Goal: Obtain resource: Download file/media

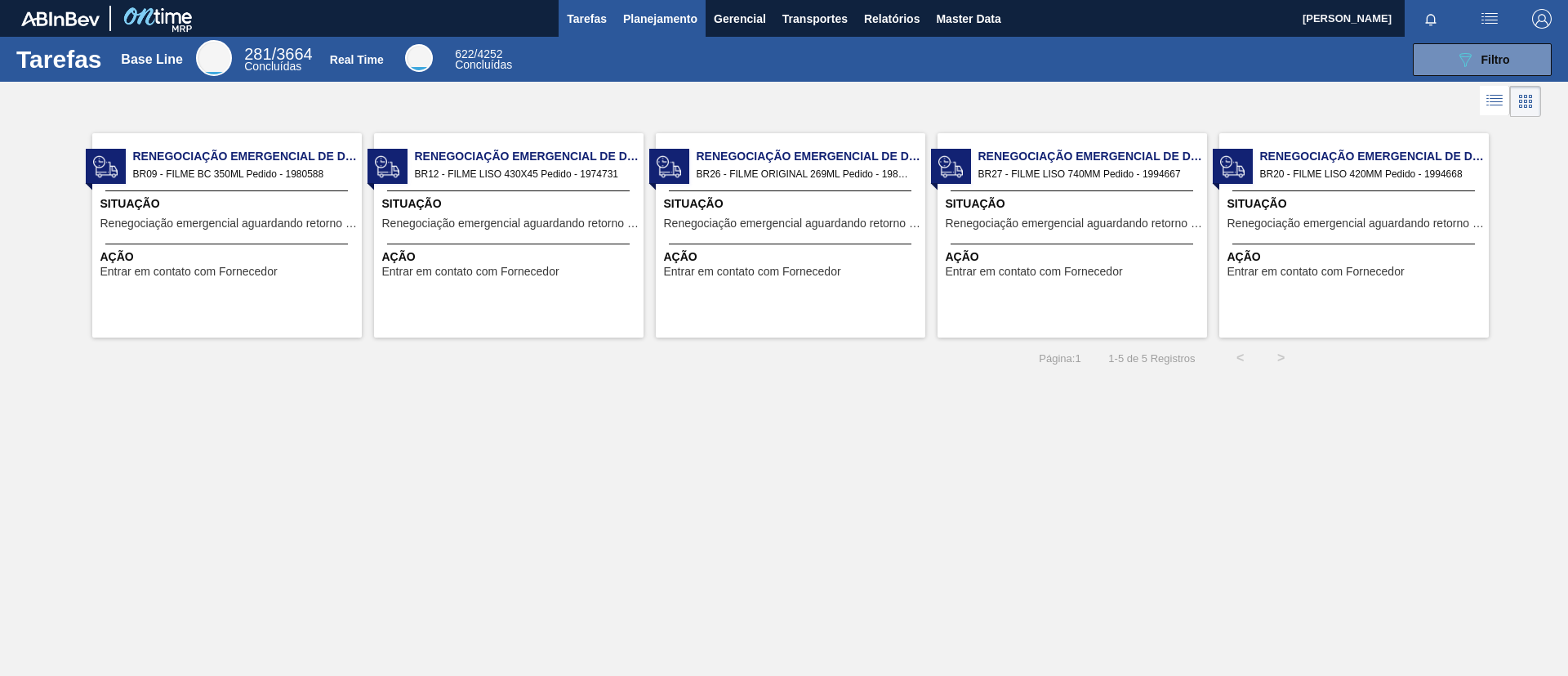
click at [659, 9] on span "Planejamento" at bounding box center [660, 19] width 75 height 20
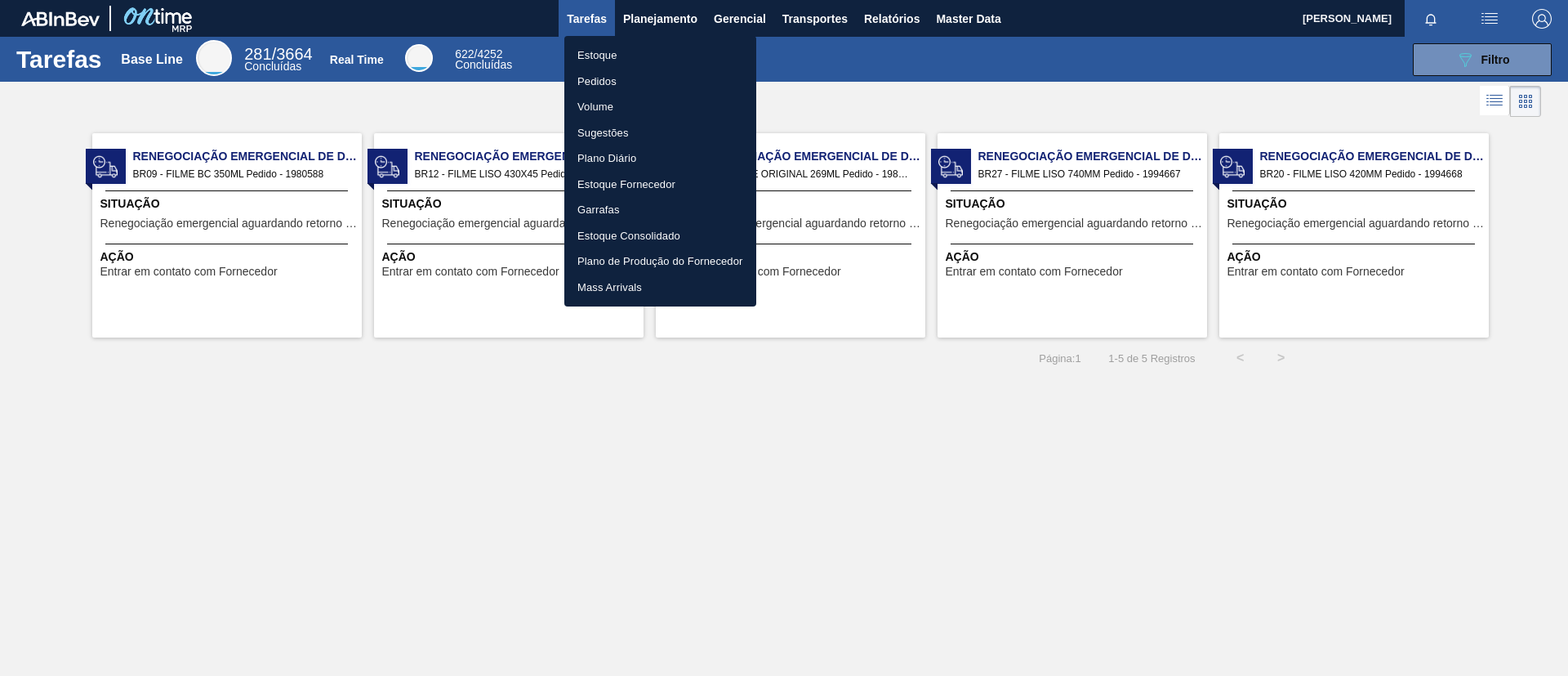
click at [685, 51] on li "Estoque" at bounding box center [660, 56] width 192 height 26
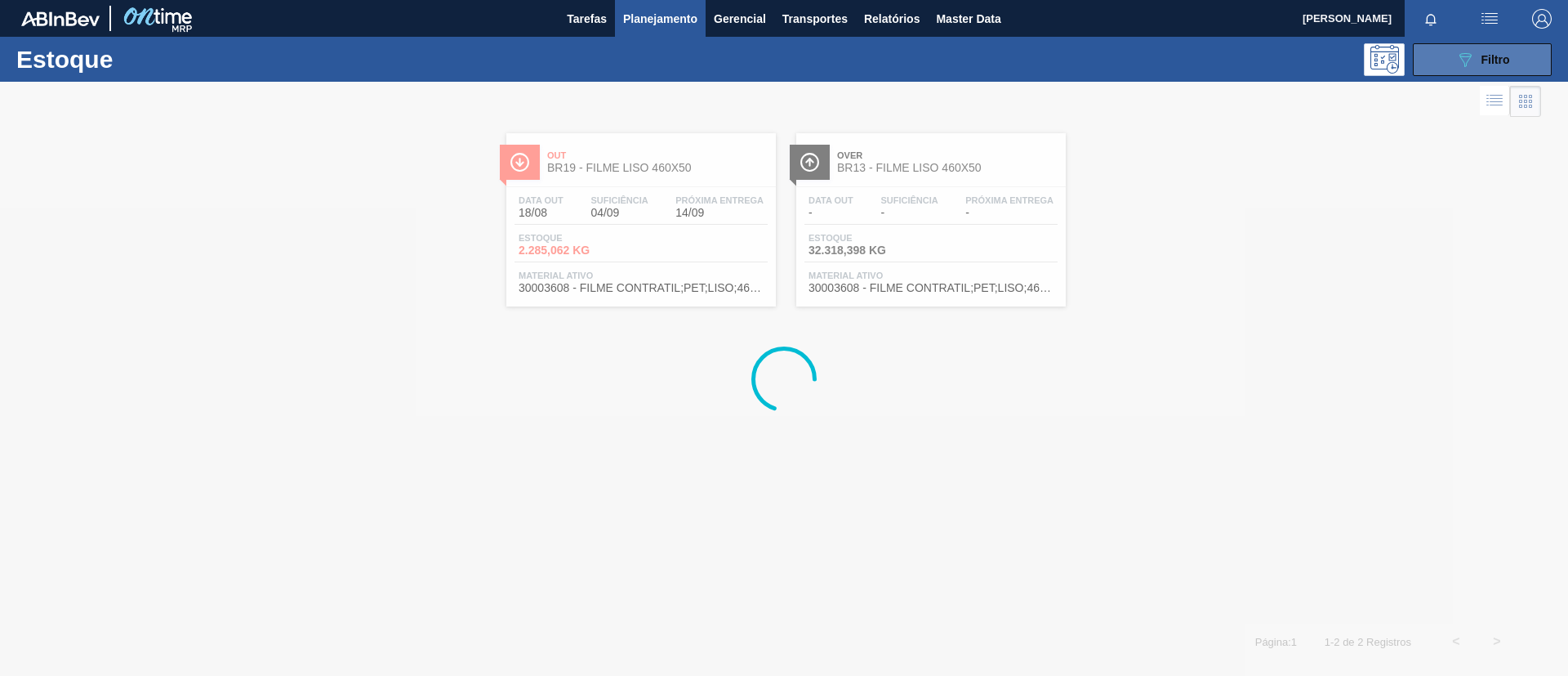
click at [1512, 56] on button "089F7B8B-B2A5-4AFE-B5C0-19BA573D28AC Filtro" at bounding box center [1482, 60] width 139 height 33
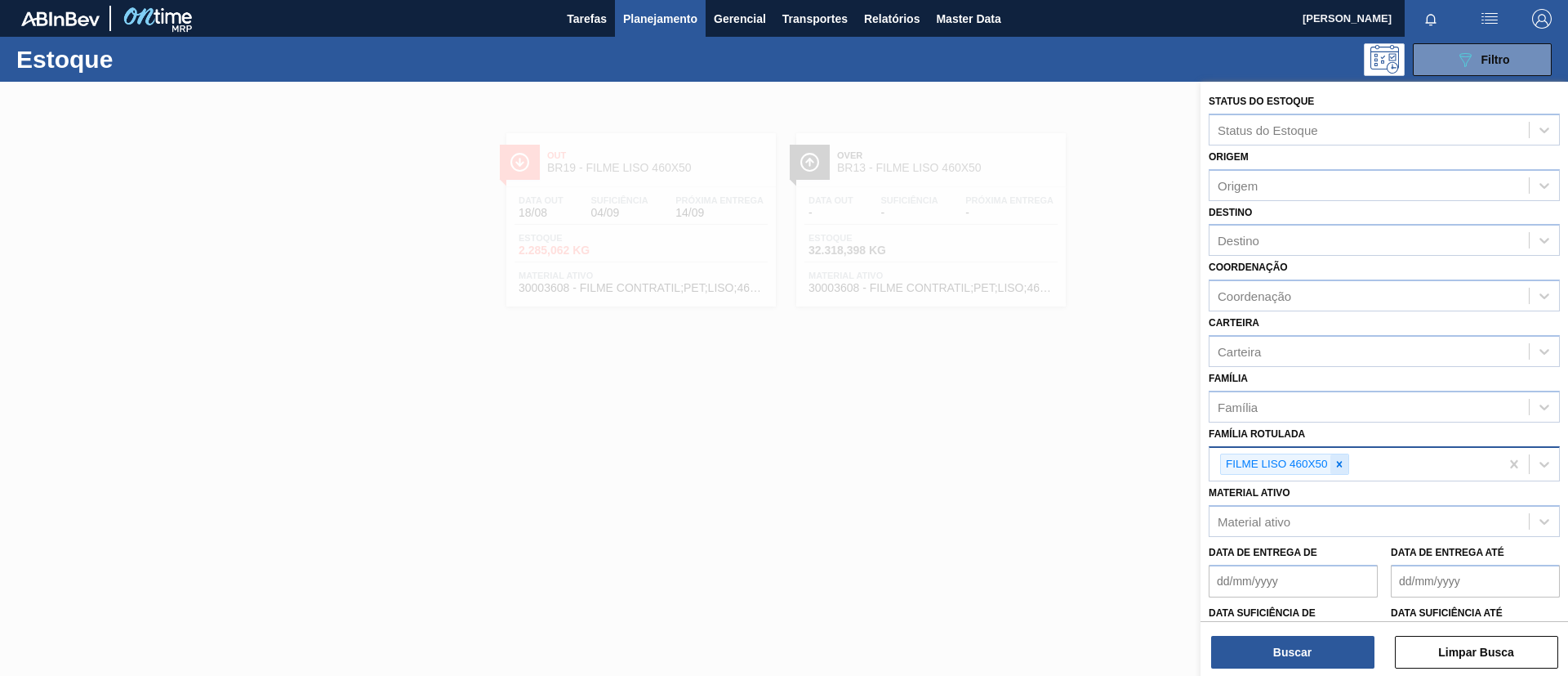
click at [1348, 464] on div at bounding box center [1340, 465] width 18 height 20
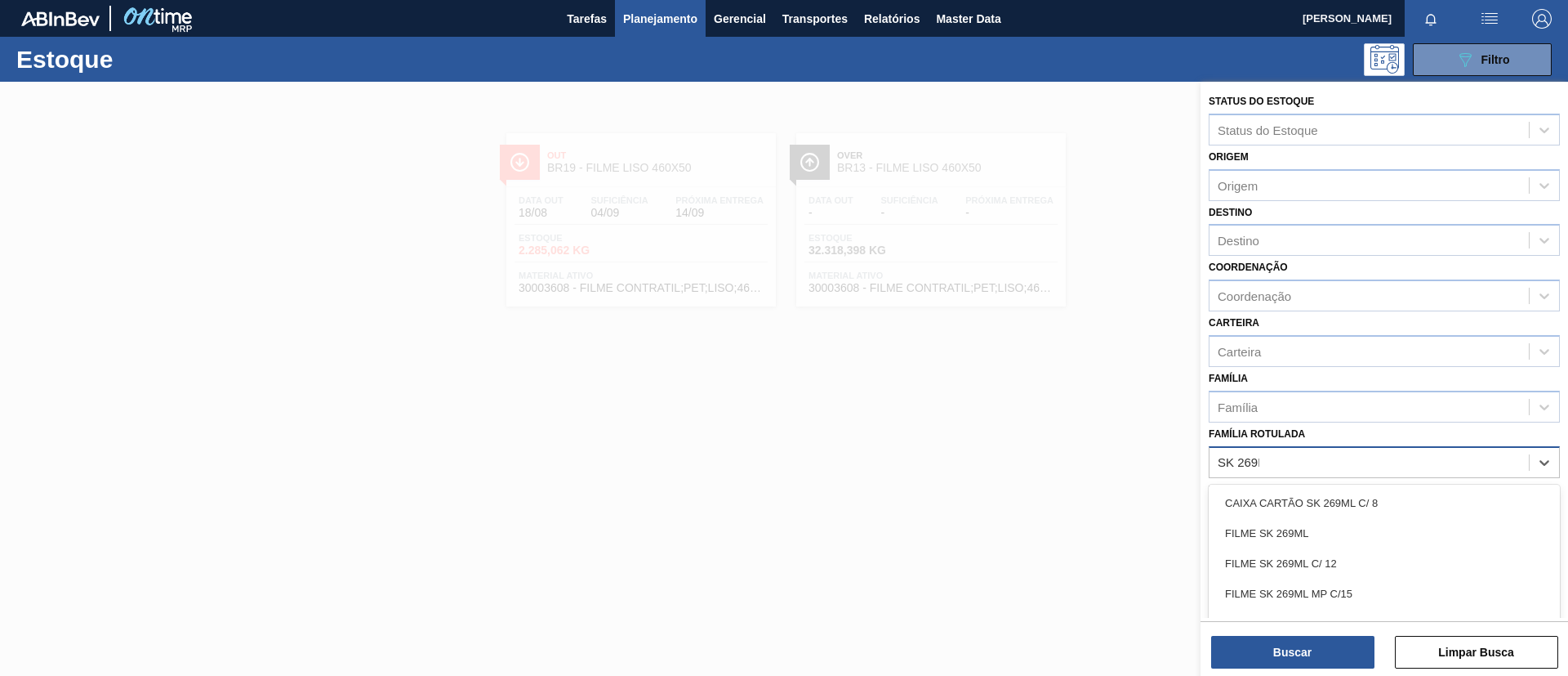
type Rotulada "SK 269ML"
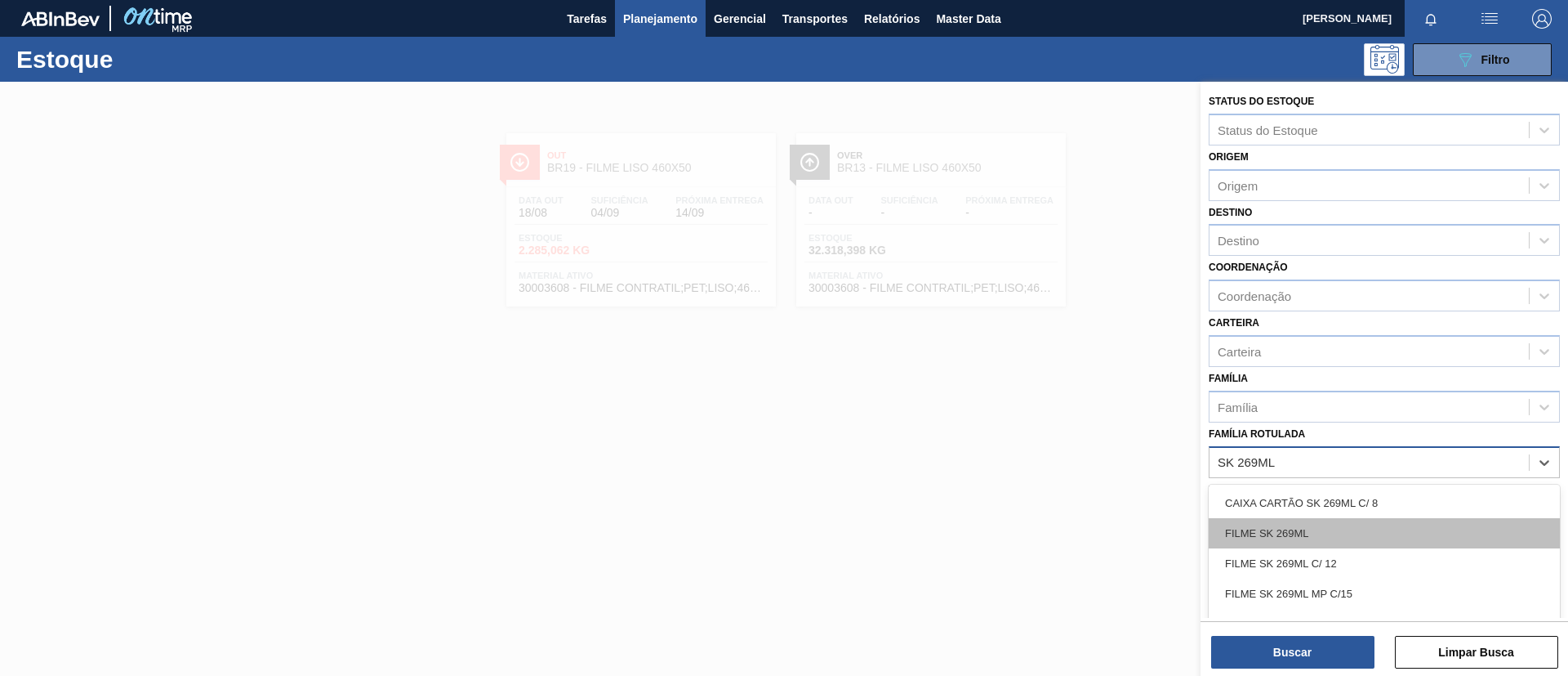
click at [1370, 524] on div "FILME SK 269ML" at bounding box center [1384, 533] width 351 height 30
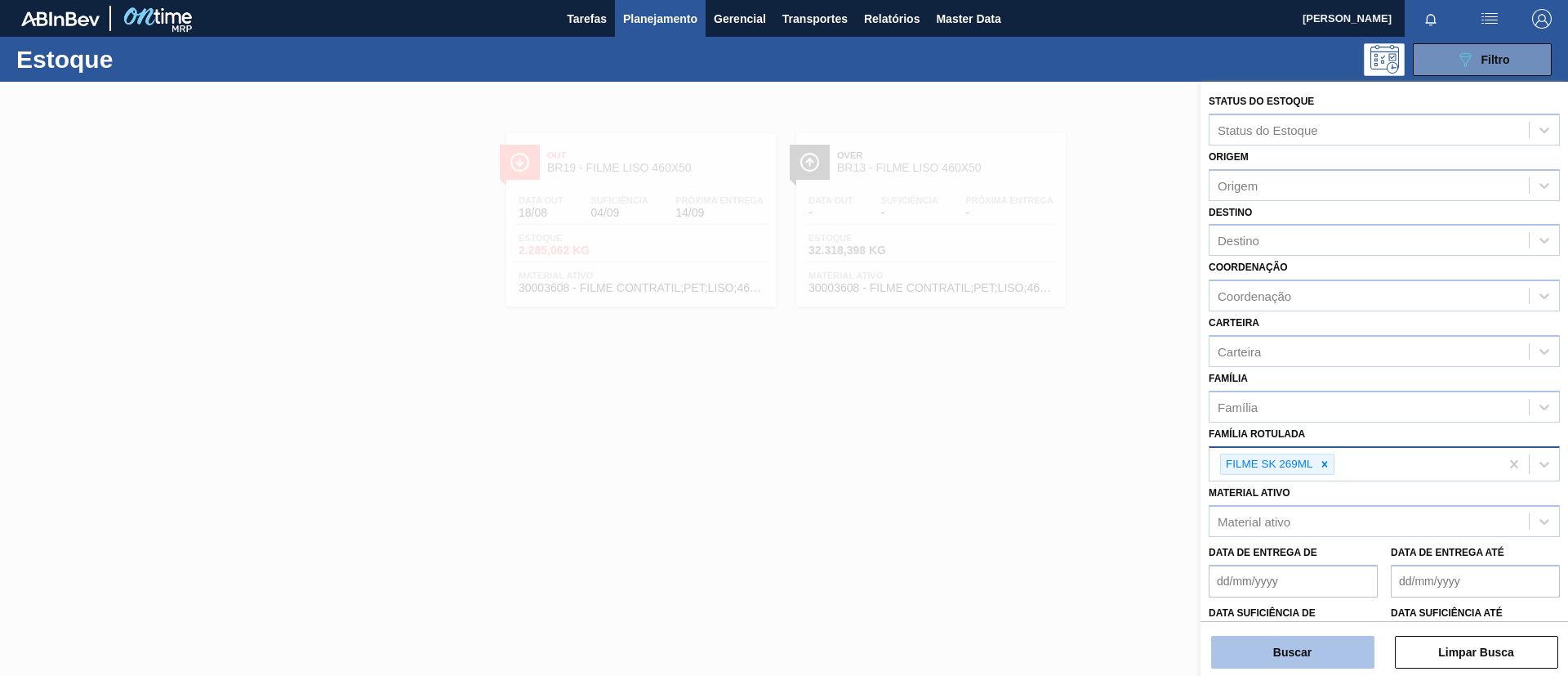
click at [1314, 657] on button "Buscar" at bounding box center [1292, 652] width 163 height 33
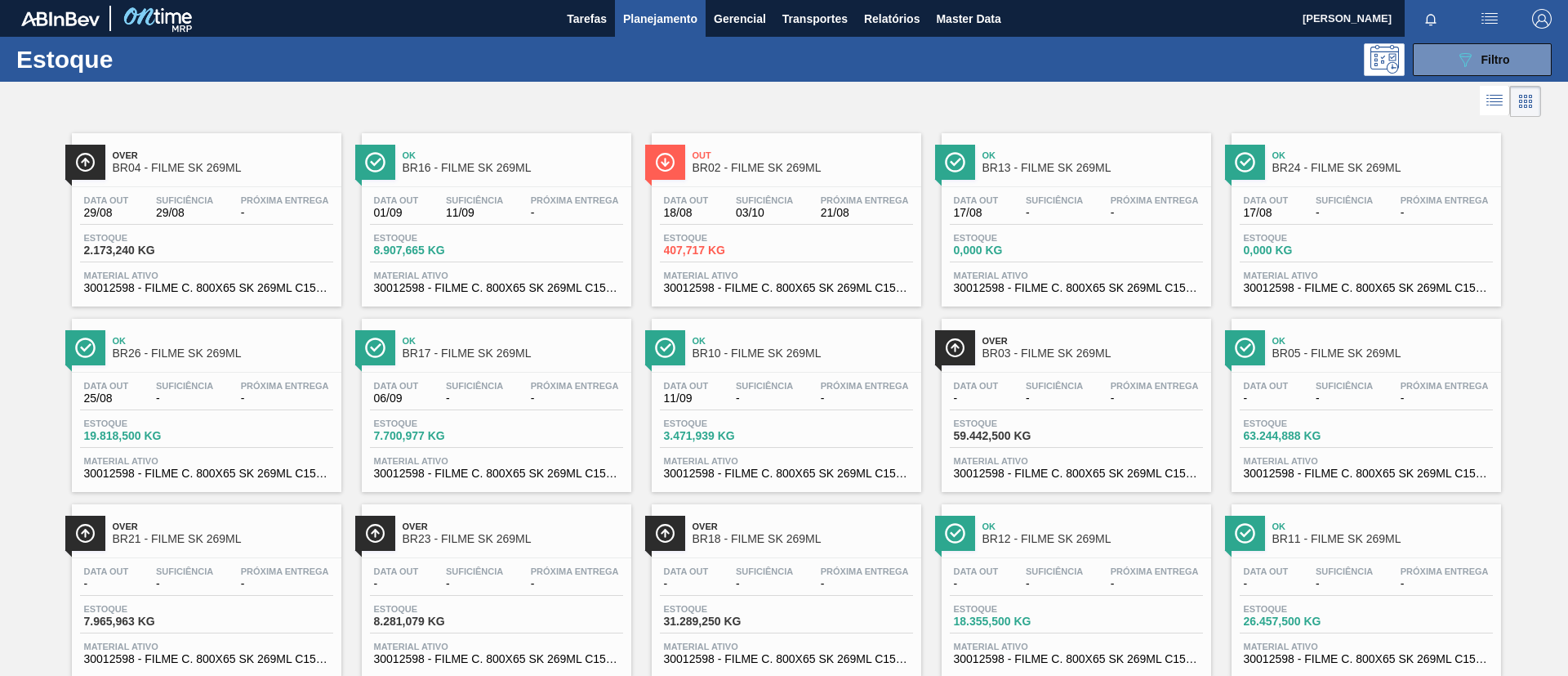
click at [1045, 345] on span "Over" at bounding box center [1092, 341] width 220 height 10
click at [1491, 70] on button "089F7B8B-B2A5-4AFE-B5C0-19BA573D28AC Filtro" at bounding box center [1482, 60] width 139 height 33
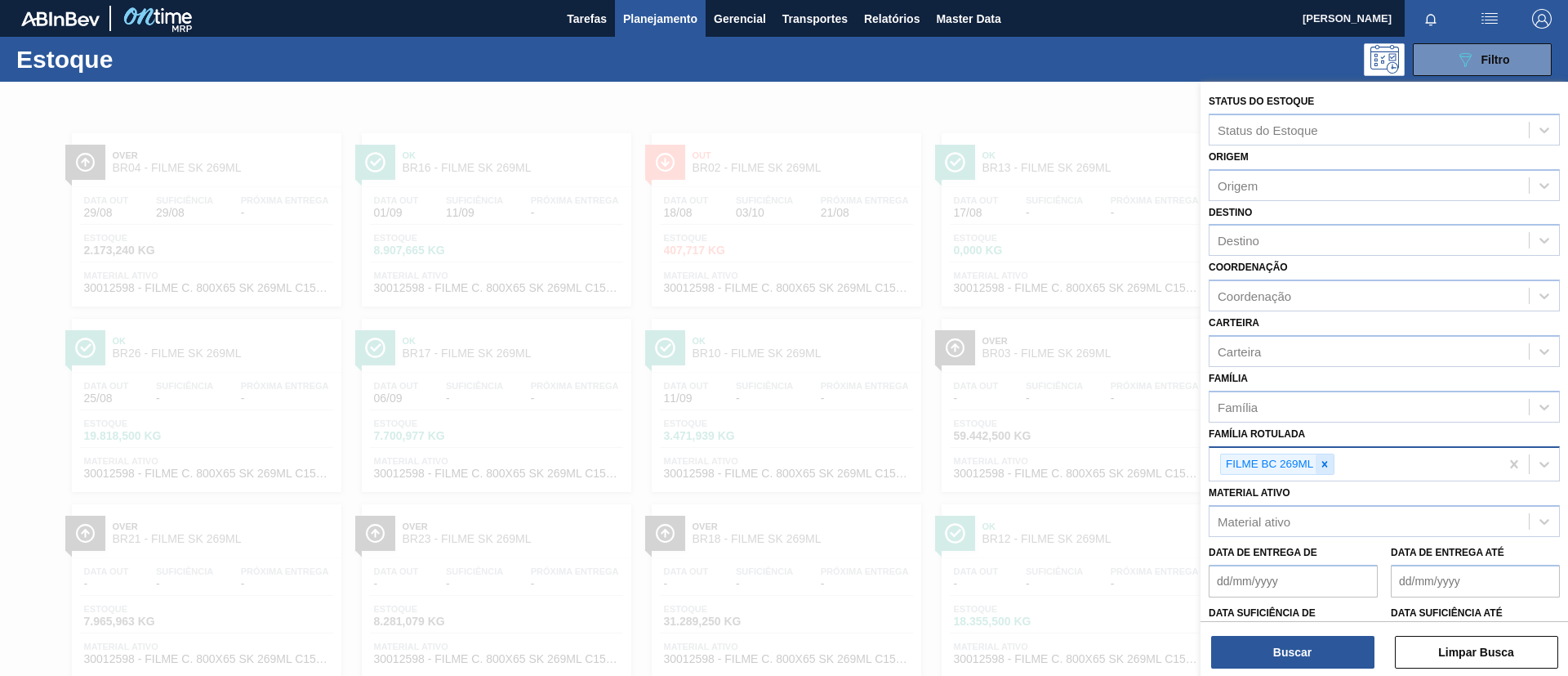
click at [1330, 462] on icon at bounding box center [1325, 465] width 11 height 11
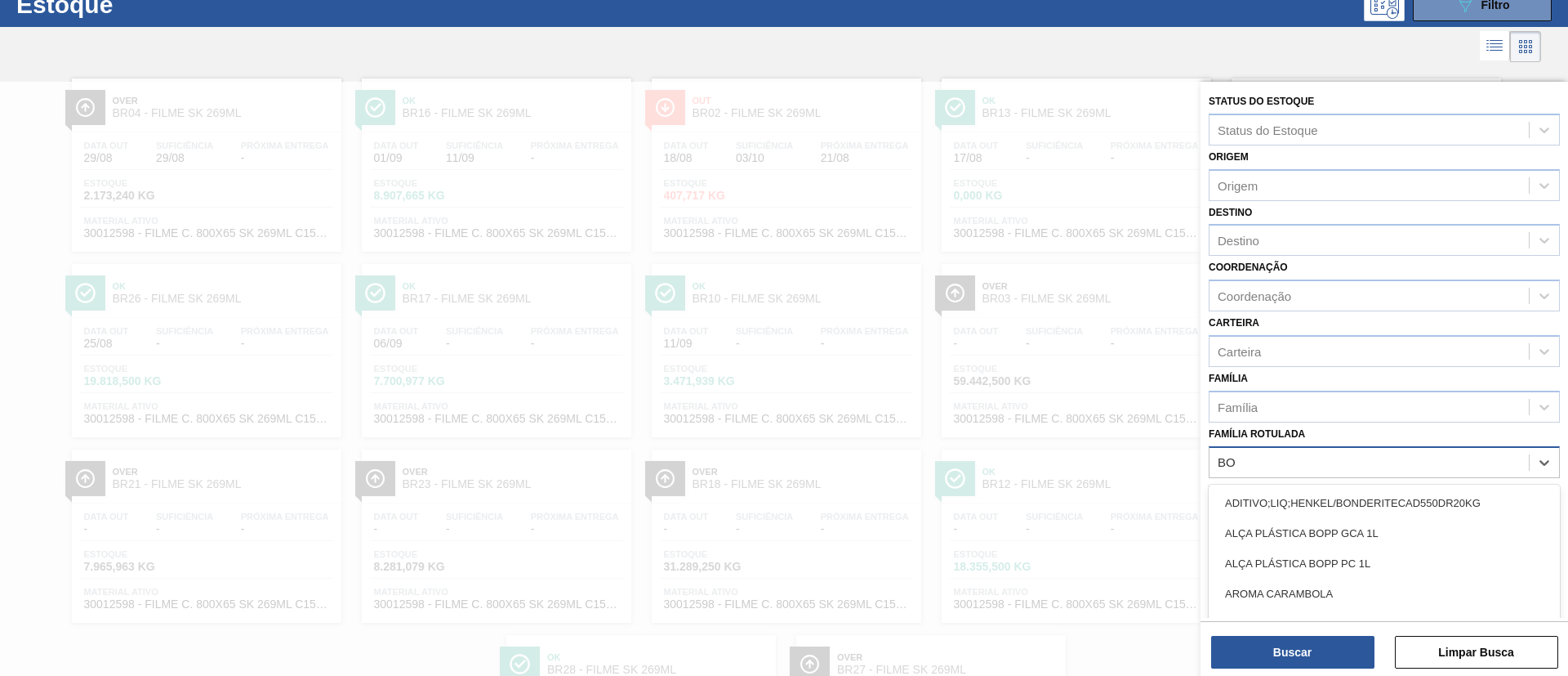
scroll to position [61, 0]
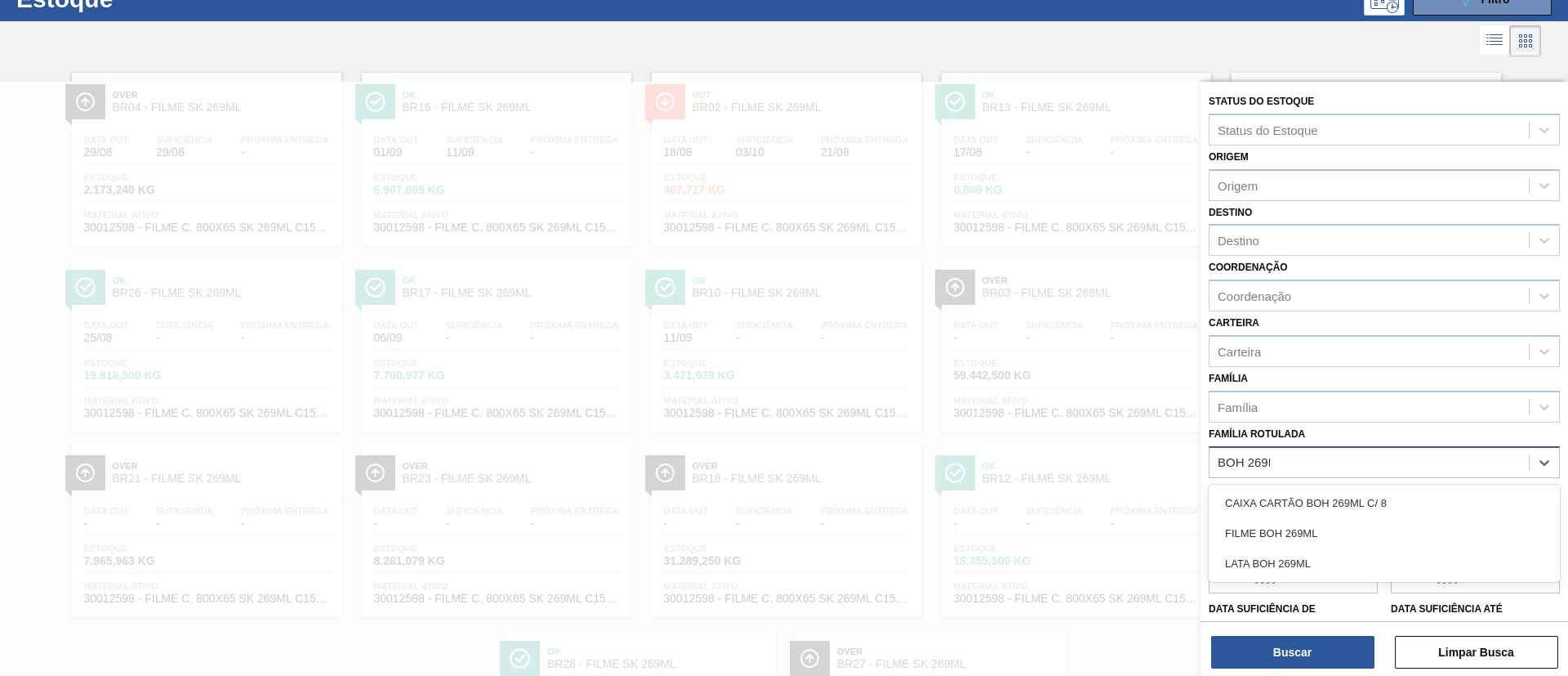
type Rotulada "BOH 269ML"
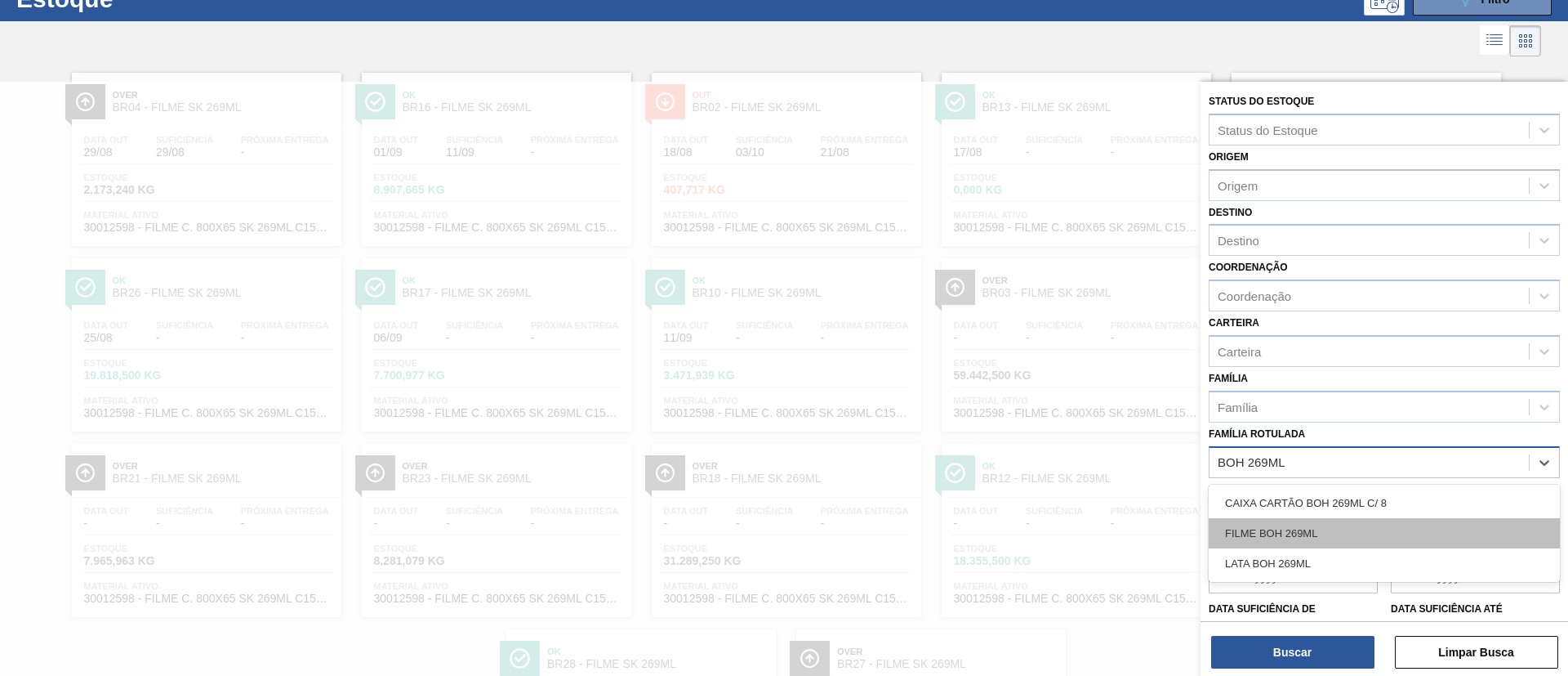
click at [1351, 523] on div "FILME BOH 269ML" at bounding box center [1384, 533] width 351 height 30
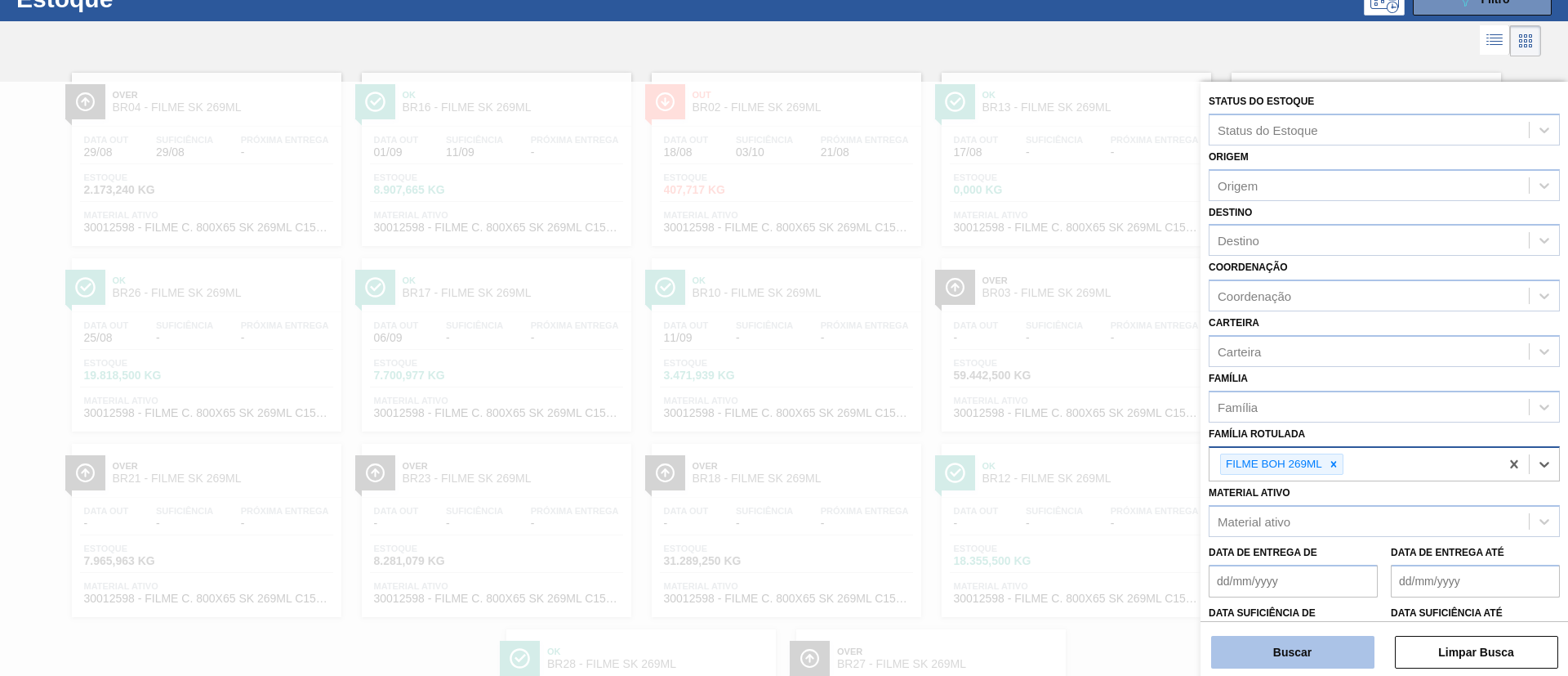
click at [1334, 640] on button "Buscar" at bounding box center [1292, 652] width 163 height 33
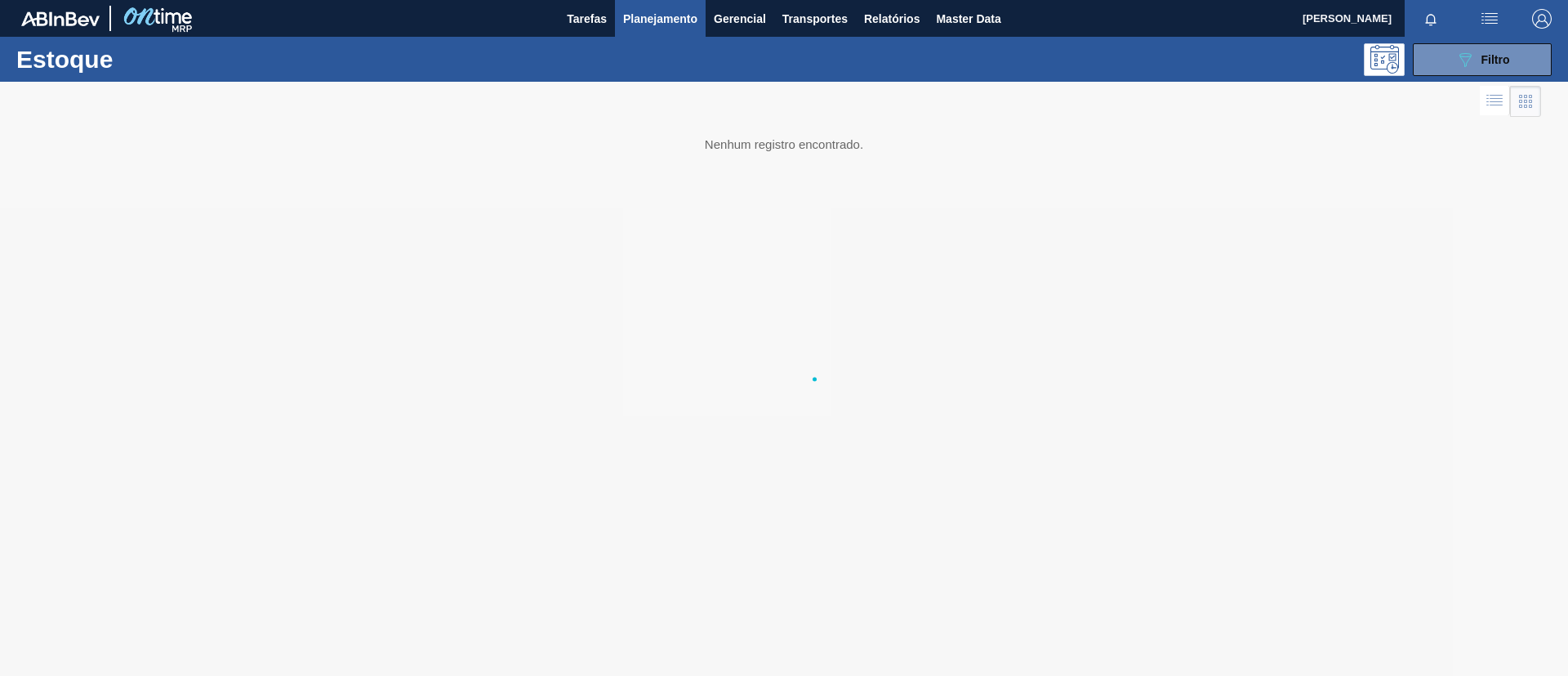
scroll to position [0, 0]
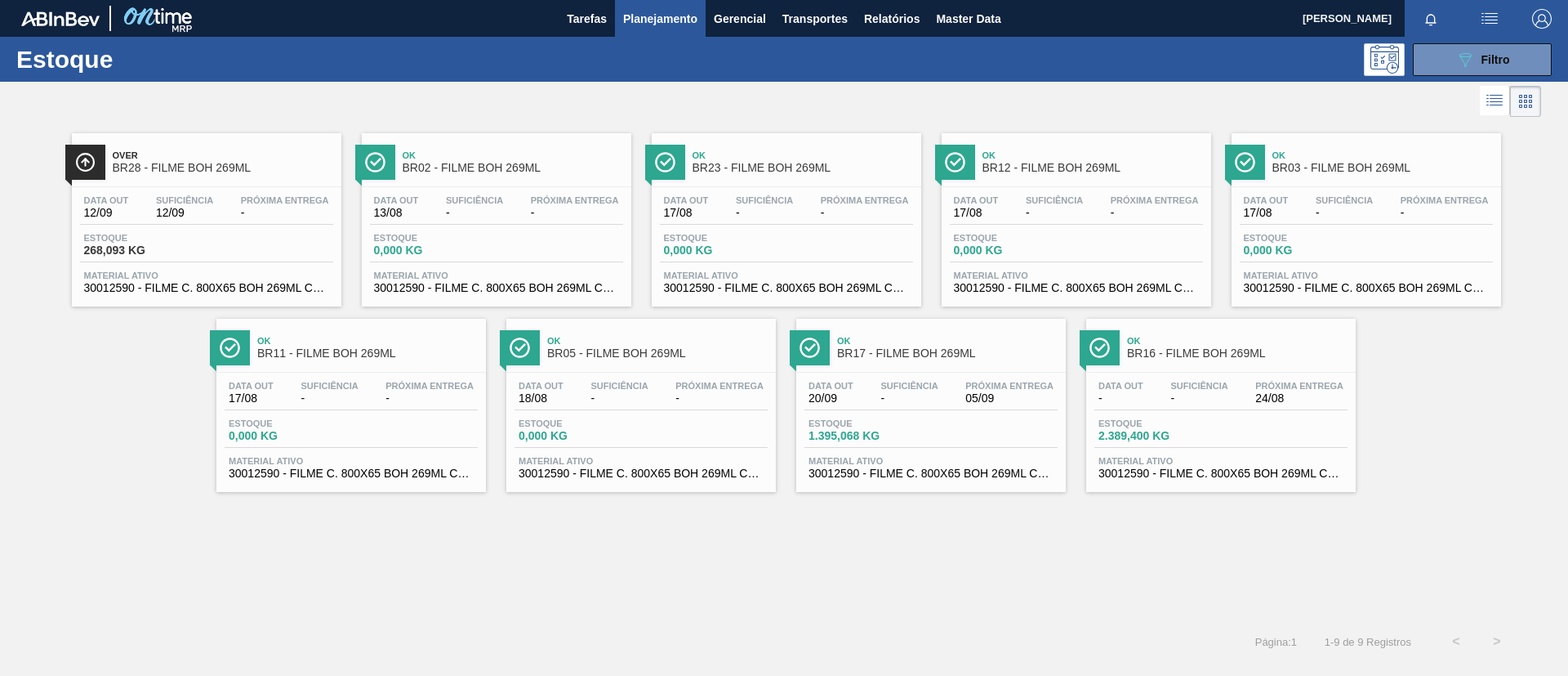
click at [982, 376] on div "Data out 20/09 Suficiência - Próxima Entrega 05/09 Estoque 1.395,068 KG Materia…" at bounding box center [930, 429] width 269 height 111
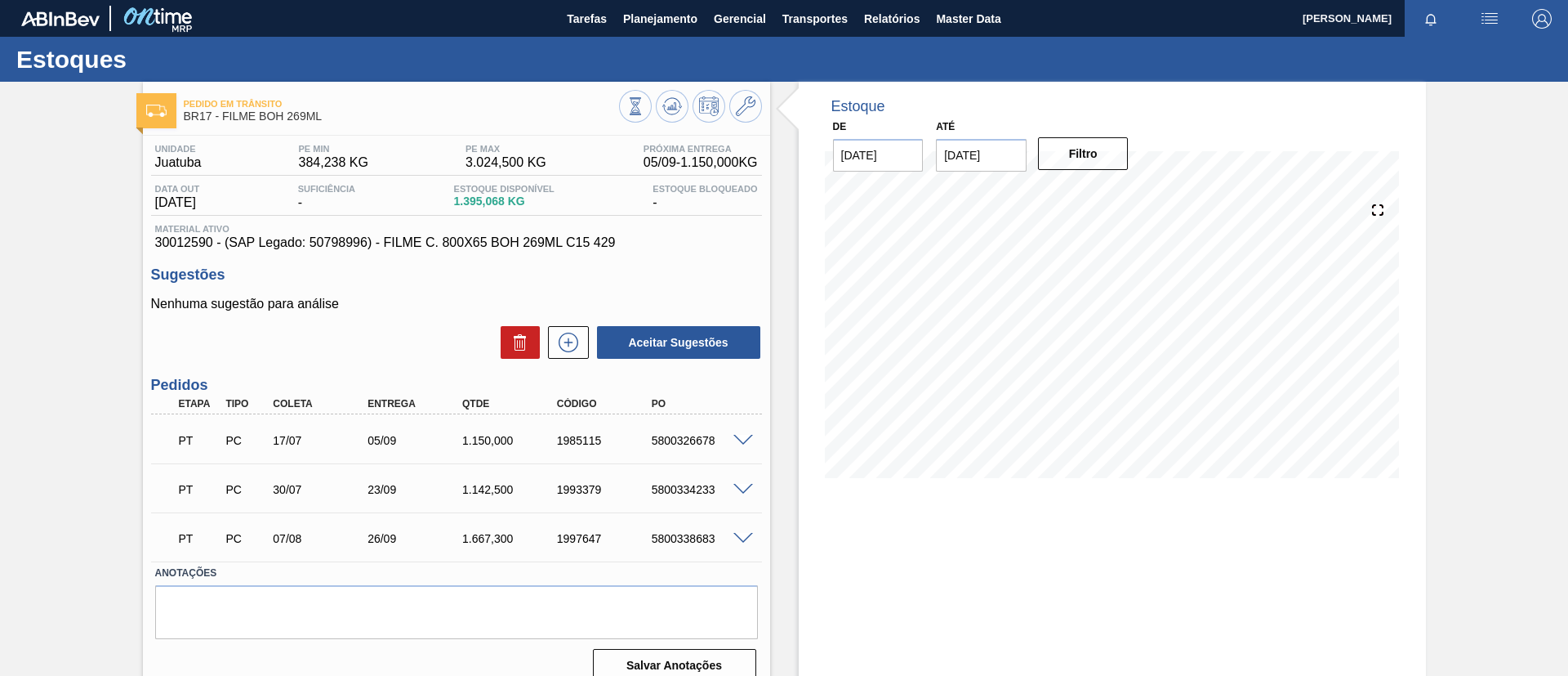
click at [744, 445] on div "5800326678" at bounding box center [701, 441] width 106 height 13
click at [744, 439] on span at bounding box center [743, 441] width 20 height 12
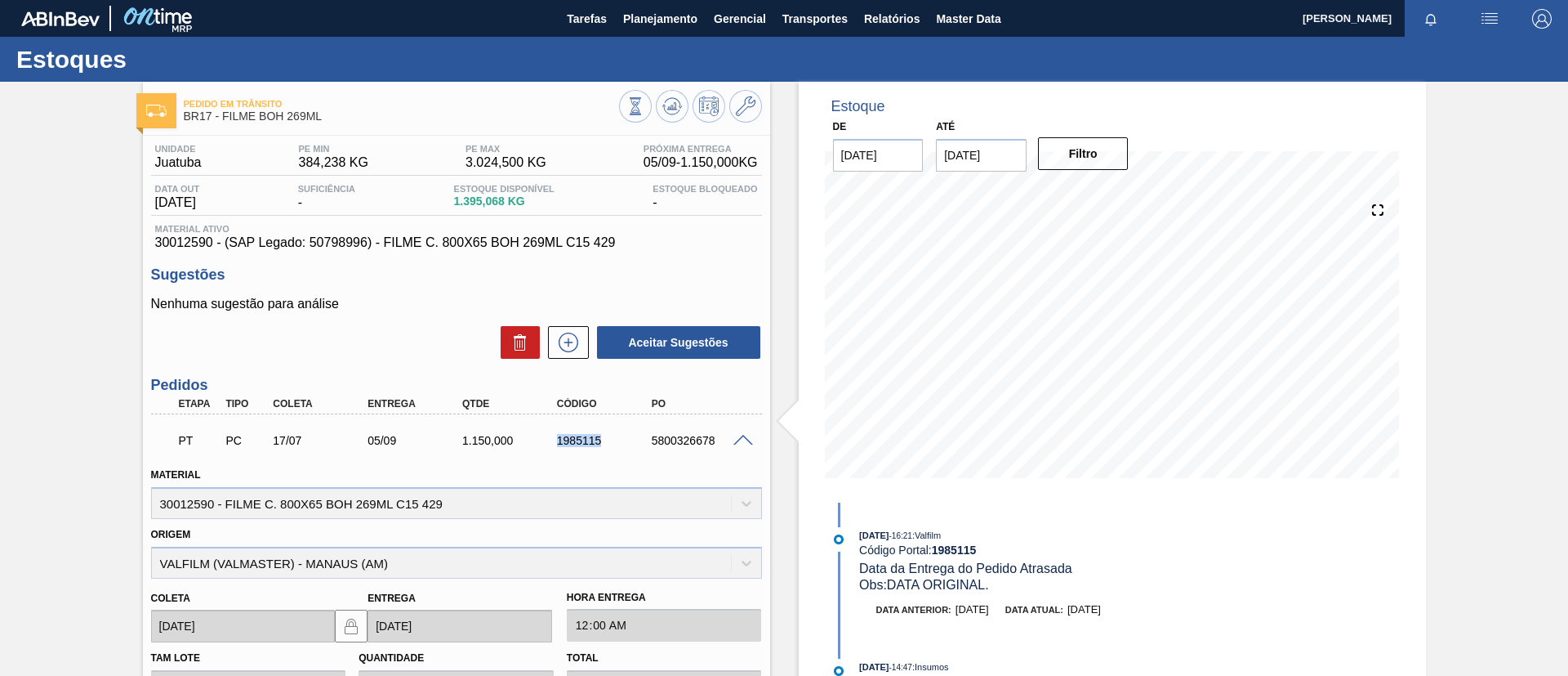
drag, startPoint x: 555, startPoint y: 442, endPoint x: 646, endPoint y: 443, distance: 91.0
click at [646, 443] on div "PT PC 17/07 05/09 1.150,000 1985115 5800326678" at bounding box center [451, 439] width 567 height 33
copy div "1985115"
click at [659, 29] on button "Planejamento" at bounding box center [660, 18] width 91 height 37
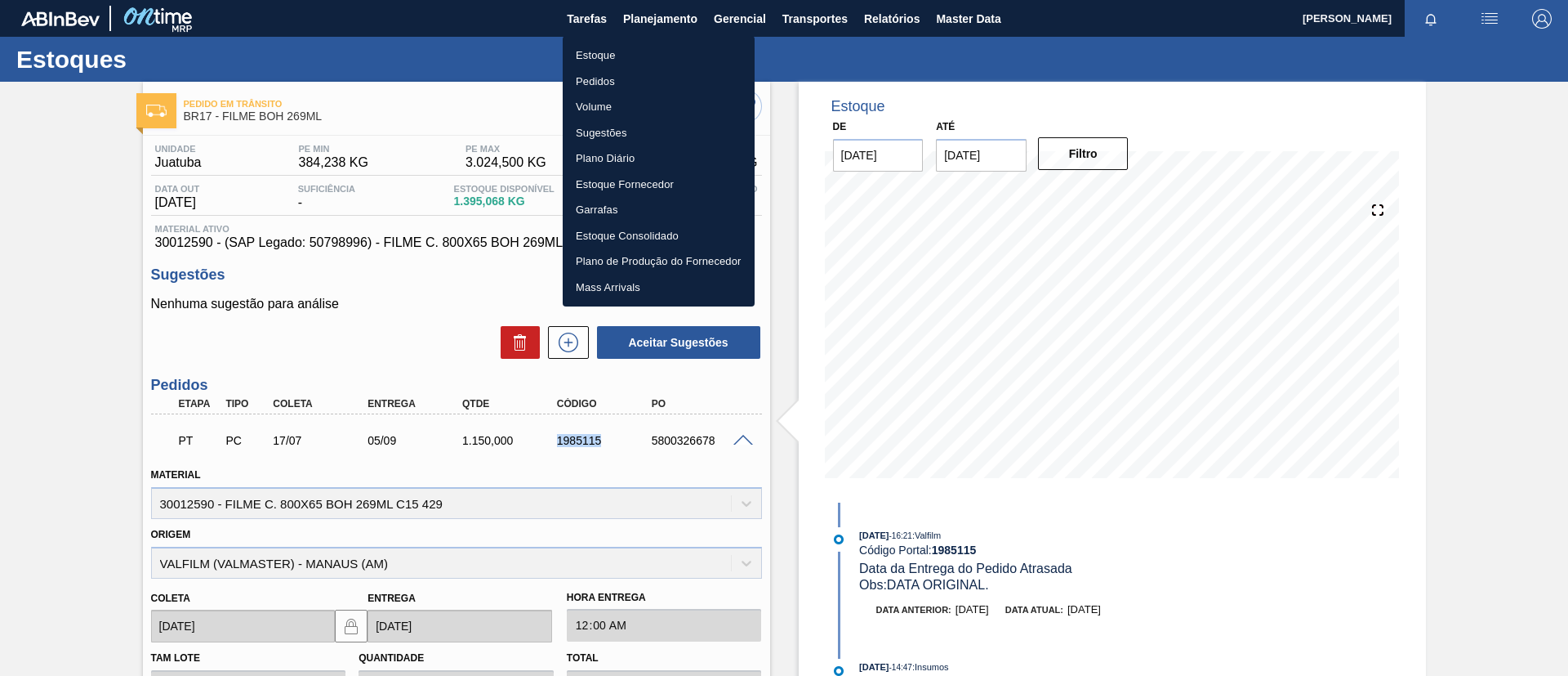
click at [654, 79] on li "Pedidos" at bounding box center [658, 82] width 192 height 26
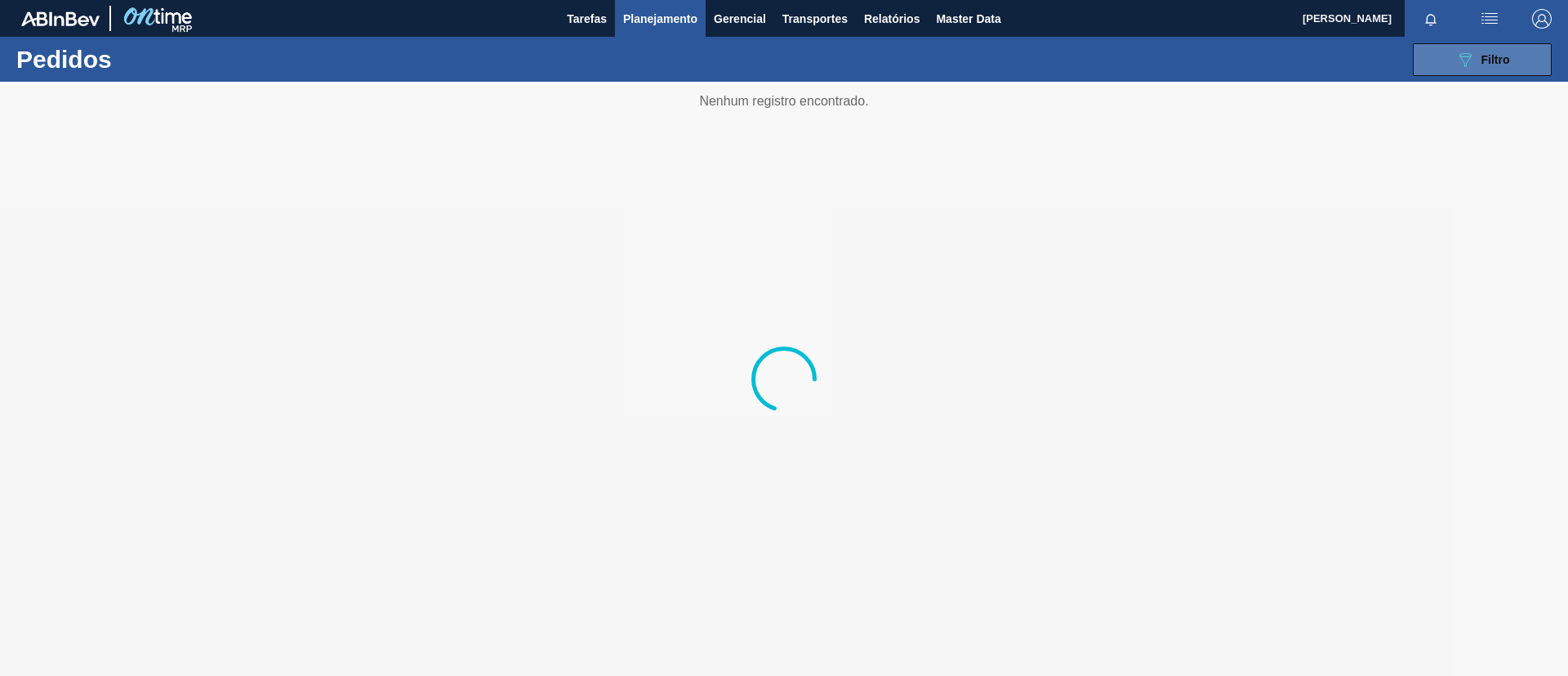
click at [1438, 55] on button "089F7B8B-B2A5-4AFE-B5C0-19BA573D28AC Filtro" at bounding box center [1482, 60] width 139 height 33
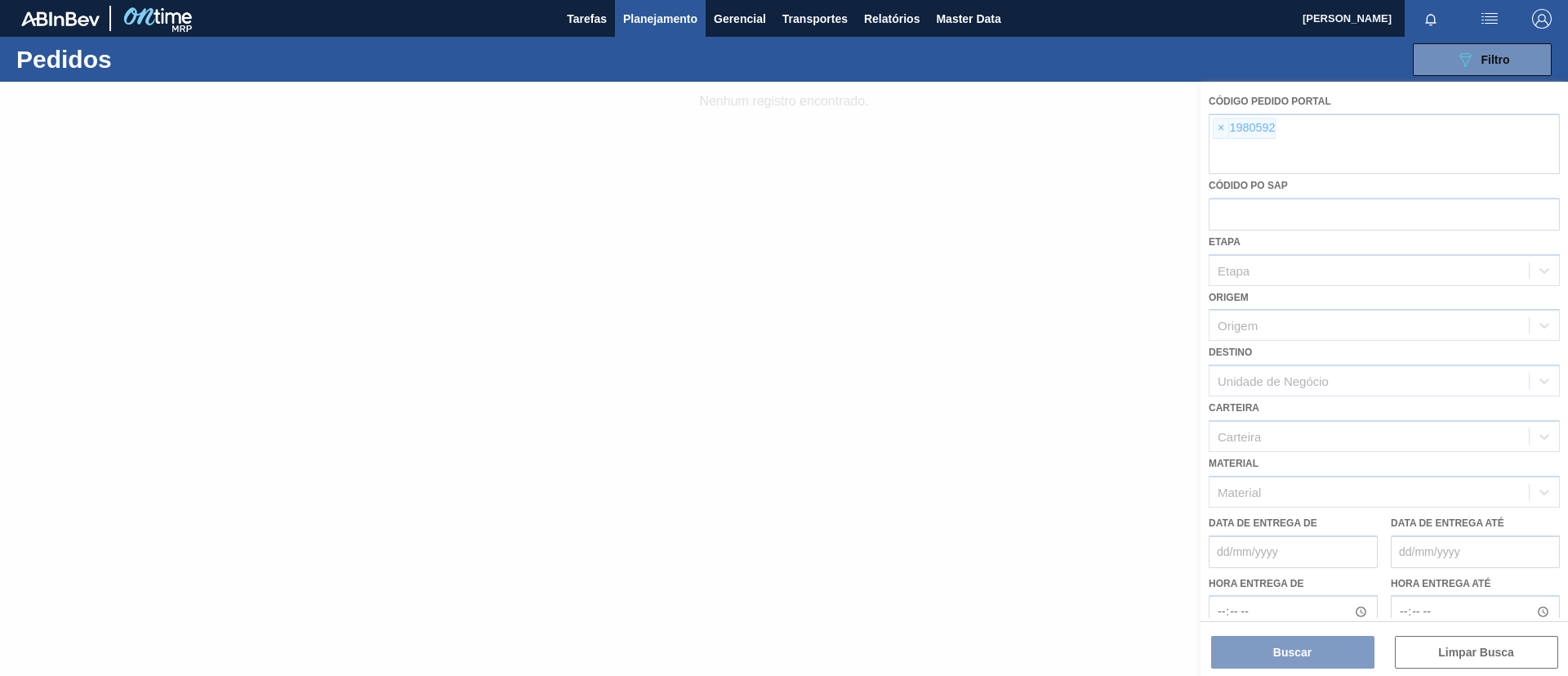
click at [1226, 135] on div at bounding box center [784, 379] width 1568 height 594
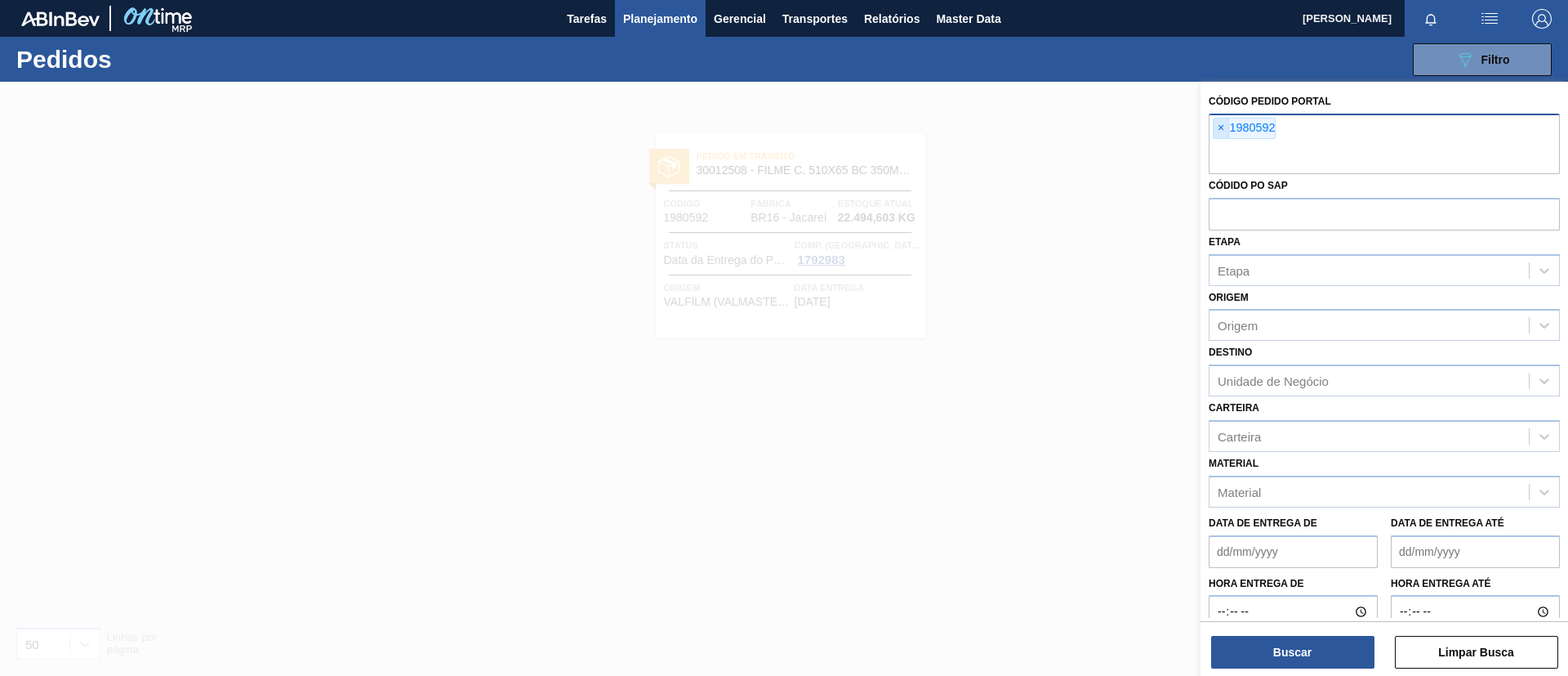
click at [1225, 132] on span "×" at bounding box center [1221, 129] width 16 height 20
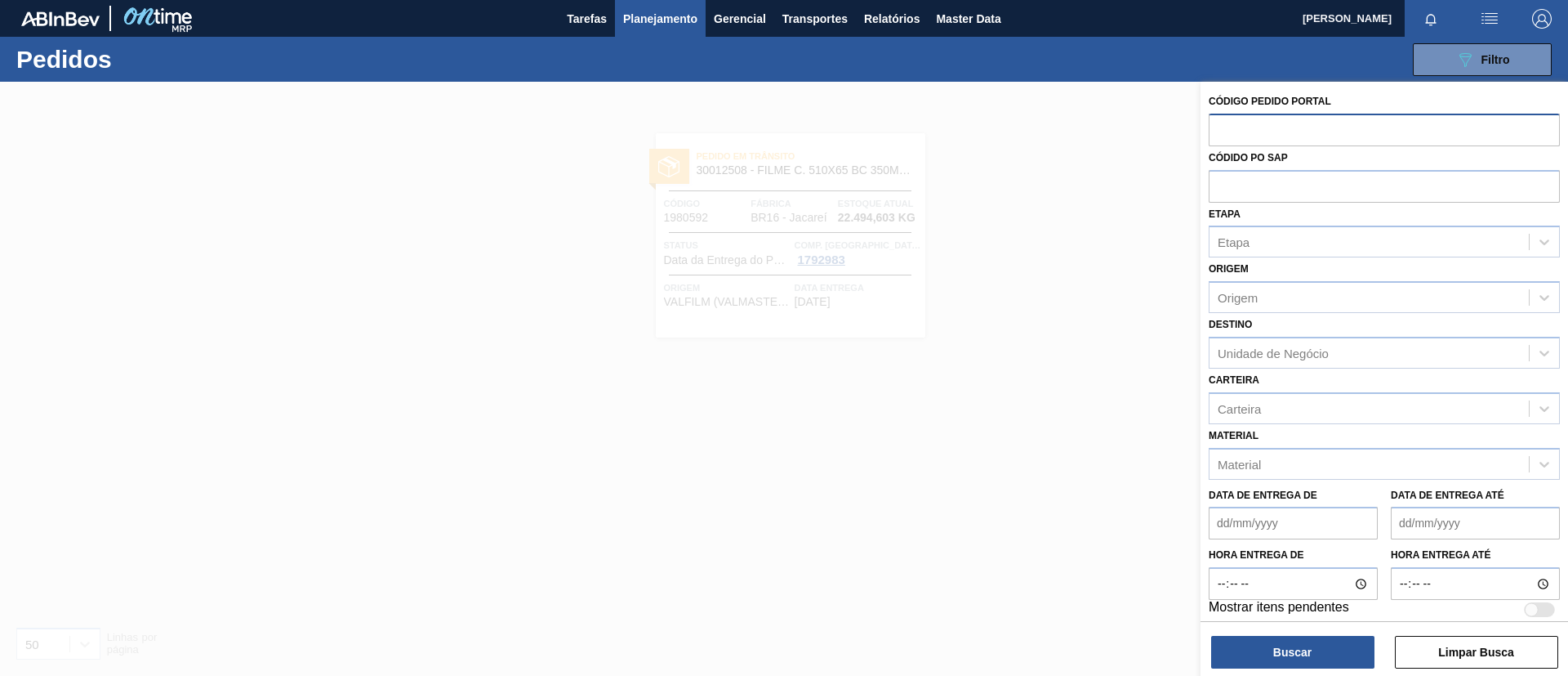
paste input "text"
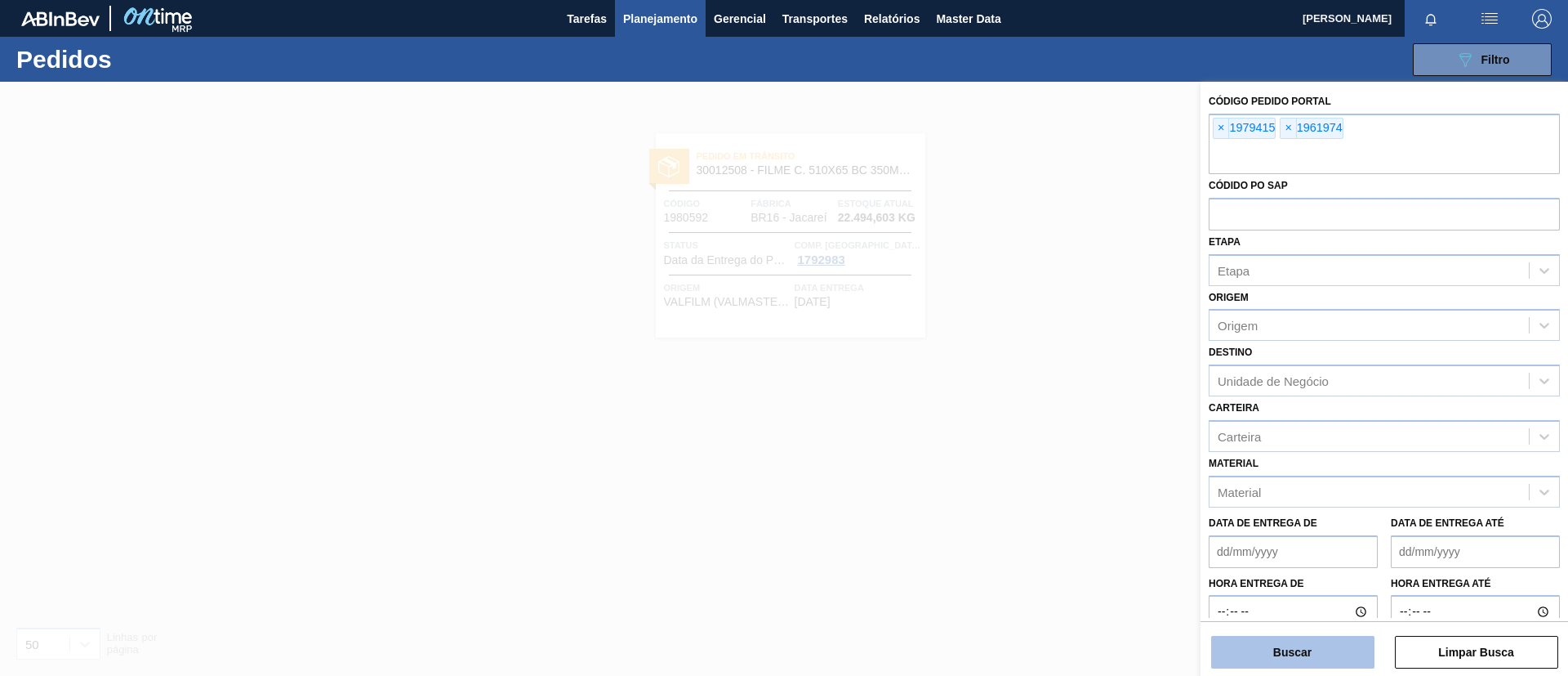
click at [1299, 646] on button "Buscar" at bounding box center [1292, 652] width 163 height 33
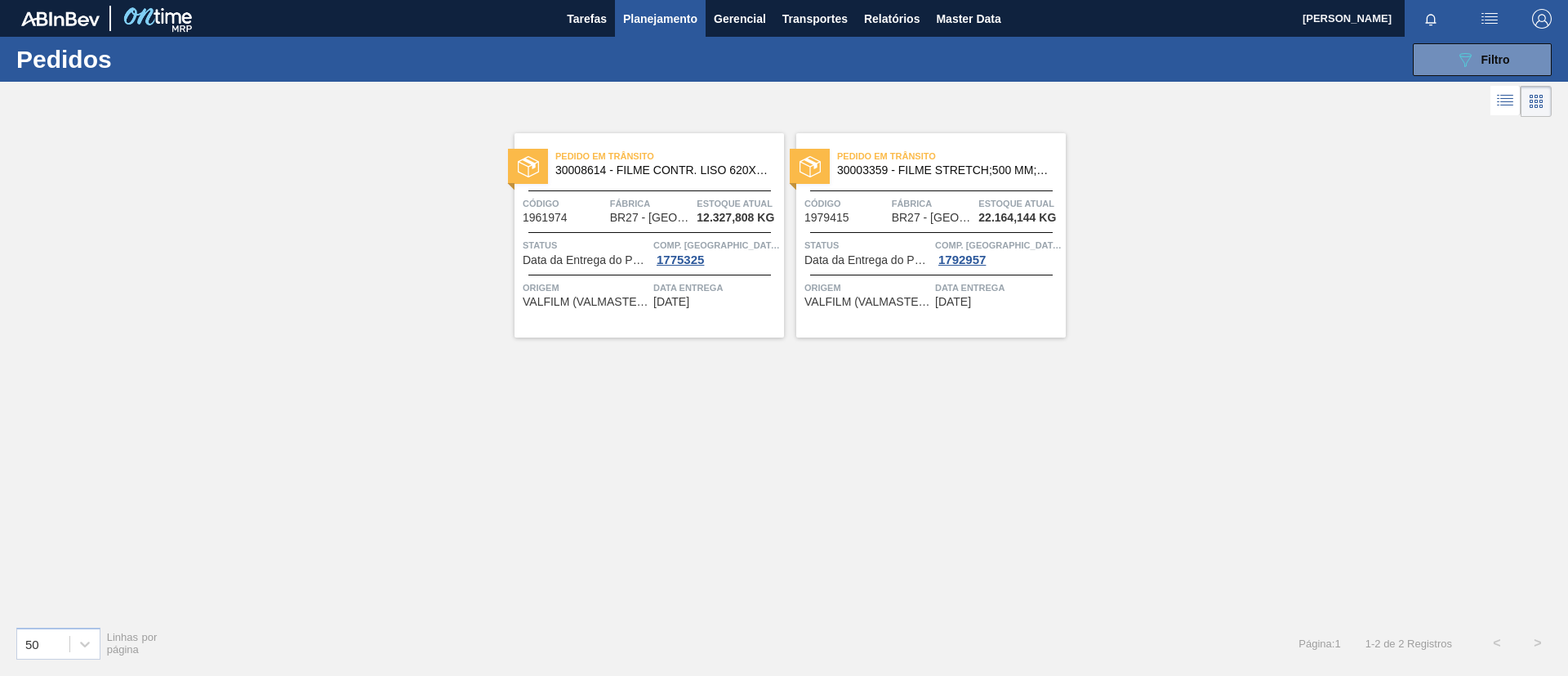
click at [683, 173] on span "30008614 - FILME CONTR. LISO 620X45 MICRAS" at bounding box center [662, 170] width 215 height 12
click at [914, 152] on span "Pedido em Trânsito" at bounding box center [951, 157] width 228 height 16
click at [592, 158] on span "Pedido em Trânsito" at bounding box center [669, 157] width 228 height 16
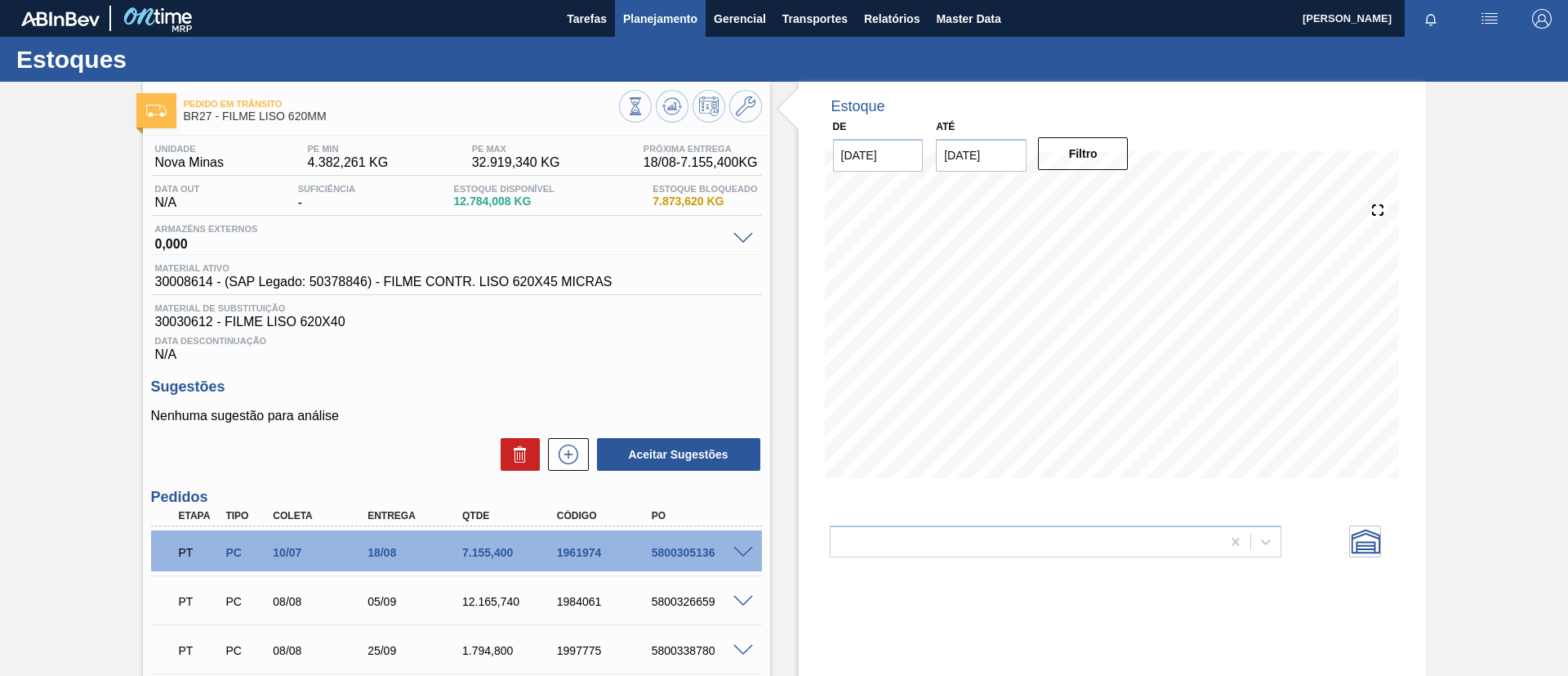
click at [667, 18] on span "Planejamento" at bounding box center [660, 19] width 75 height 20
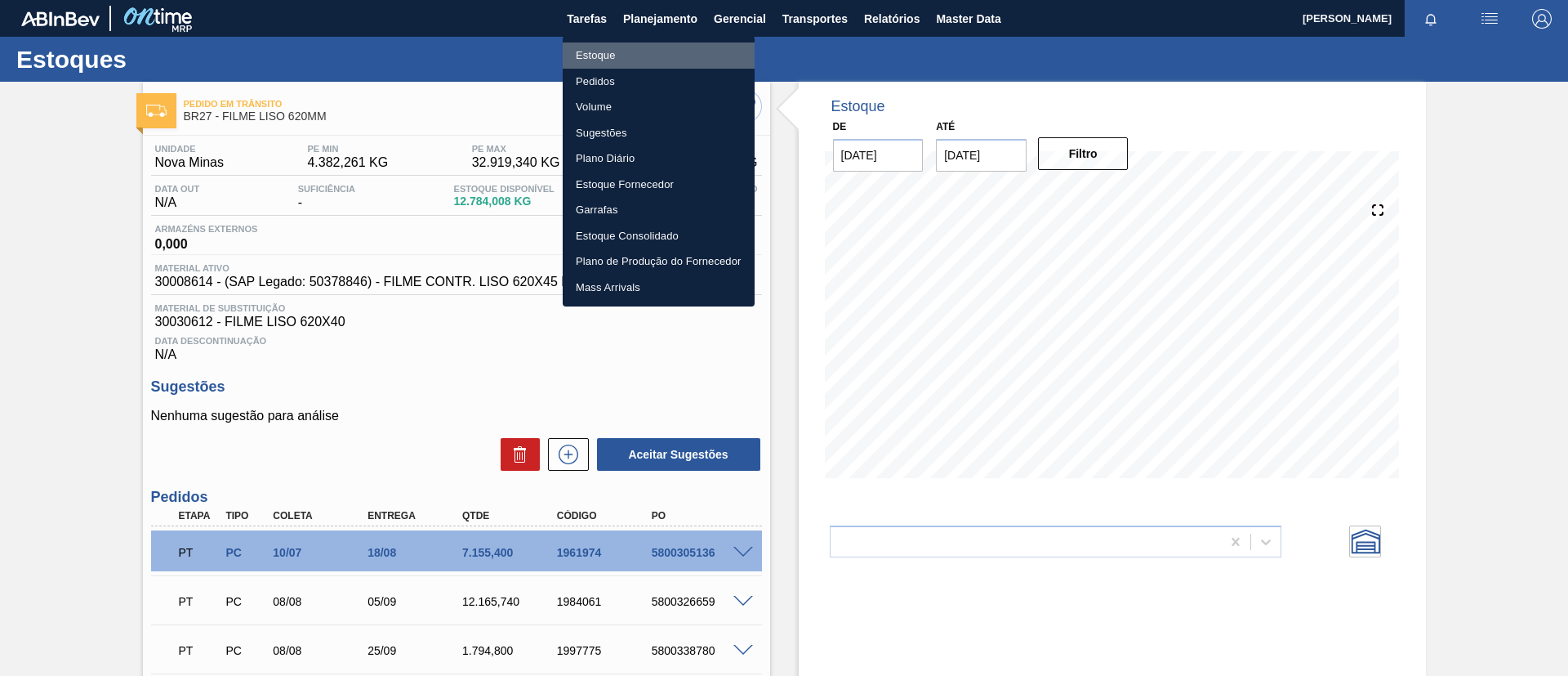
click at [676, 57] on li "Estoque" at bounding box center [658, 56] width 192 height 26
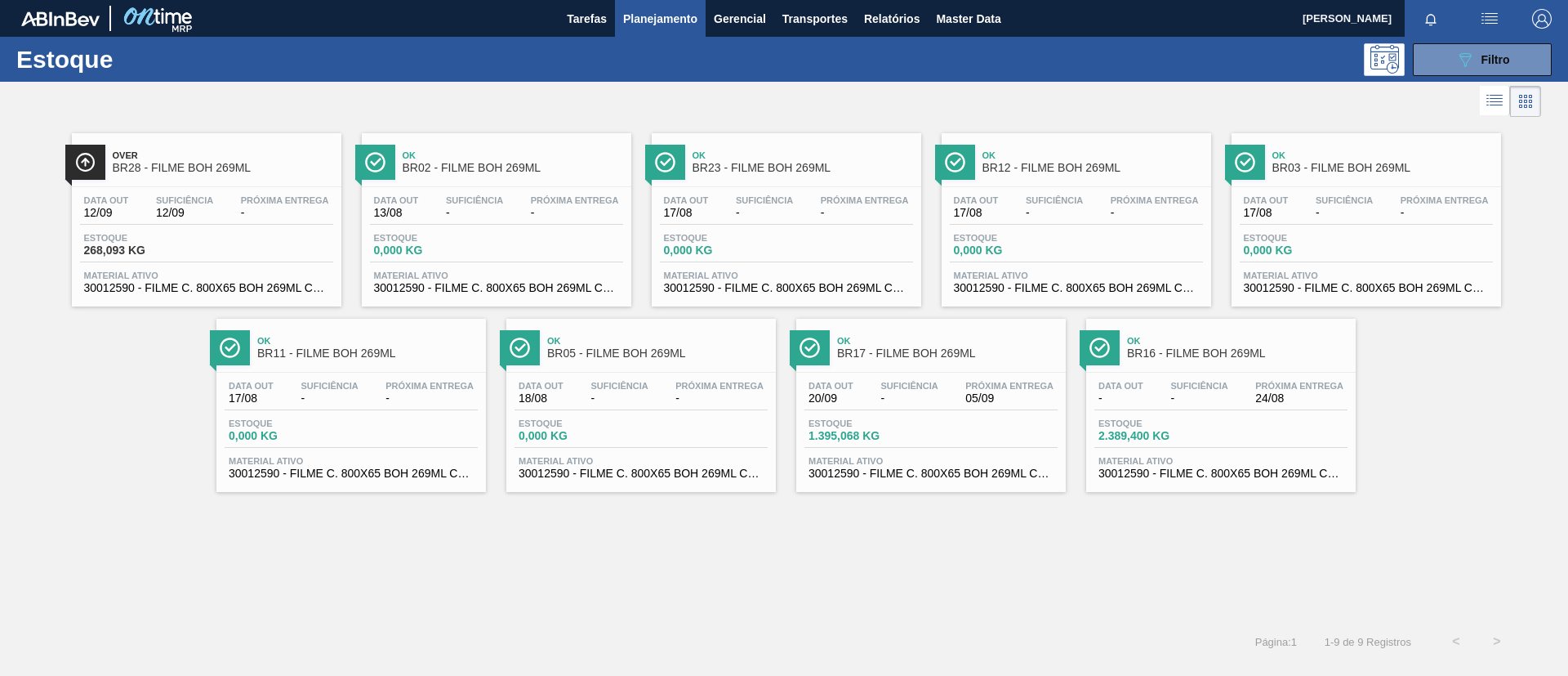
click at [1507, 83] on div at bounding box center [770, 102] width 1541 height 39
click at [1507, 74] on button "089F7B8B-B2A5-4AFE-B5C0-19BA573D28AC Filtro" at bounding box center [1482, 60] width 139 height 33
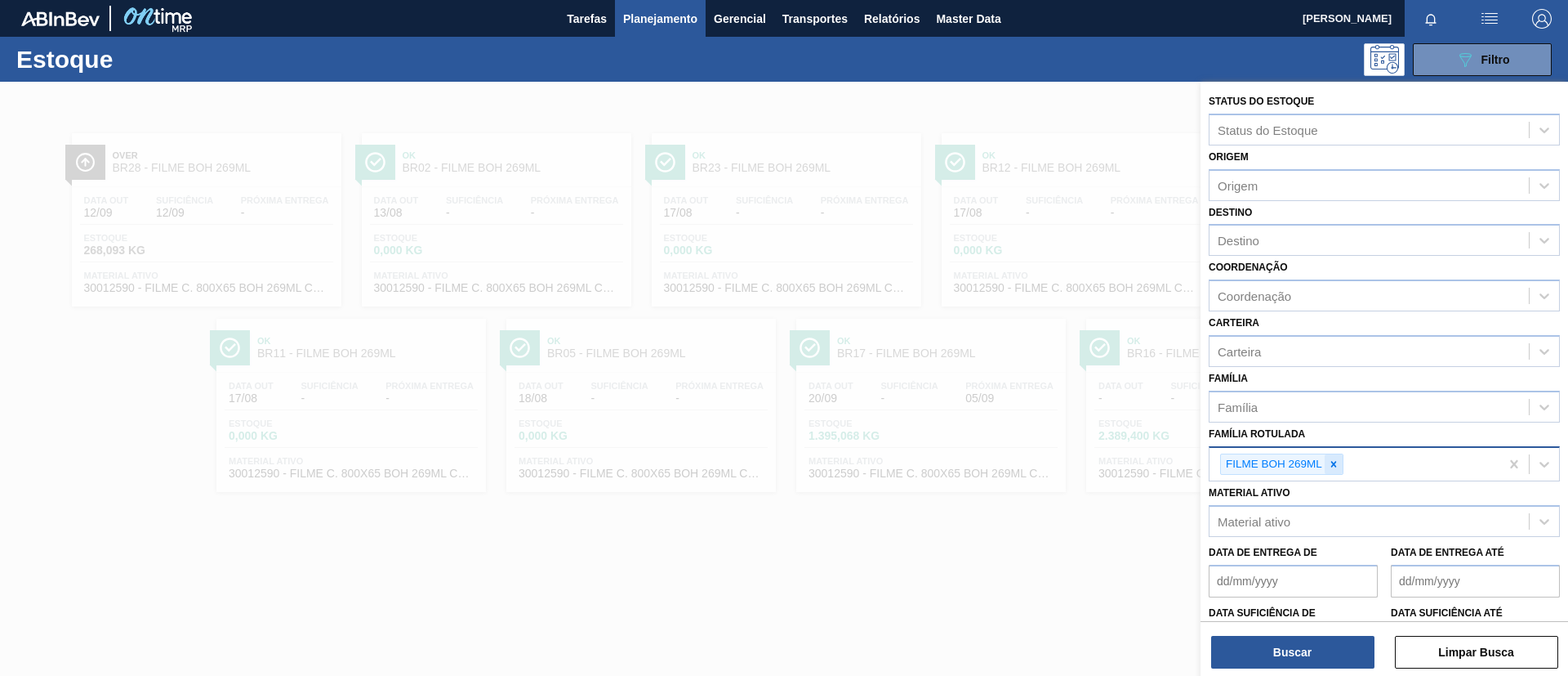
click at [1337, 466] on icon at bounding box center [1334, 465] width 11 height 11
type Rotulada "3"
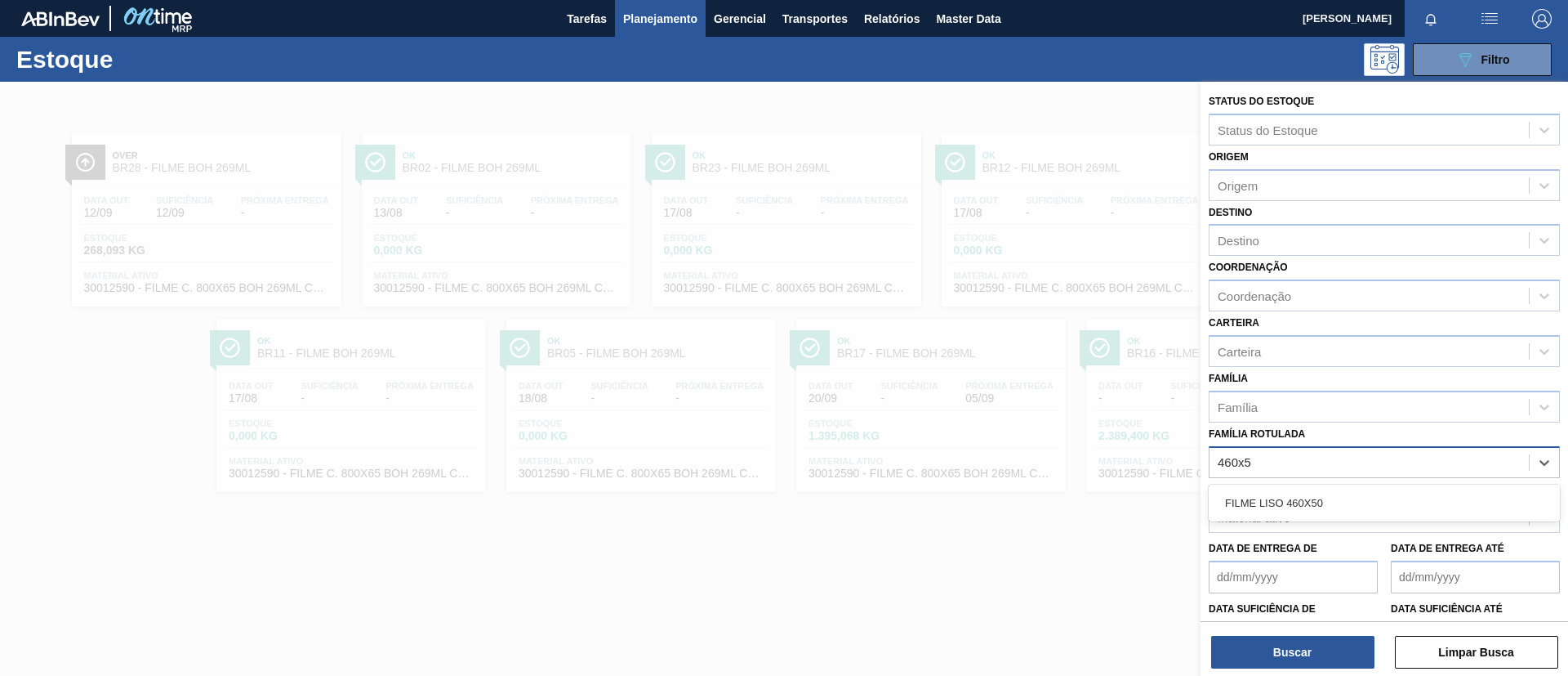
type Rotulada "460x50"
click at [1358, 500] on div "FILME LISO 460X50" at bounding box center [1384, 502] width 351 height 30
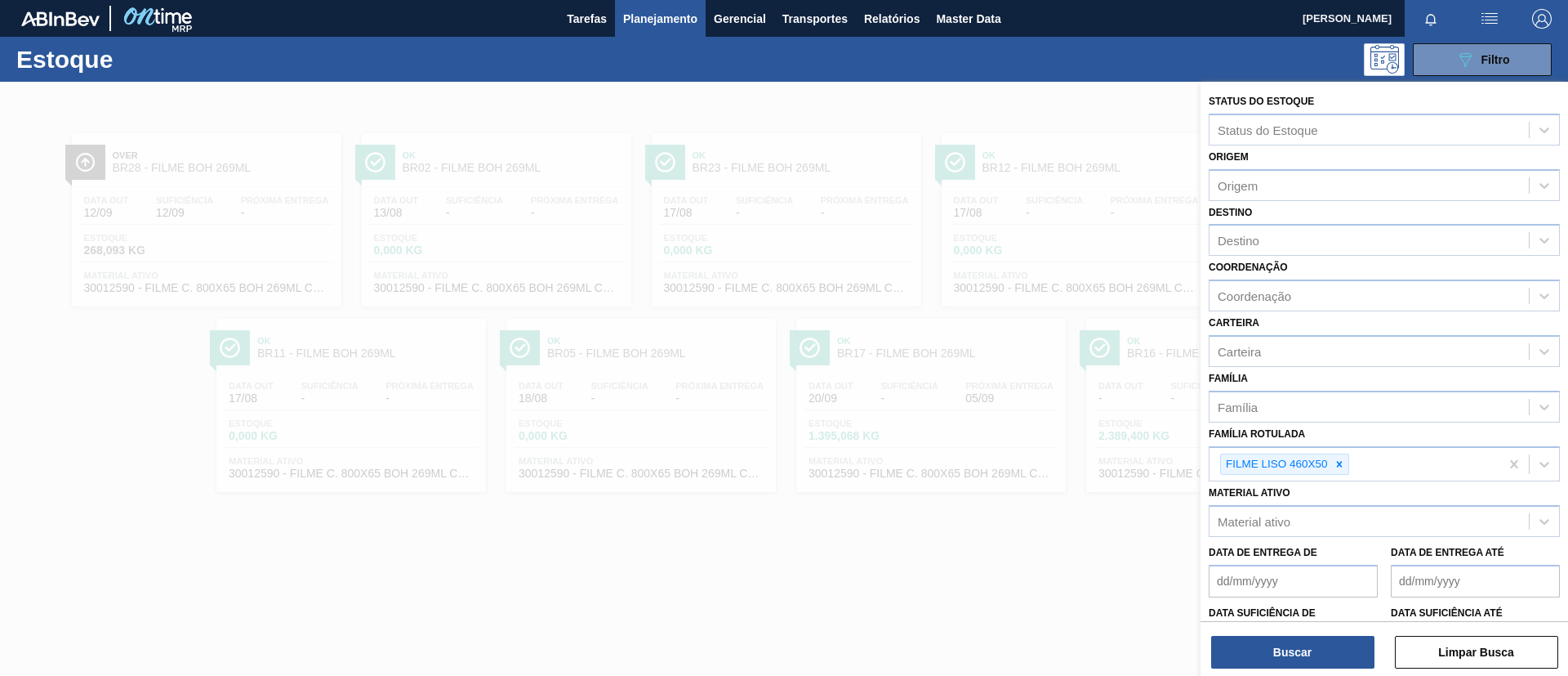
click at [1338, 634] on div "Buscar Limpar Busca" at bounding box center [1384, 644] width 368 height 46
click at [1333, 653] on button "Buscar" at bounding box center [1292, 652] width 163 height 33
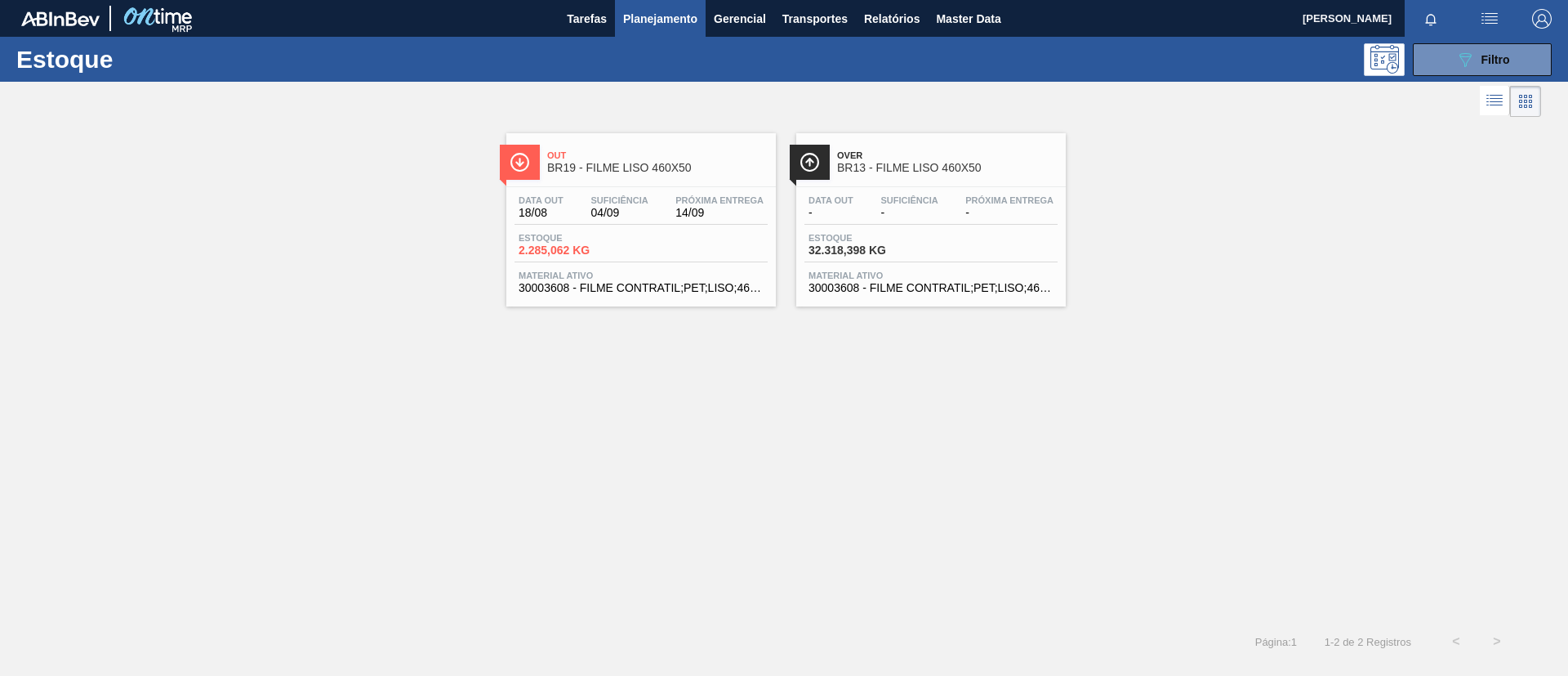
click at [714, 174] on div "Out BR19 - FILME LISO 460X50" at bounding box center [657, 162] width 220 height 37
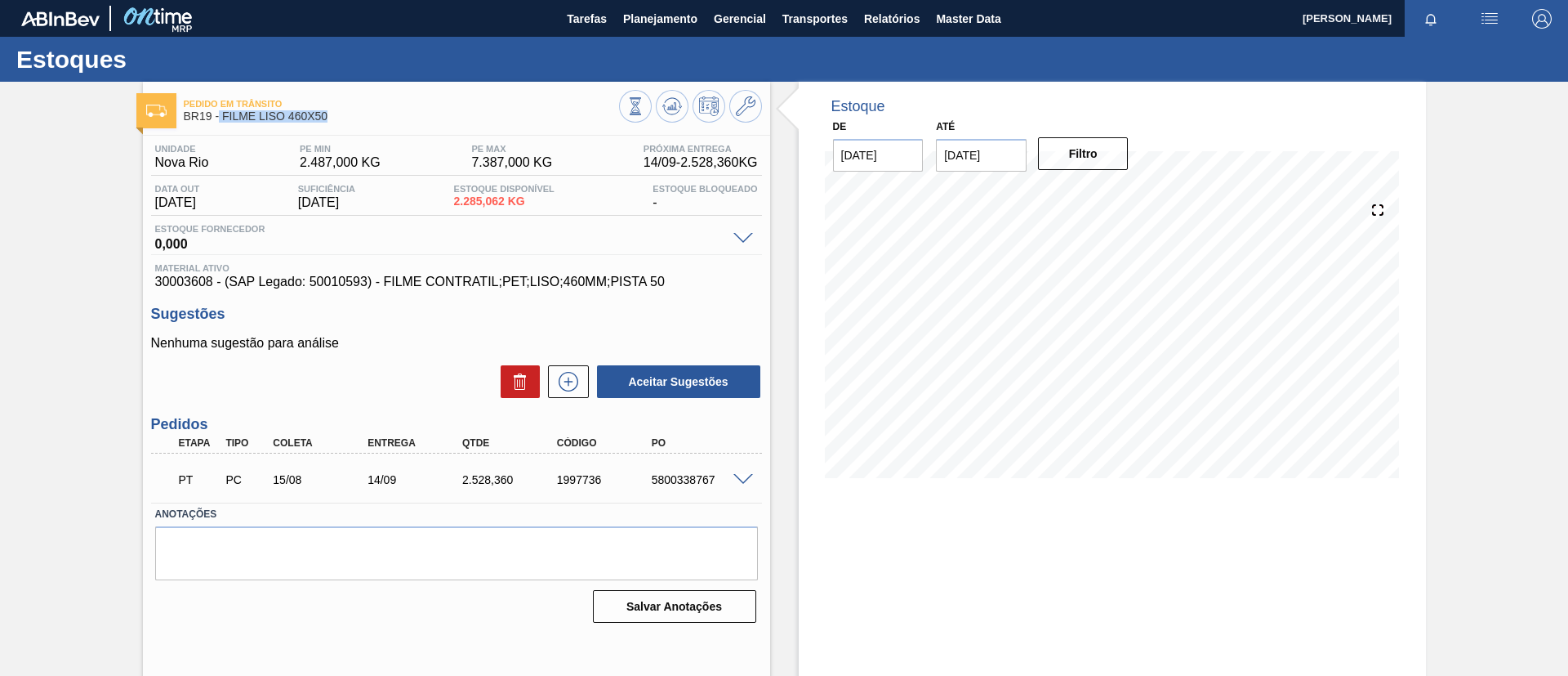
drag, startPoint x: 347, startPoint y: 120, endPoint x: 219, endPoint y: 127, distance: 128.2
click at [219, 127] on div "Pedido em Trânsito BR19 - FILME LISO 460X50" at bounding box center [401, 111] width 436 height 37
click at [330, 118] on span "BR19 - FILME LISO 460X50" at bounding box center [401, 116] width 436 height 12
drag, startPoint x: 338, startPoint y: 118, endPoint x: 224, endPoint y: 114, distance: 114.1
click at [224, 114] on span "BR19 - FILME LISO 460X50" at bounding box center [401, 116] width 436 height 12
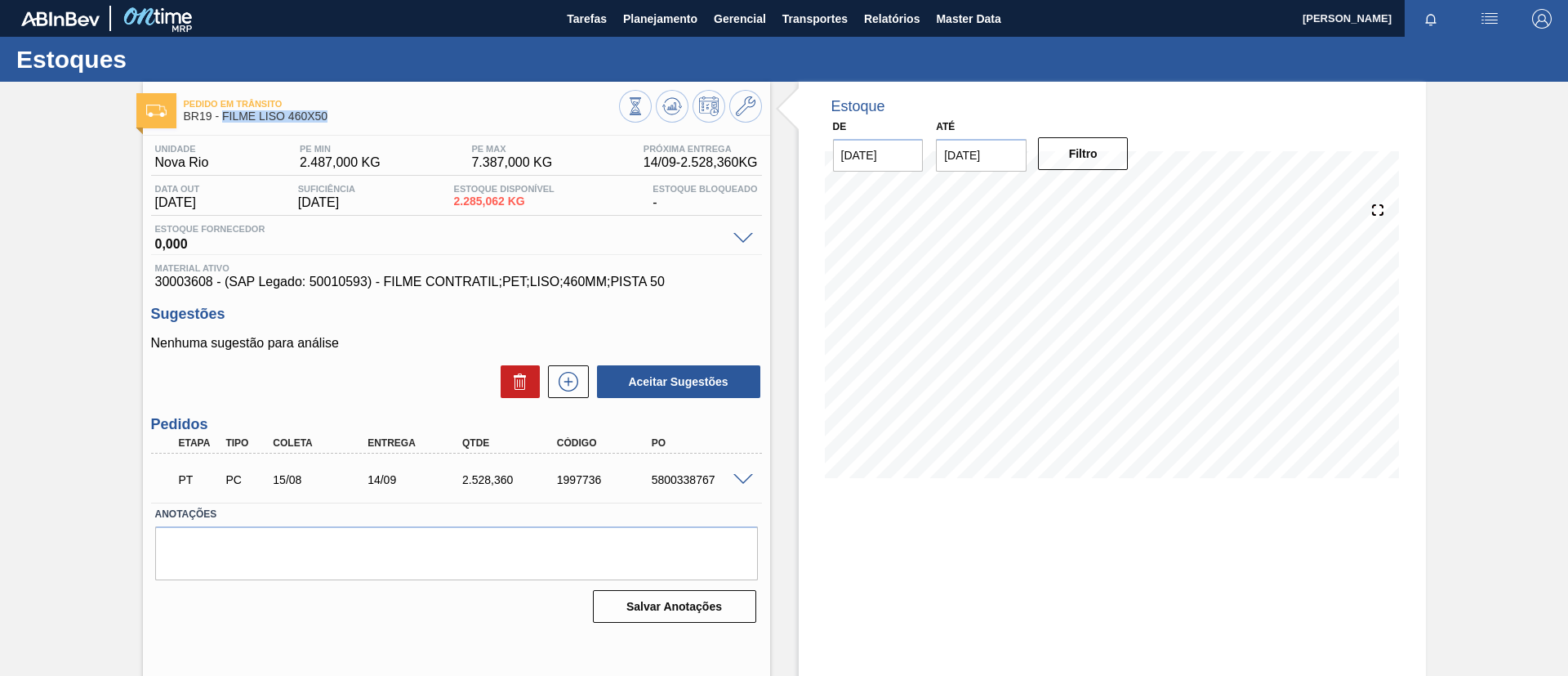
copy span "FILME LISO 460X50"
click at [895, 20] on span "Relatórios" at bounding box center [892, 19] width 56 height 20
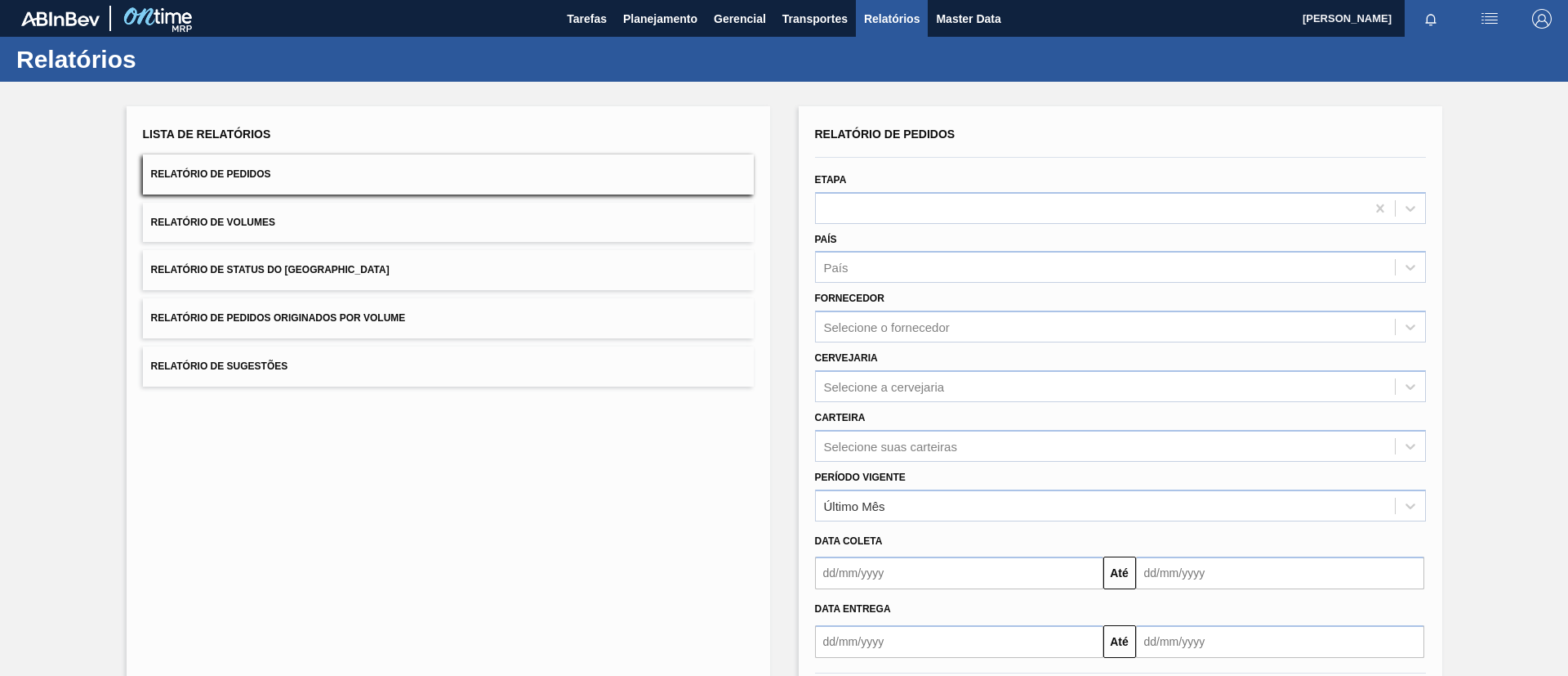
click at [676, 39] on div "Relatórios" at bounding box center [784, 59] width 1568 height 45
click at [658, 28] on button "Planejamento" at bounding box center [660, 18] width 91 height 37
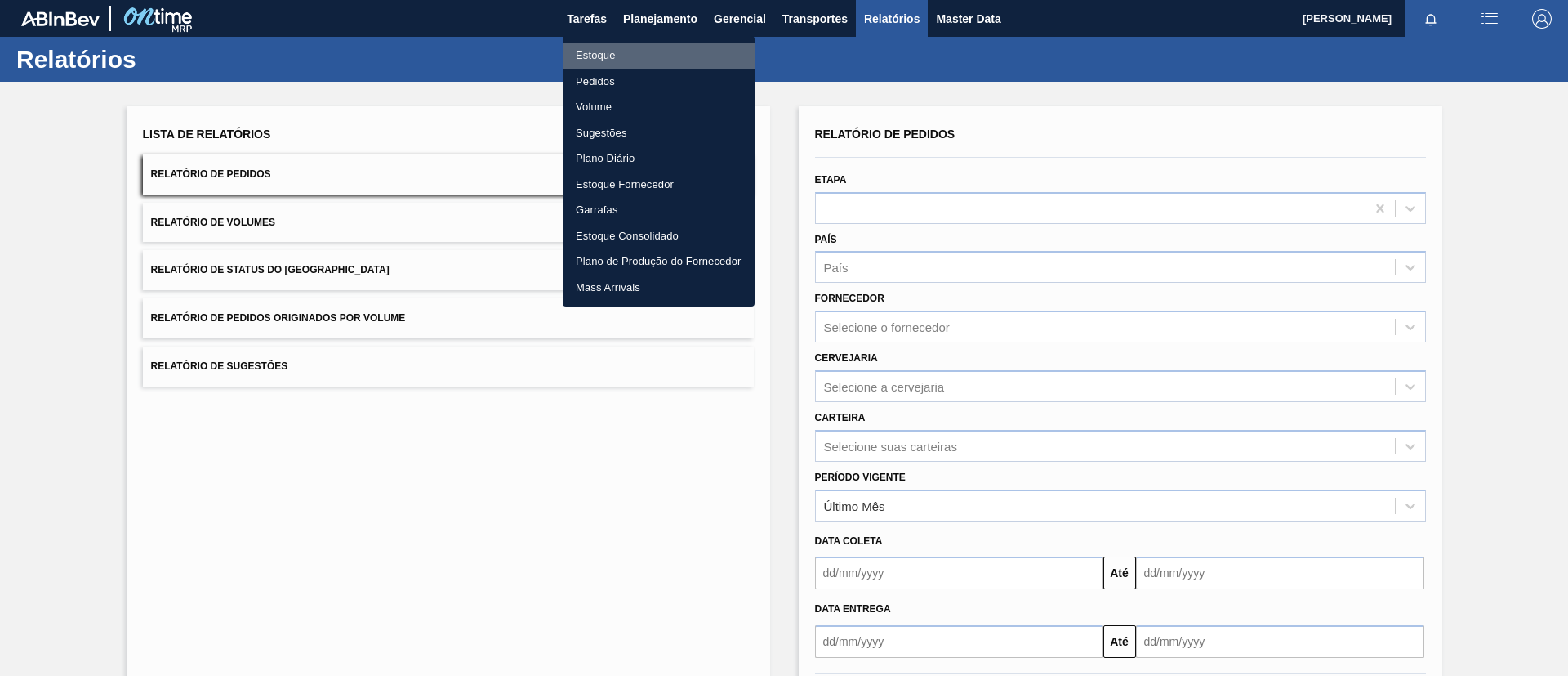
click at [652, 46] on li "Estoque" at bounding box center [658, 56] width 192 height 26
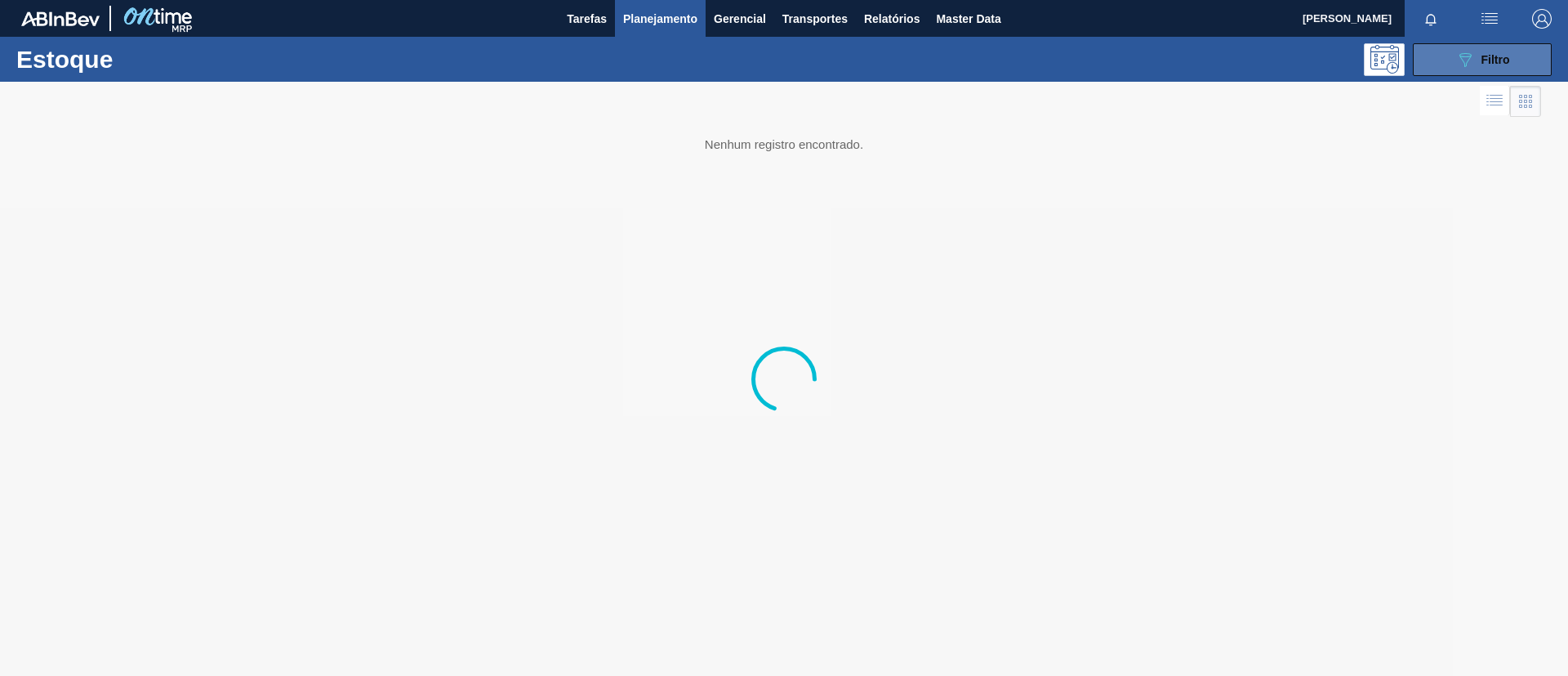
click at [1504, 51] on div "089F7B8B-B2A5-4AFE-B5C0-19BA573D28AC Filtro" at bounding box center [1482, 60] width 55 height 20
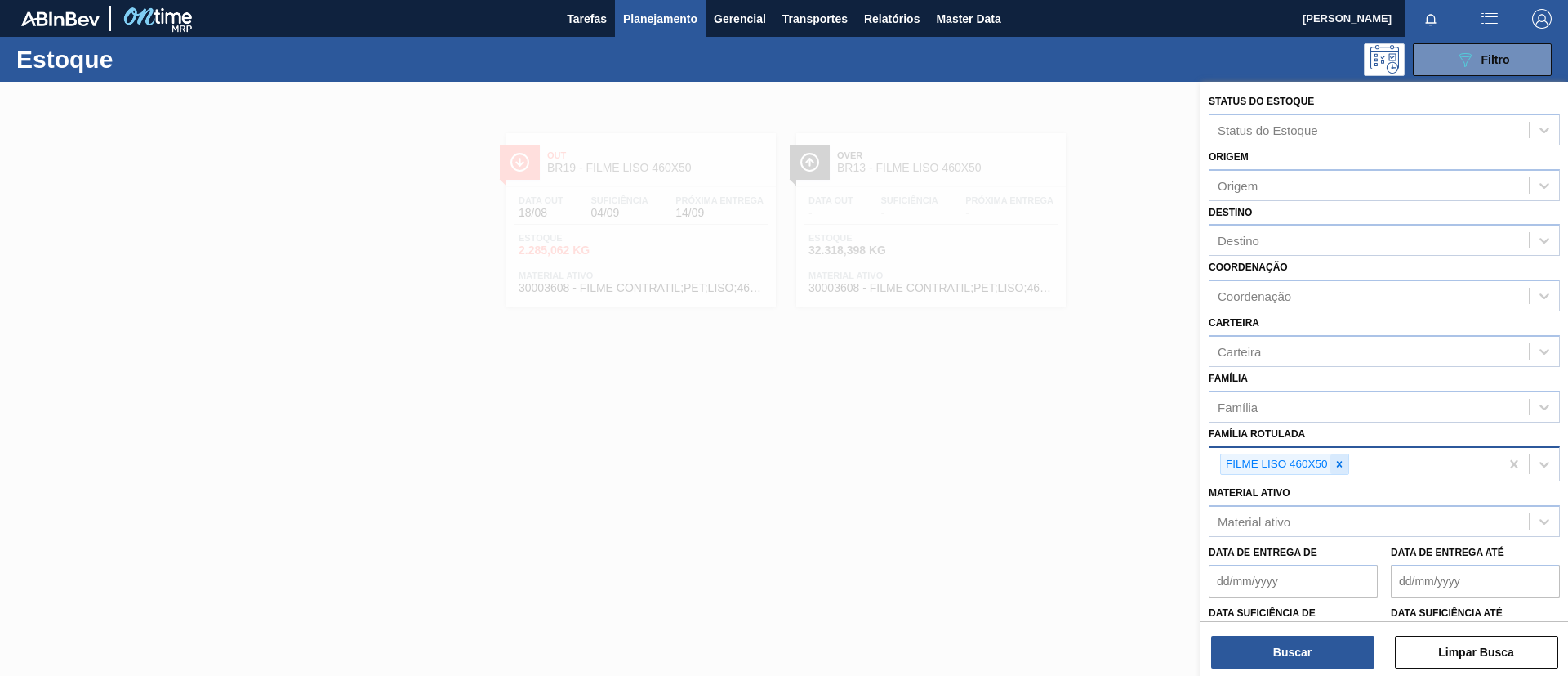
click at [1338, 460] on icon at bounding box center [1340, 465] width 11 height 11
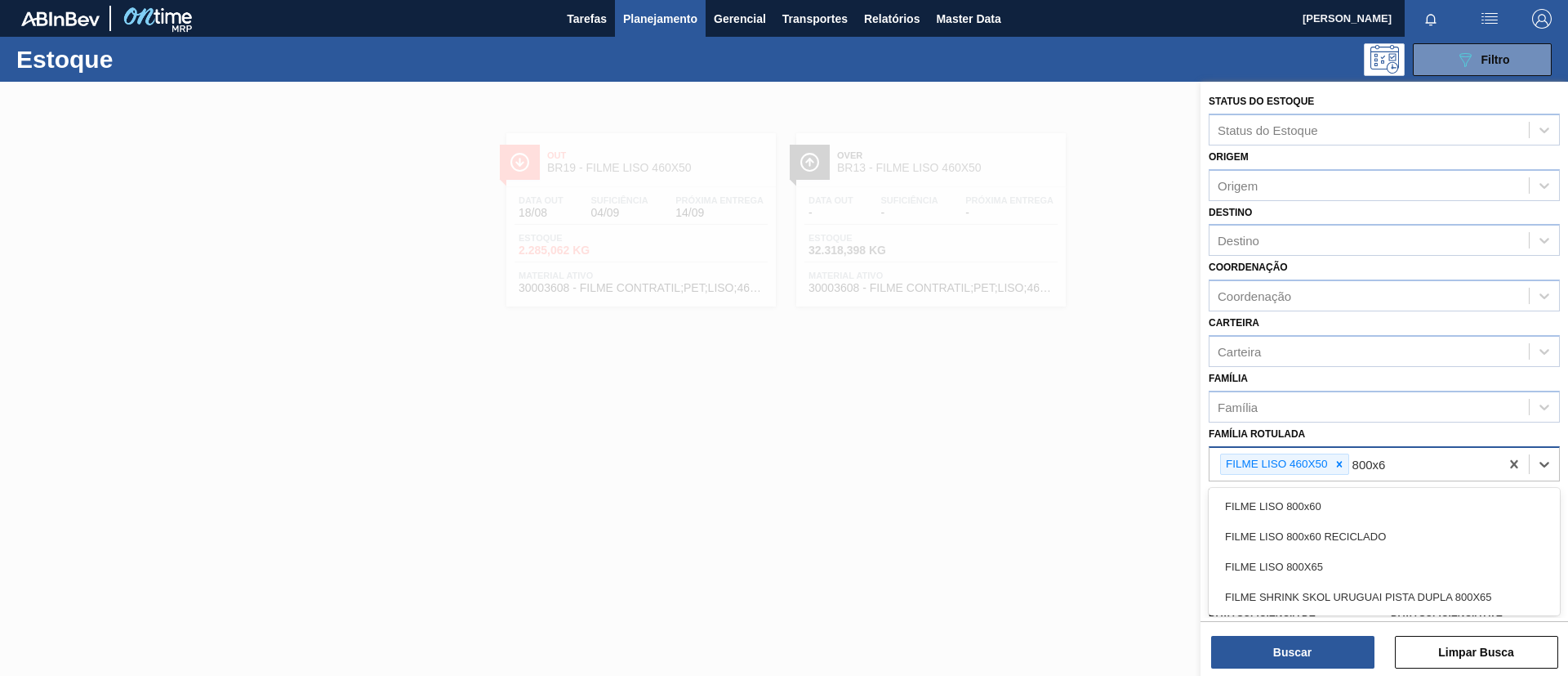
type Rotulada "800x60"
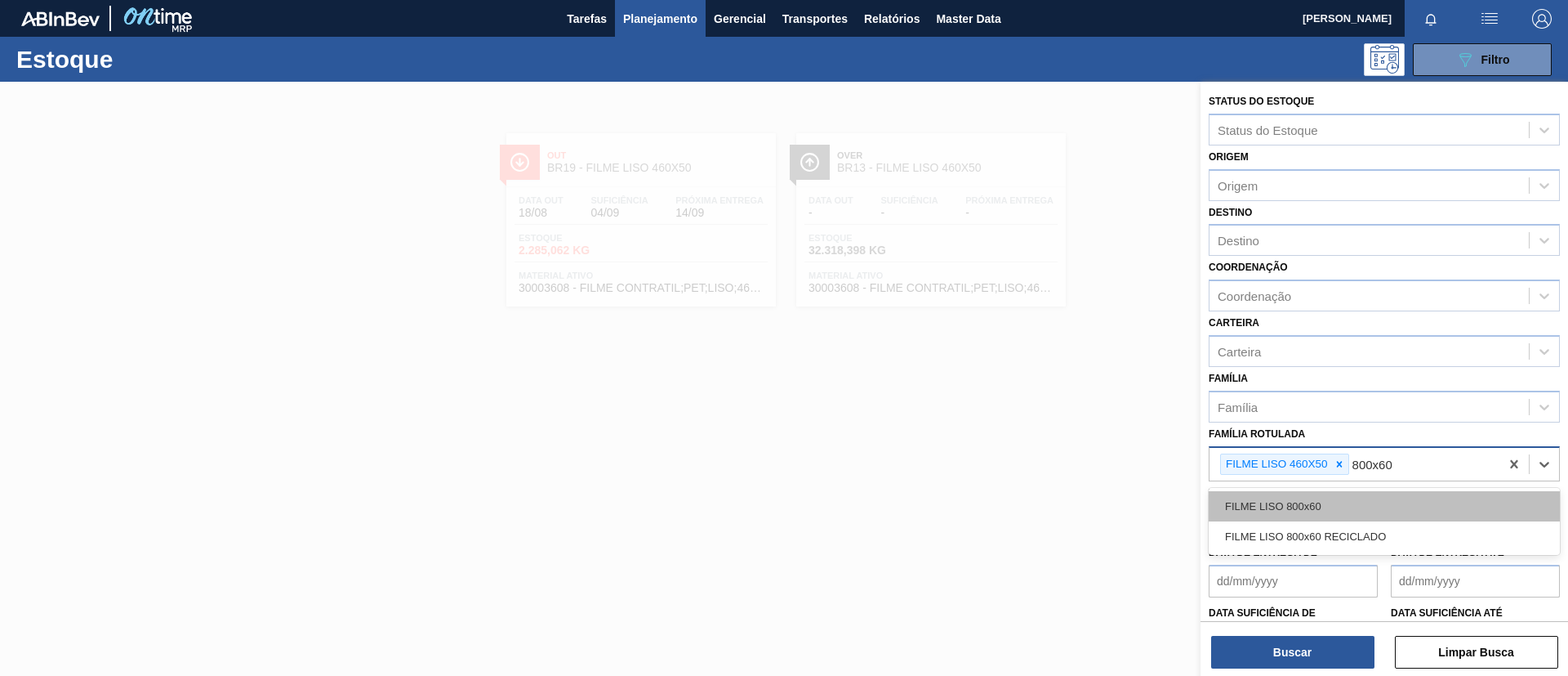
click at [1391, 508] on div "FILME LISO 800x60" at bounding box center [1384, 506] width 351 height 30
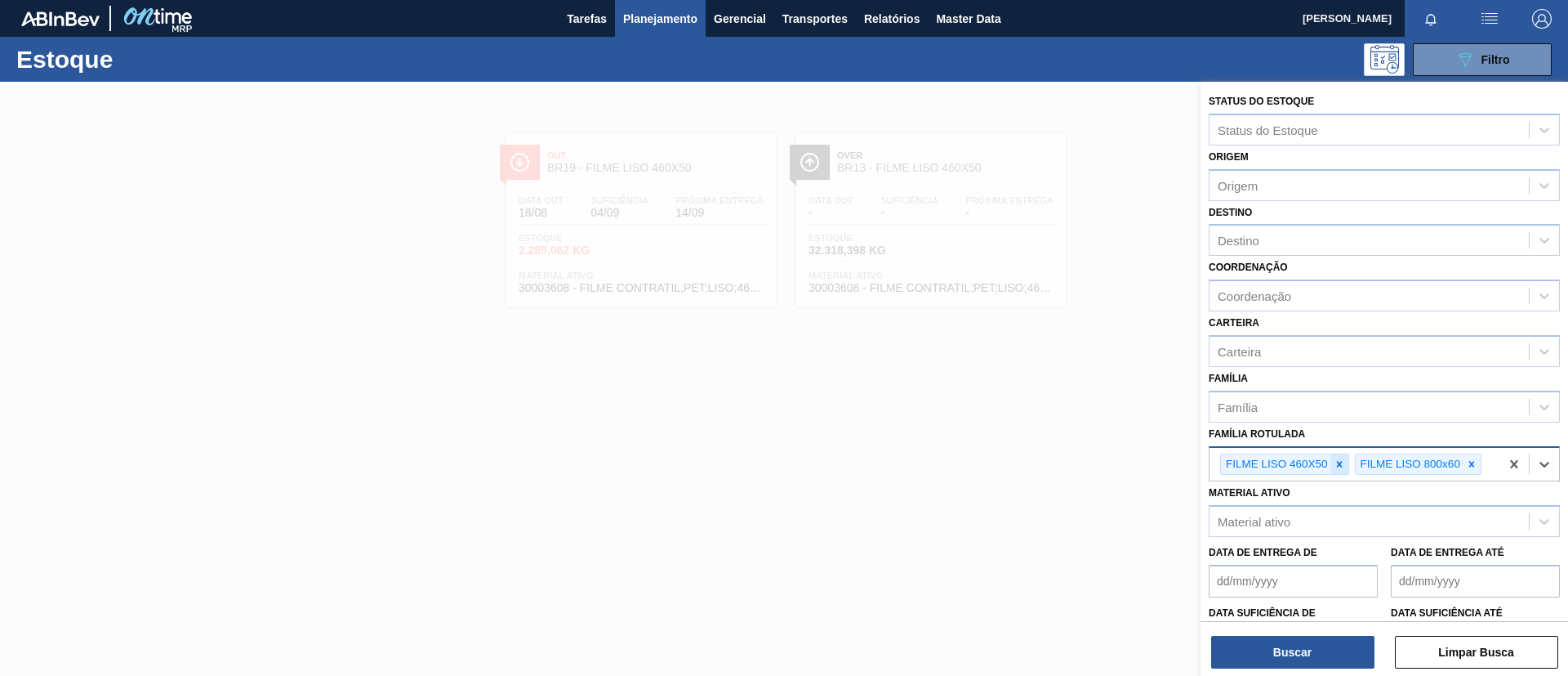
click at [1340, 466] on icon at bounding box center [1340, 465] width 11 height 11
click at [1286, 648] on button "Buscar" at bounding box center [1292, 652] width 163 height 33
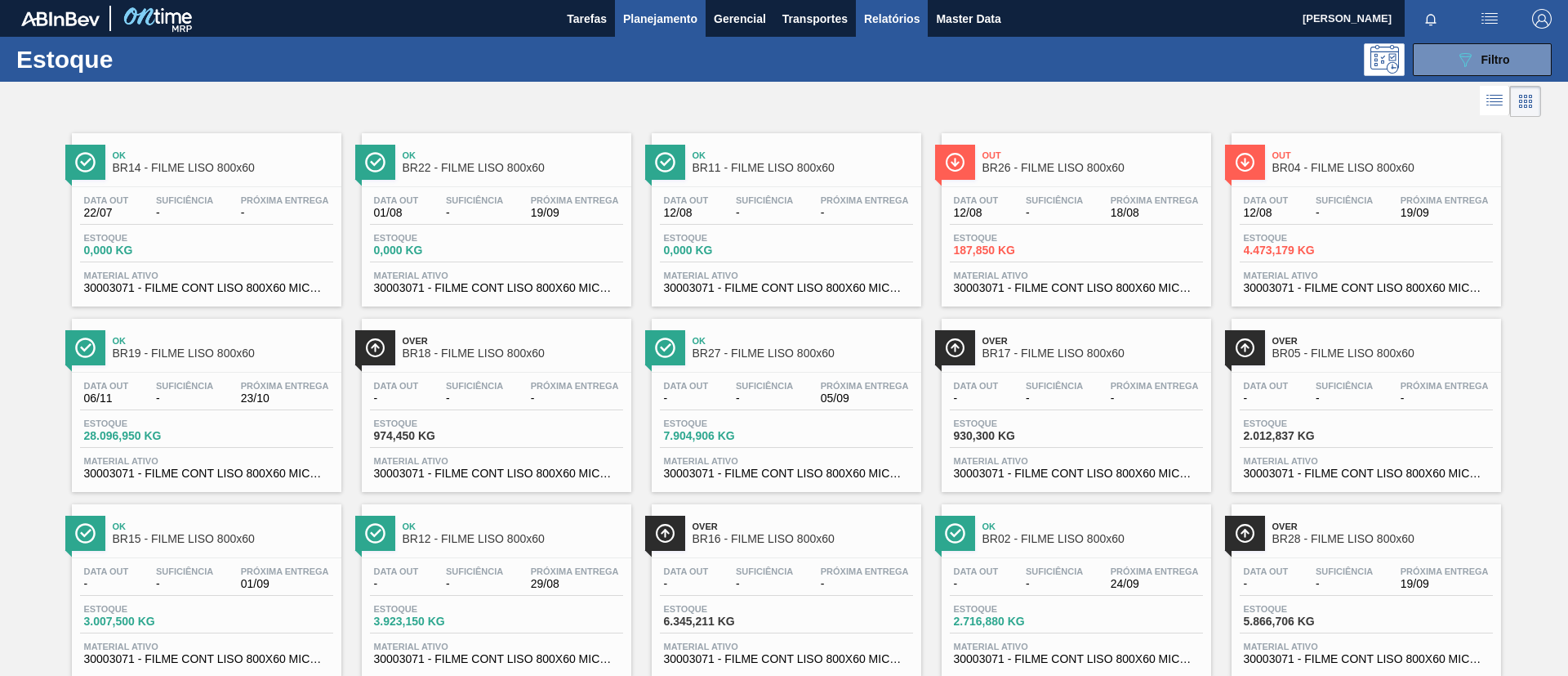
click at [874, 24] on span "Relatórios" at bounding box center [892, 19] width 56 height 20
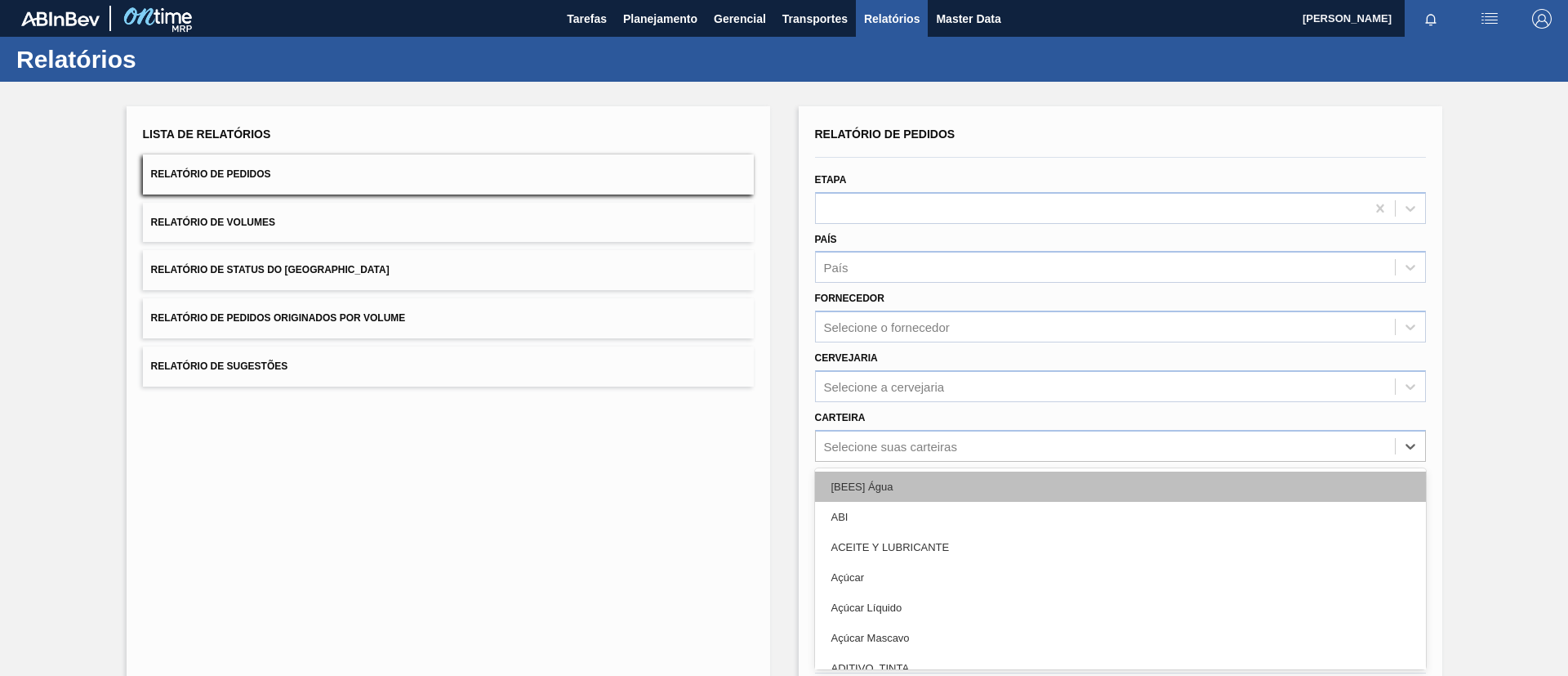
click at [929, 451] on div "option [BEES] Água focused, 1 of 101. 101 results available. Use Up and Down to…" at bounding box center [1120, 446] width 611 height 32
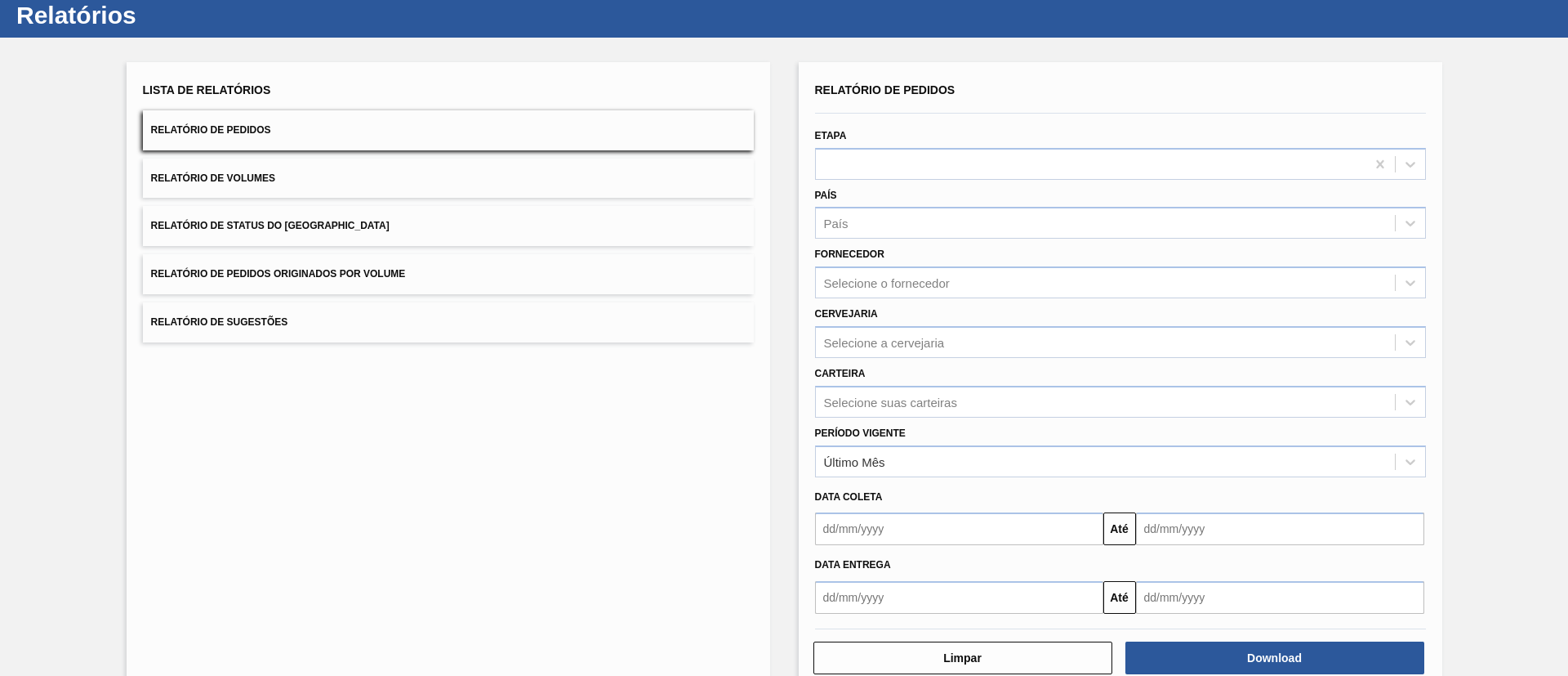
drag, startPoint x: 730, startPoint y: 446, endPoint x: 862, endPoint y: 435, distance: 132.5
click at [732, 446] on div "Lista de Relatórios Relatório de Pedidos Relatório de Volumes Relatório de Stat…" at bounding box center [449, 377] width 644 height 630
click at [899, 458] on div "Último Mês" at bounding box center [1105, 461] width 579 height 24
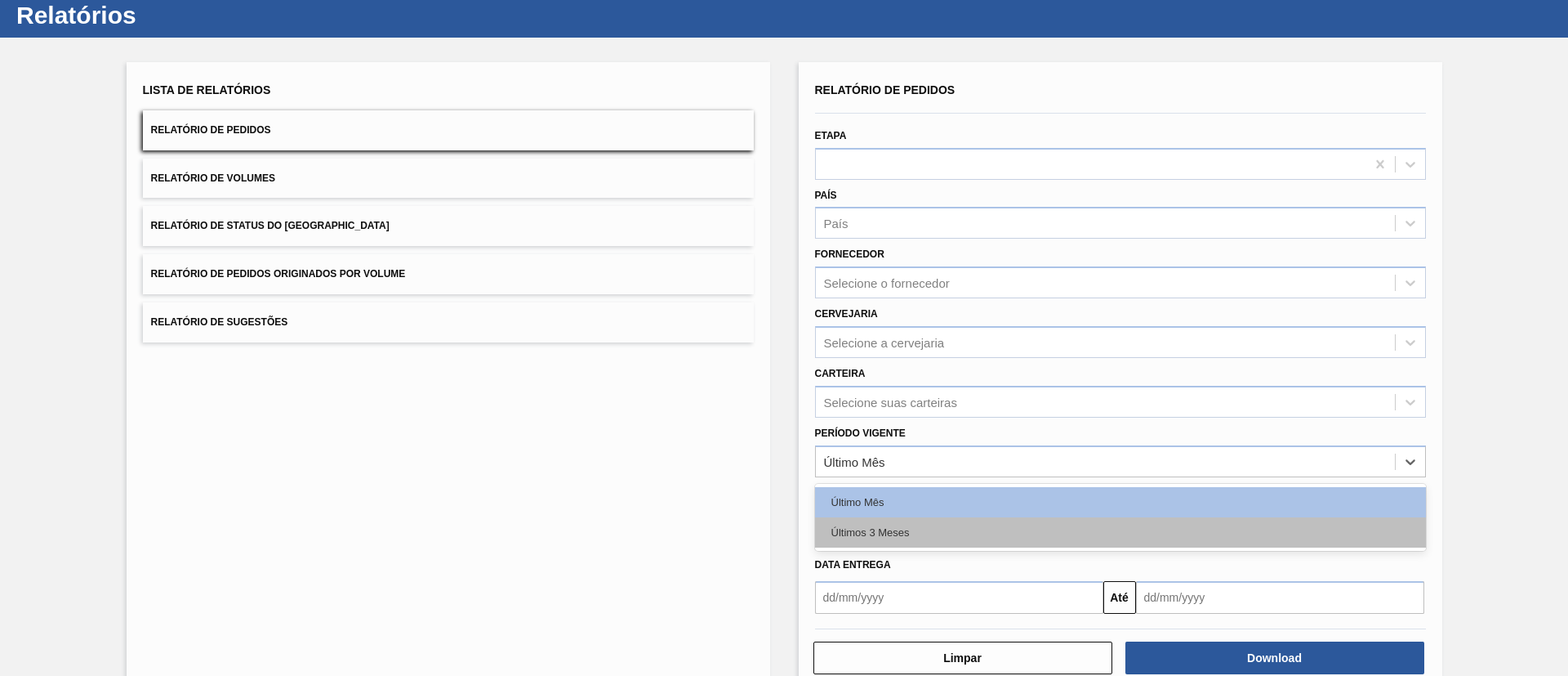
click at [904, 524] on div "Últimos 3 Meses" at bounding box center [1120, 532] width 611 height 30
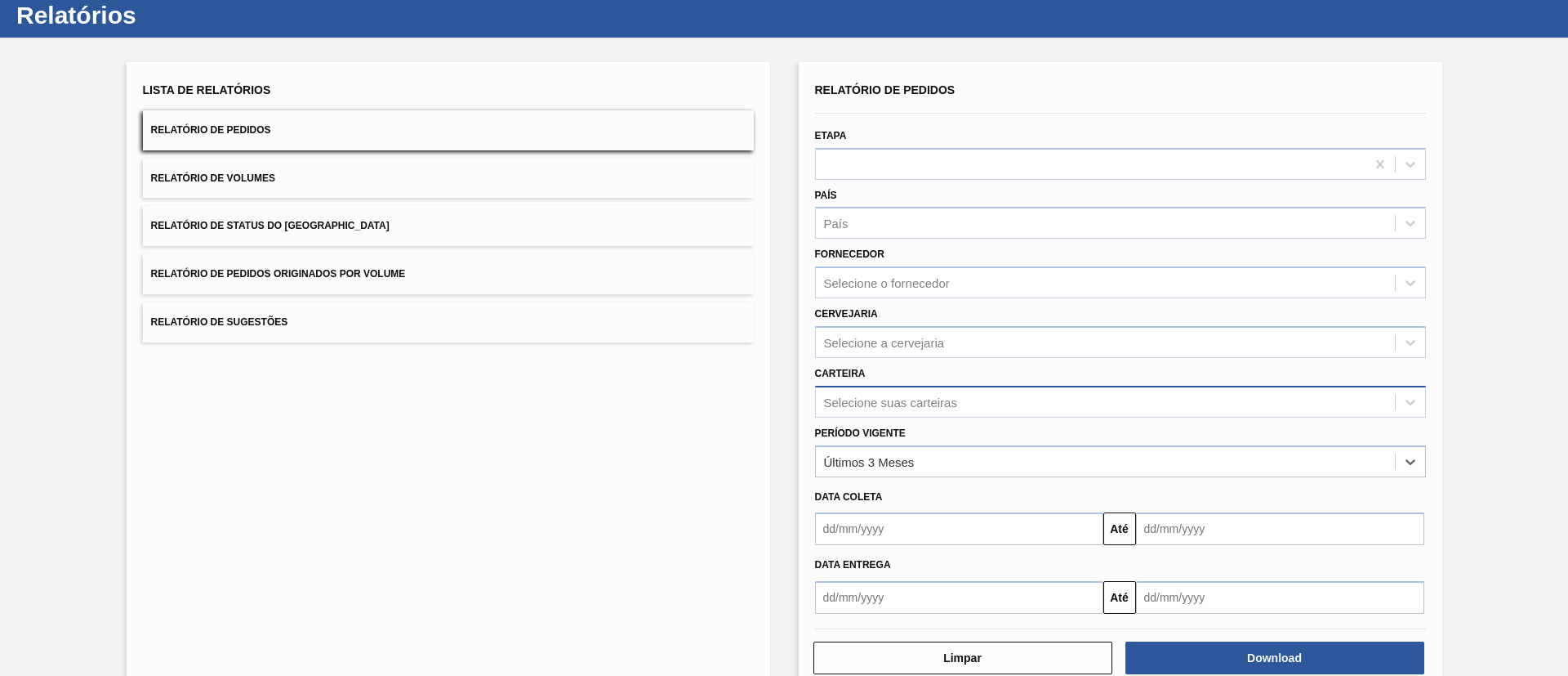
click at [907, 396] on div "Selecione suas carteiras" at bounding box center [890, 402] width 133 height 14
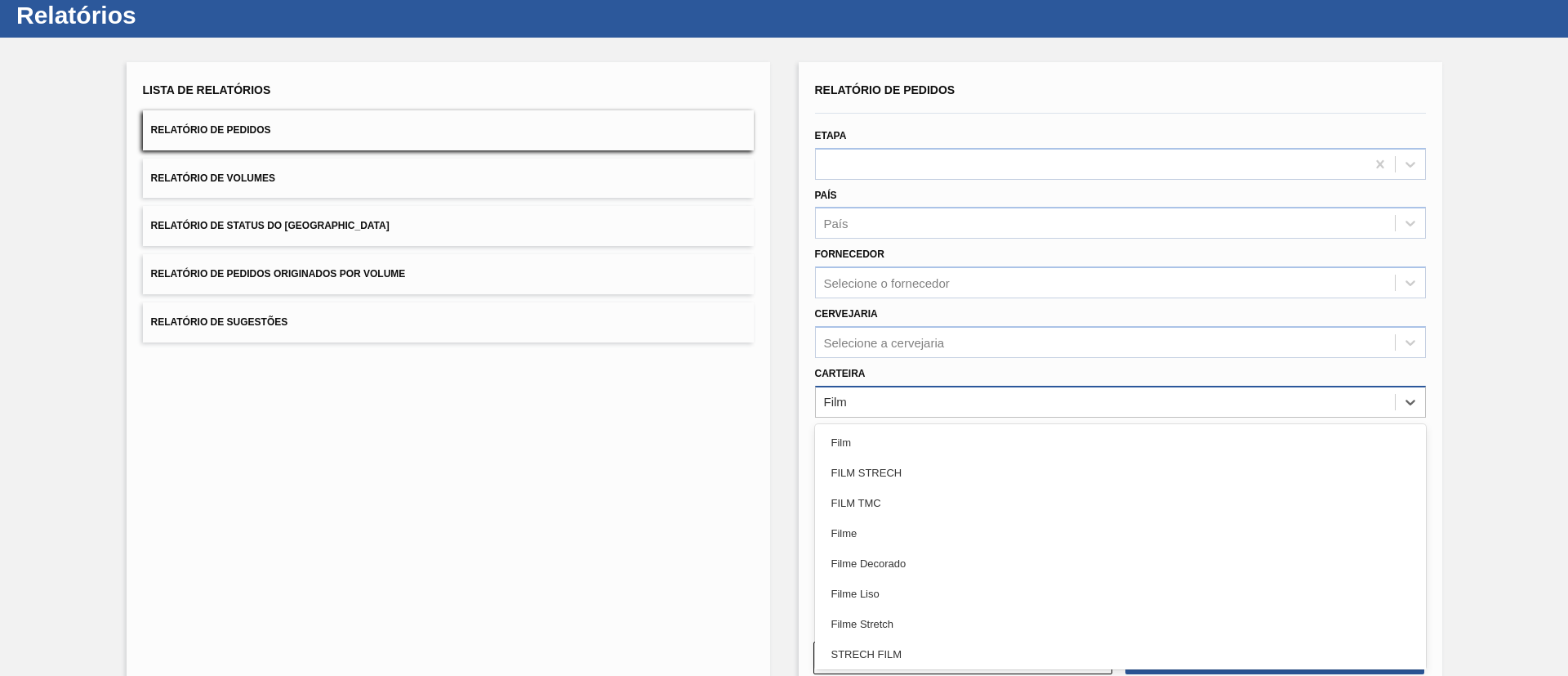
type input "Filme"
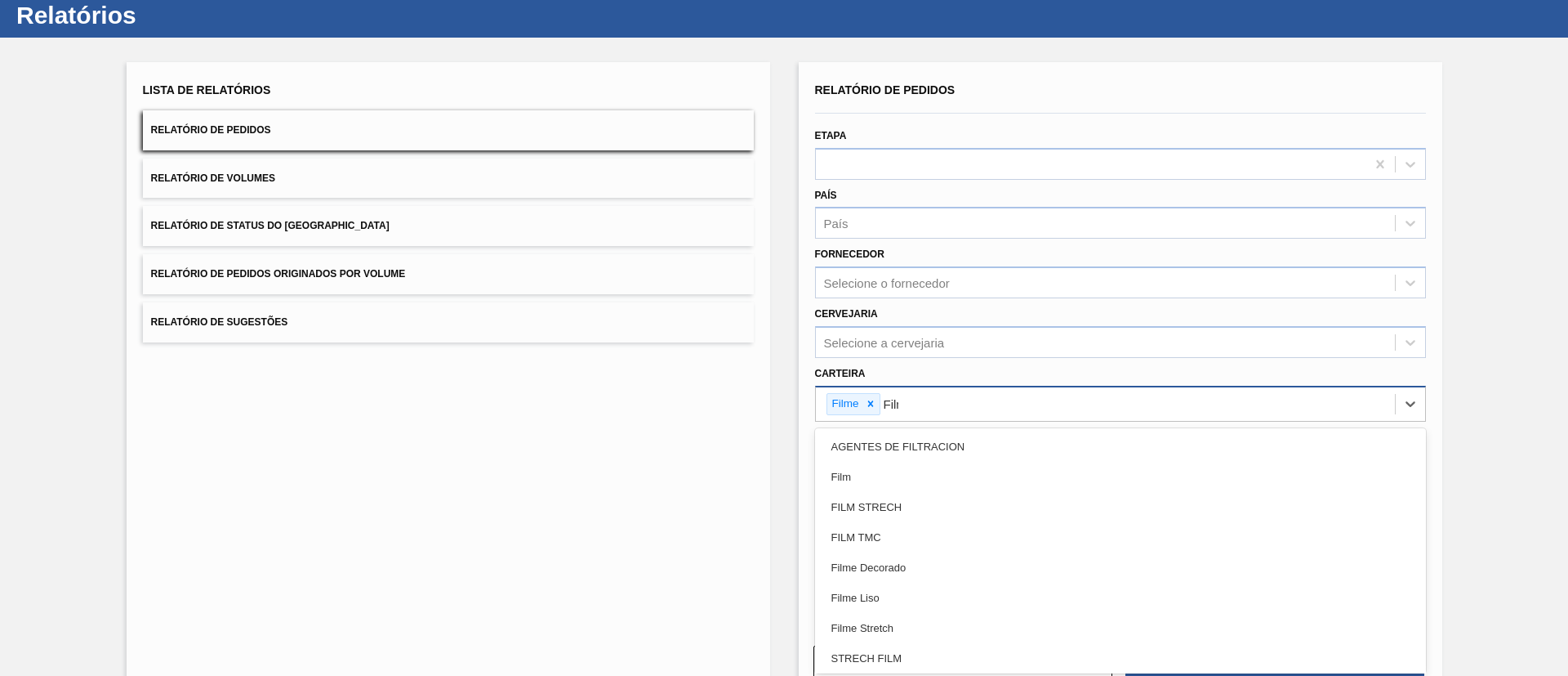
type input "Filme"
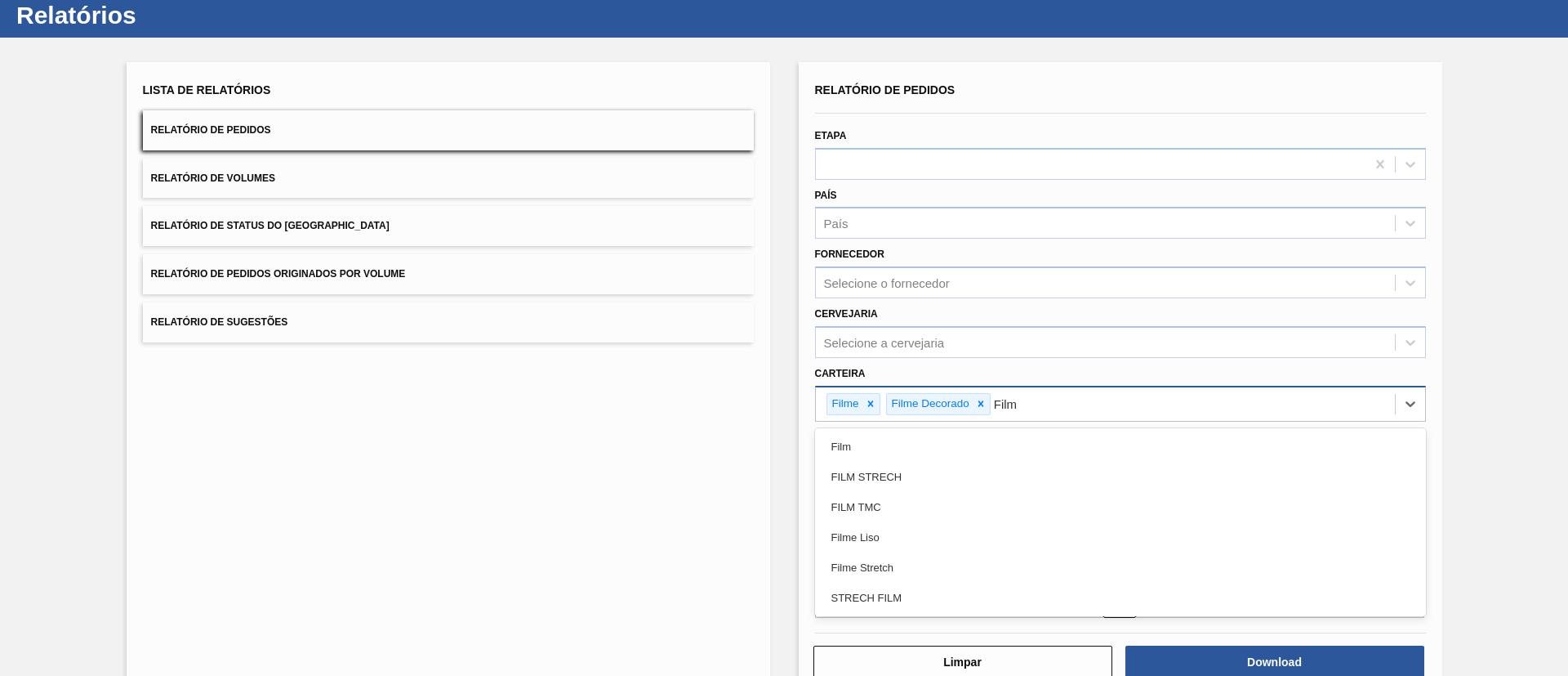
type input "Filme"
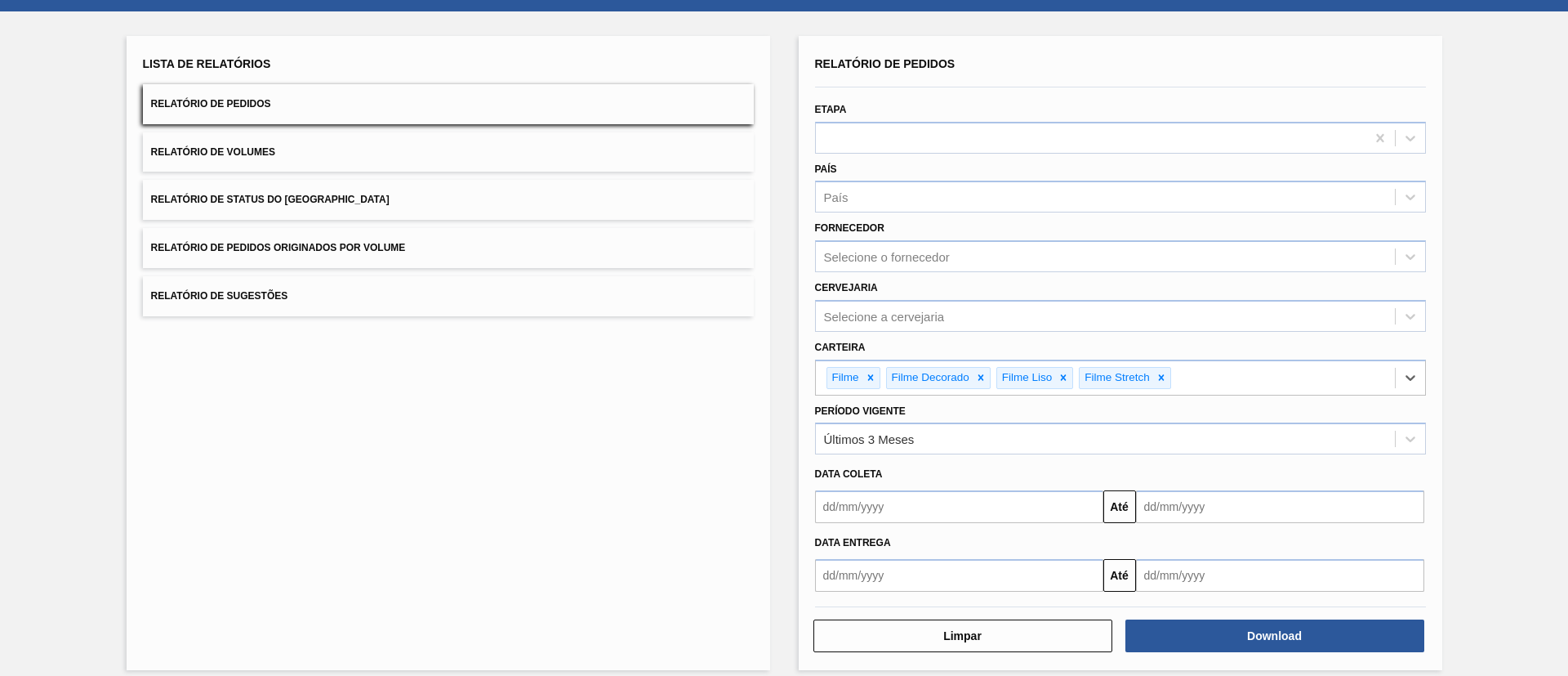
scroll to position [85, 0]
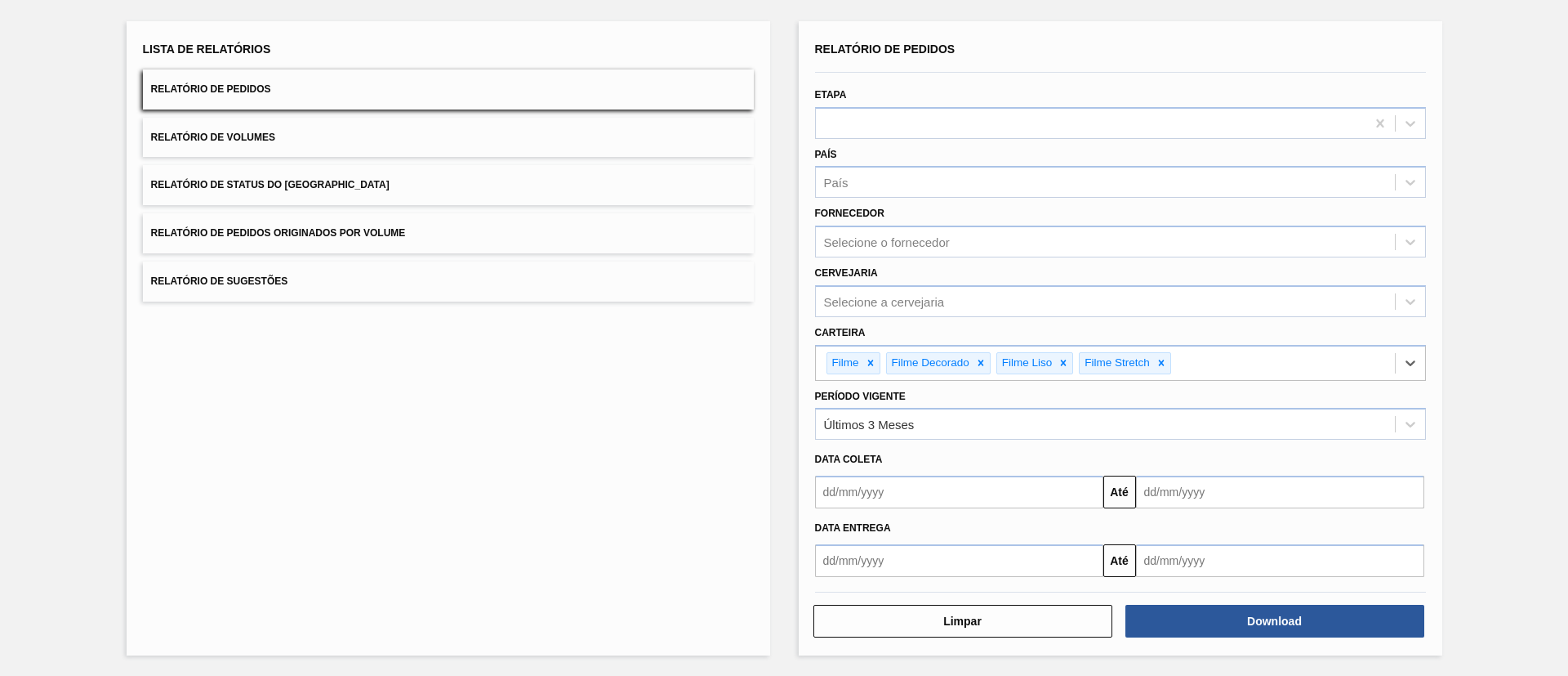
click at [923, 497] on input "text" at bounding box center [959, 492] width 288 height 33
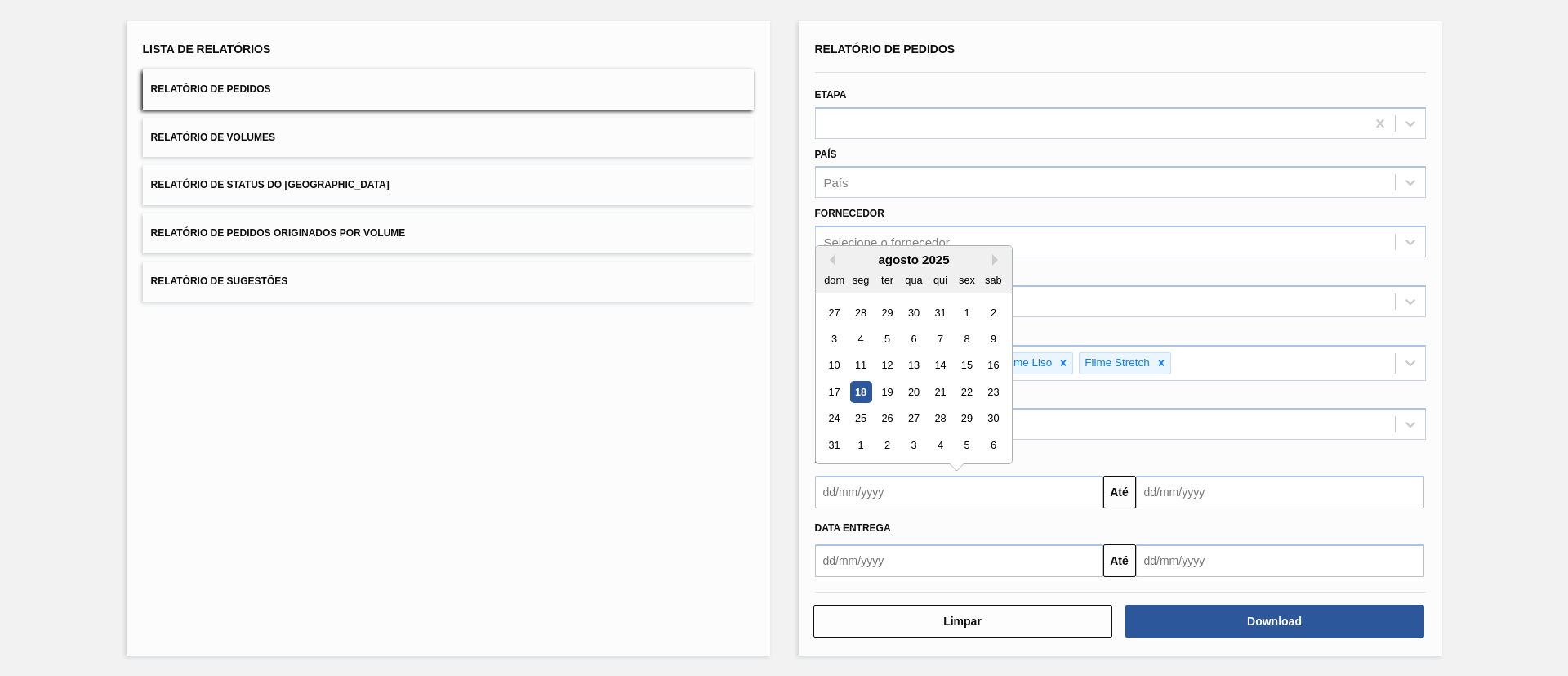
click at [858, 390] on div "18" at bounding box center [860, 392] width 22 height 22
type input "[DATE]"
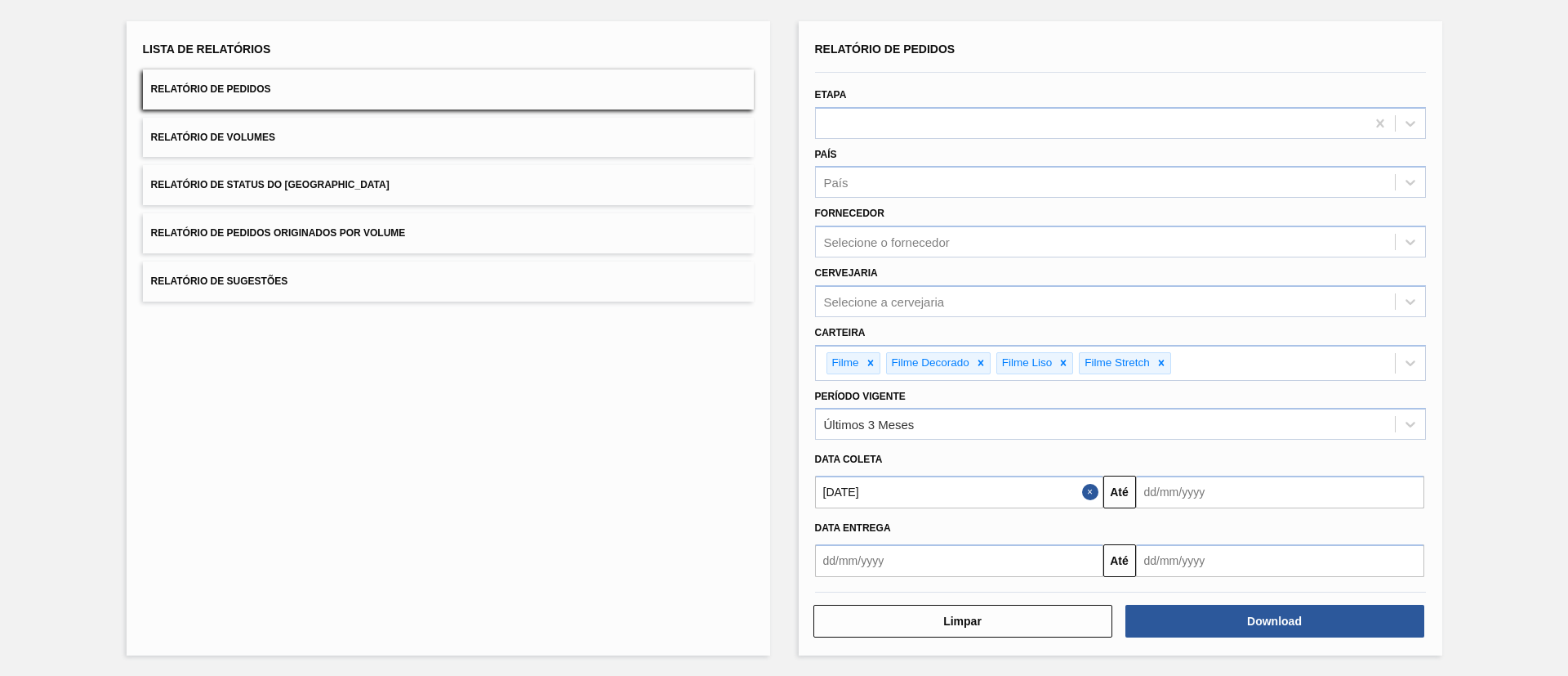
click at [1087, 492] on button "Close" at bounding box center [1093, 492] width 21 height 33
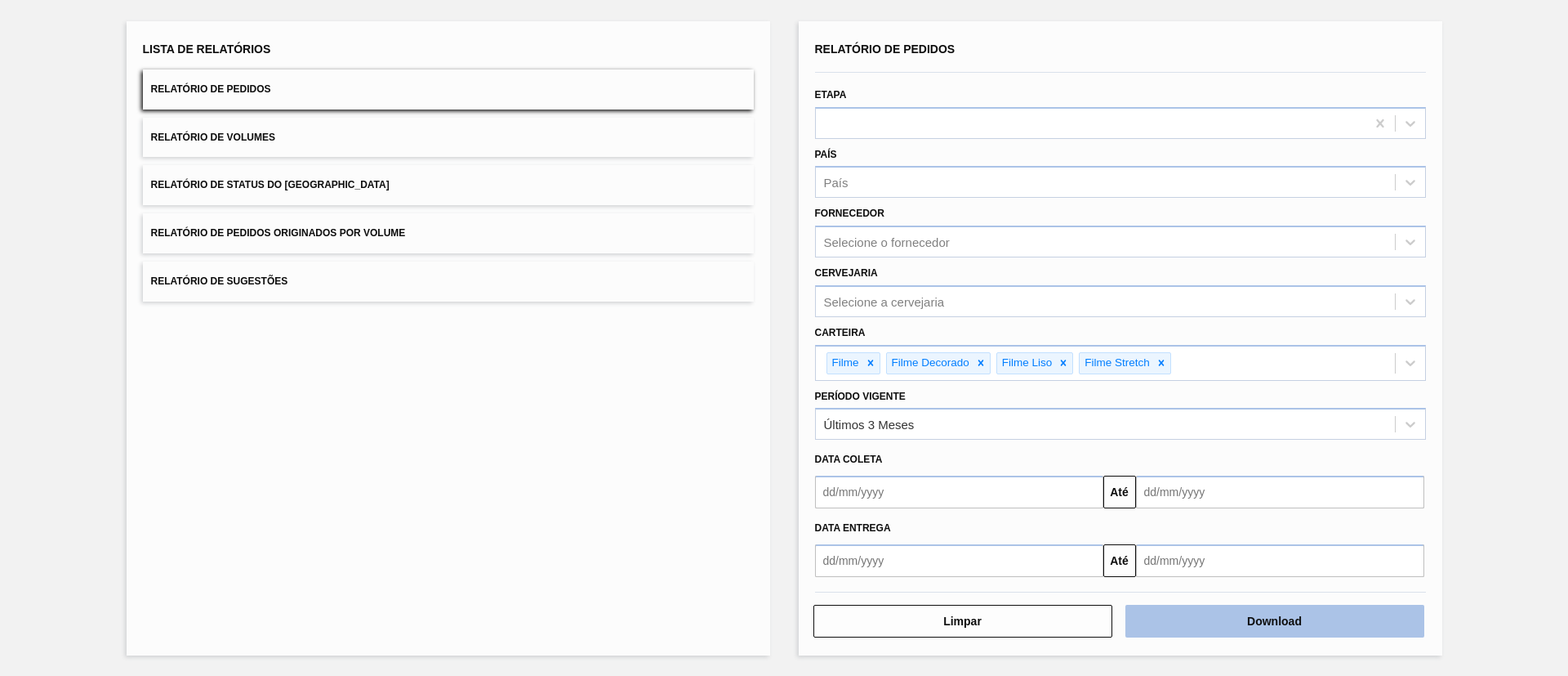
click at [1219, 606] on button "Download" at bounding box center [1274, 621] width 299 height 33
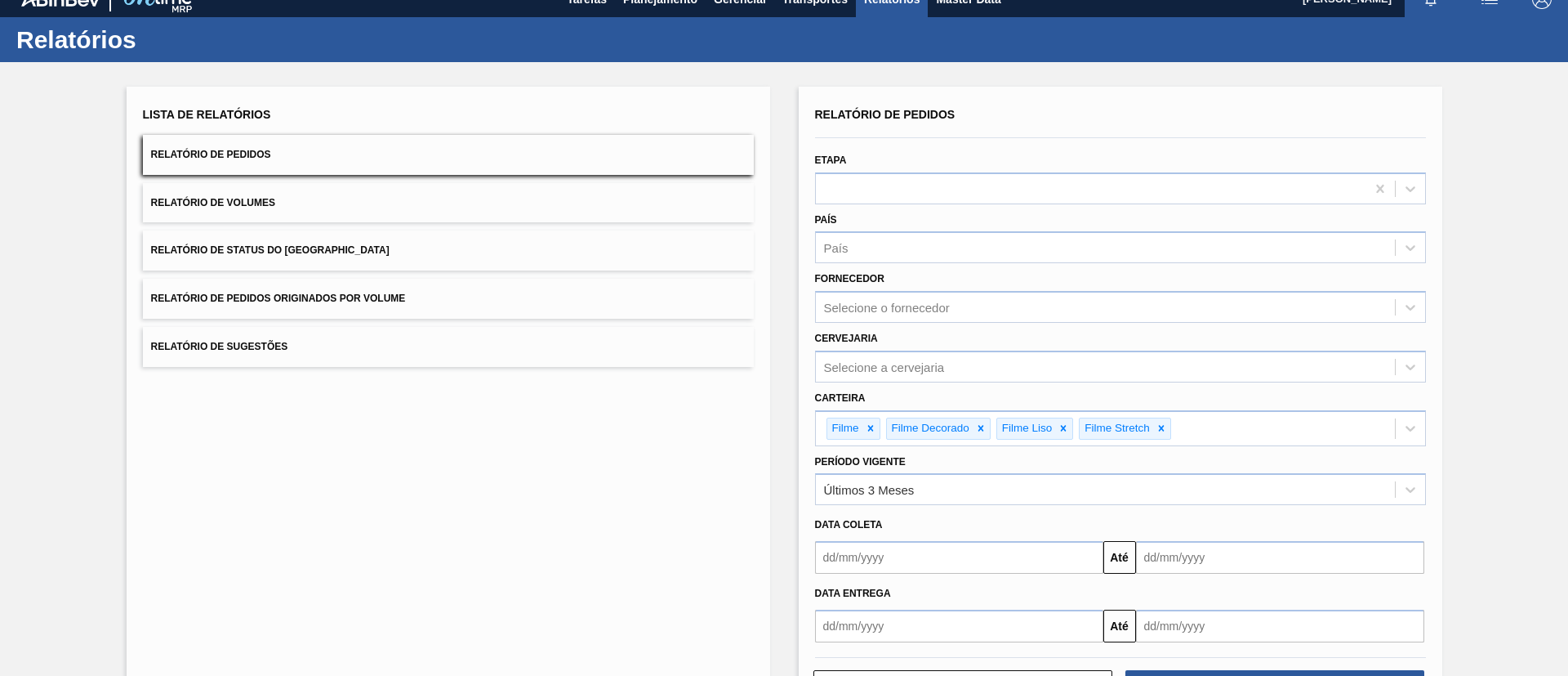
scroll to position [0, 0]
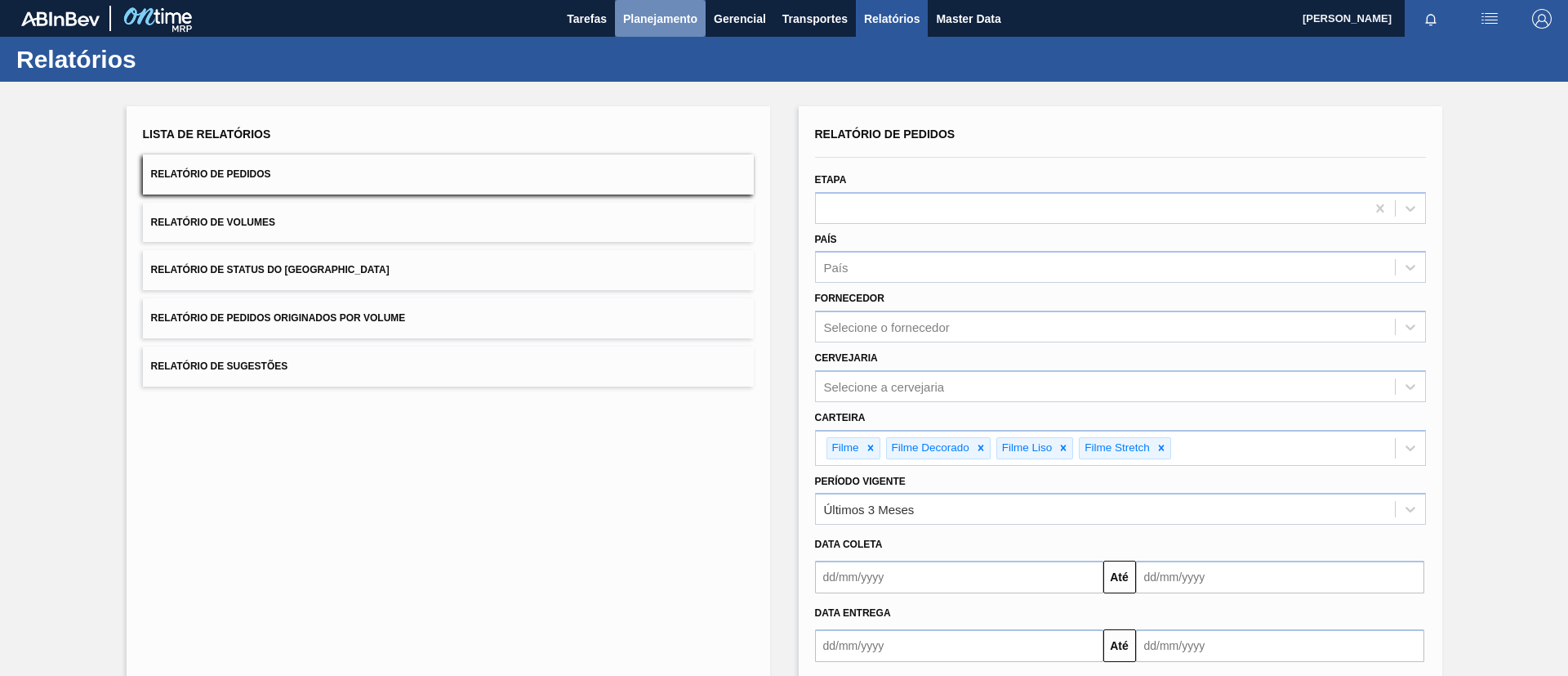
click at [673, 22] on span "Planejamento" at bounding box center [660, 19] width 75 height 20
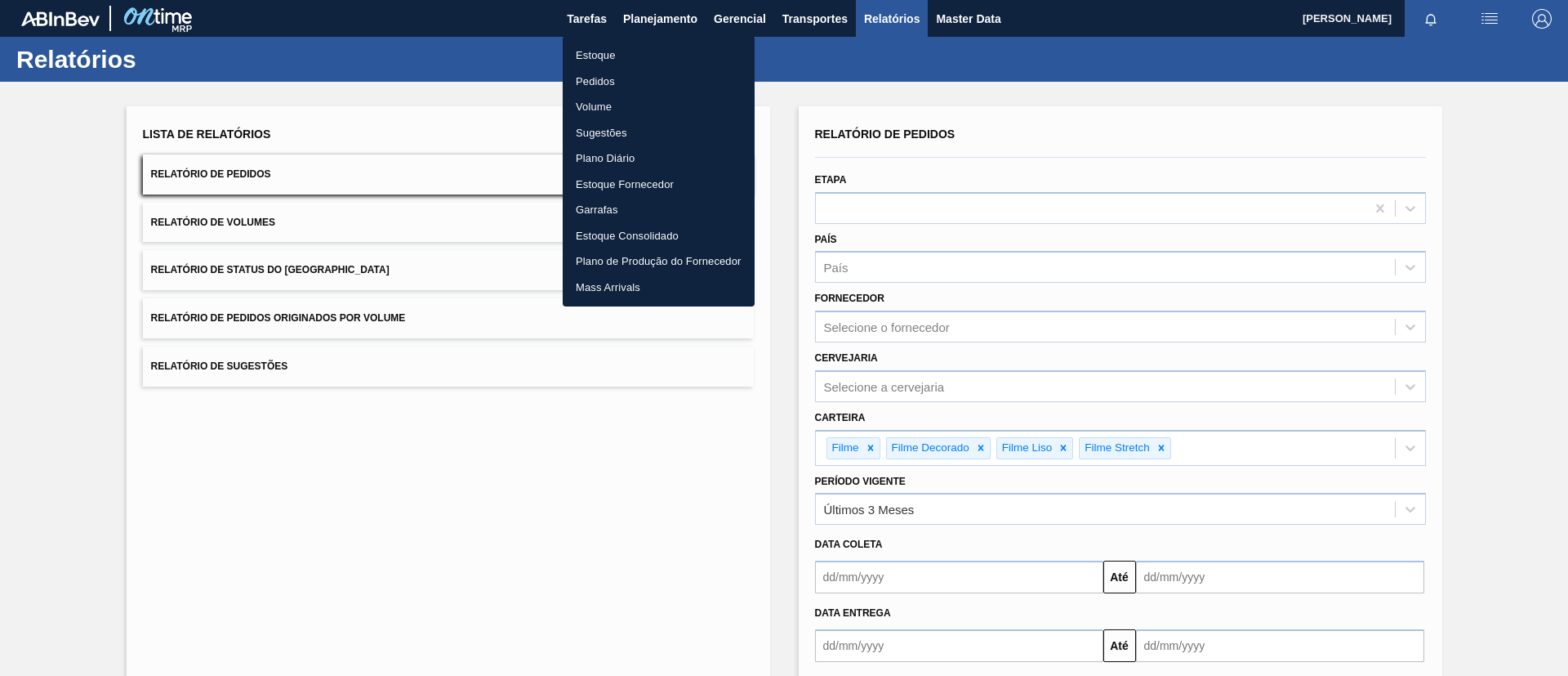
click at [676, 50] on li "Estoque" at bounding box center [658, 56] width 192 height 26
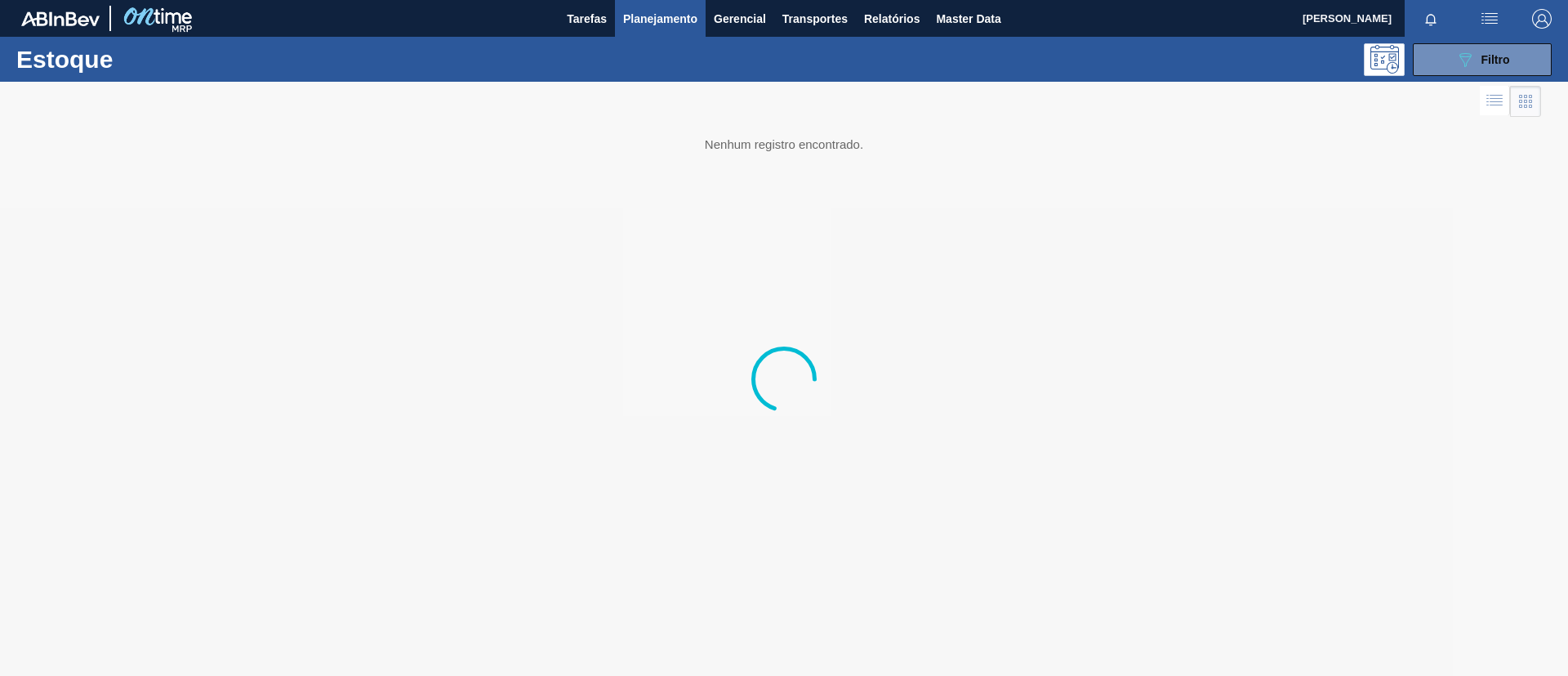
click at [1476, 47] on button "089F7B8B-B2A5-4AFE-B5C0-19BA573D28AC Filtro" at bounding box center [1482, 60] width 139 height 33
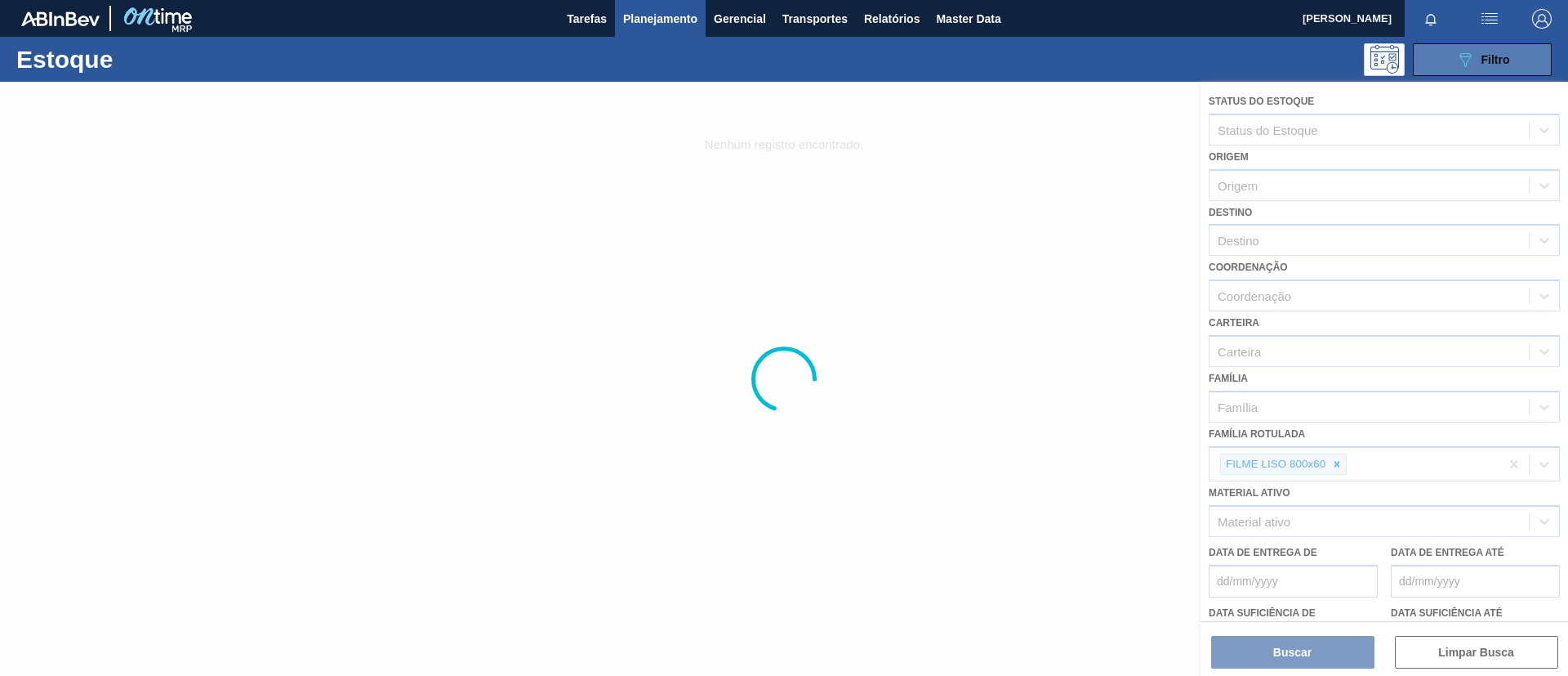
click at [1476, 62] on div "089F7B8B-B2A5-4AFE-B5C0-19BA573D28AC Filtro" at bounding box center [1482, 60] width 55 height 20
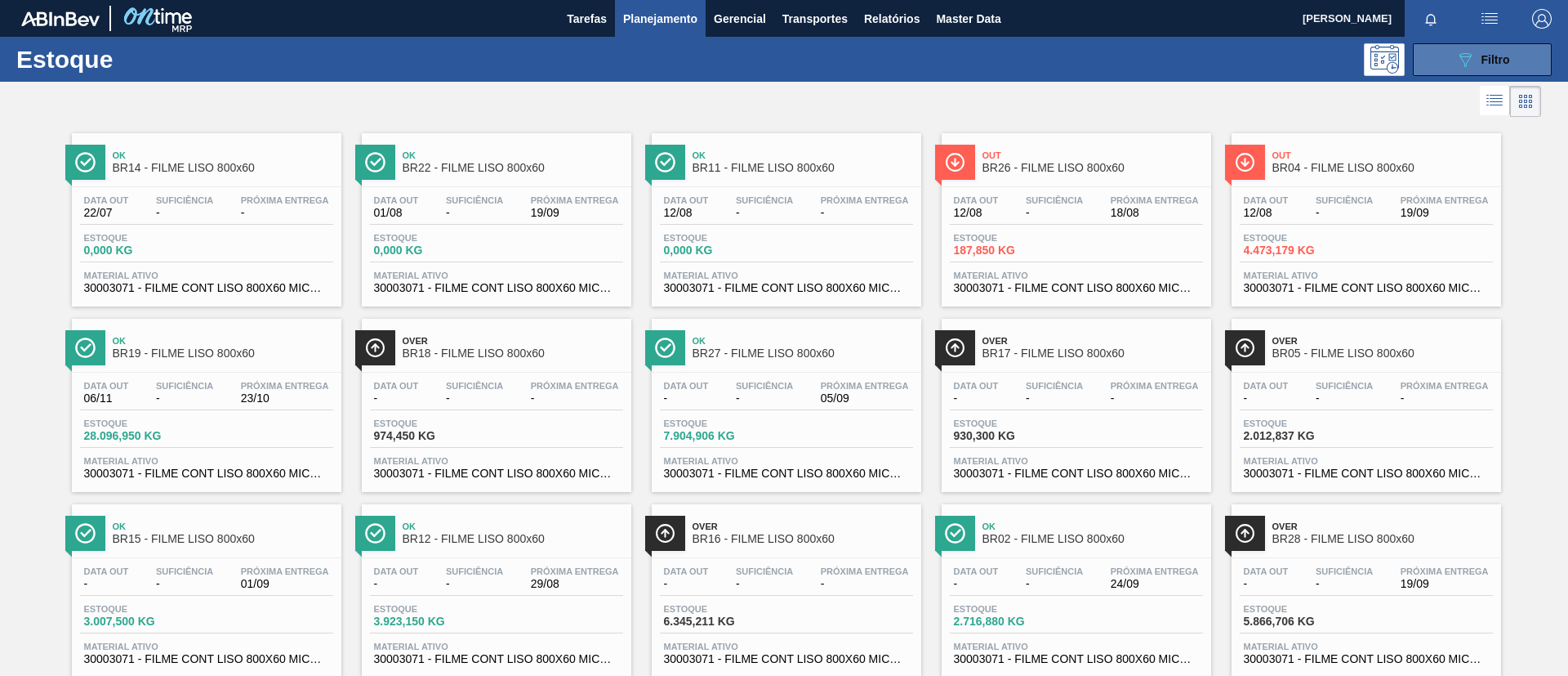
click at [1481, 58] on span "Filtro" at bounding box center [1495, 60] width 29 height 13
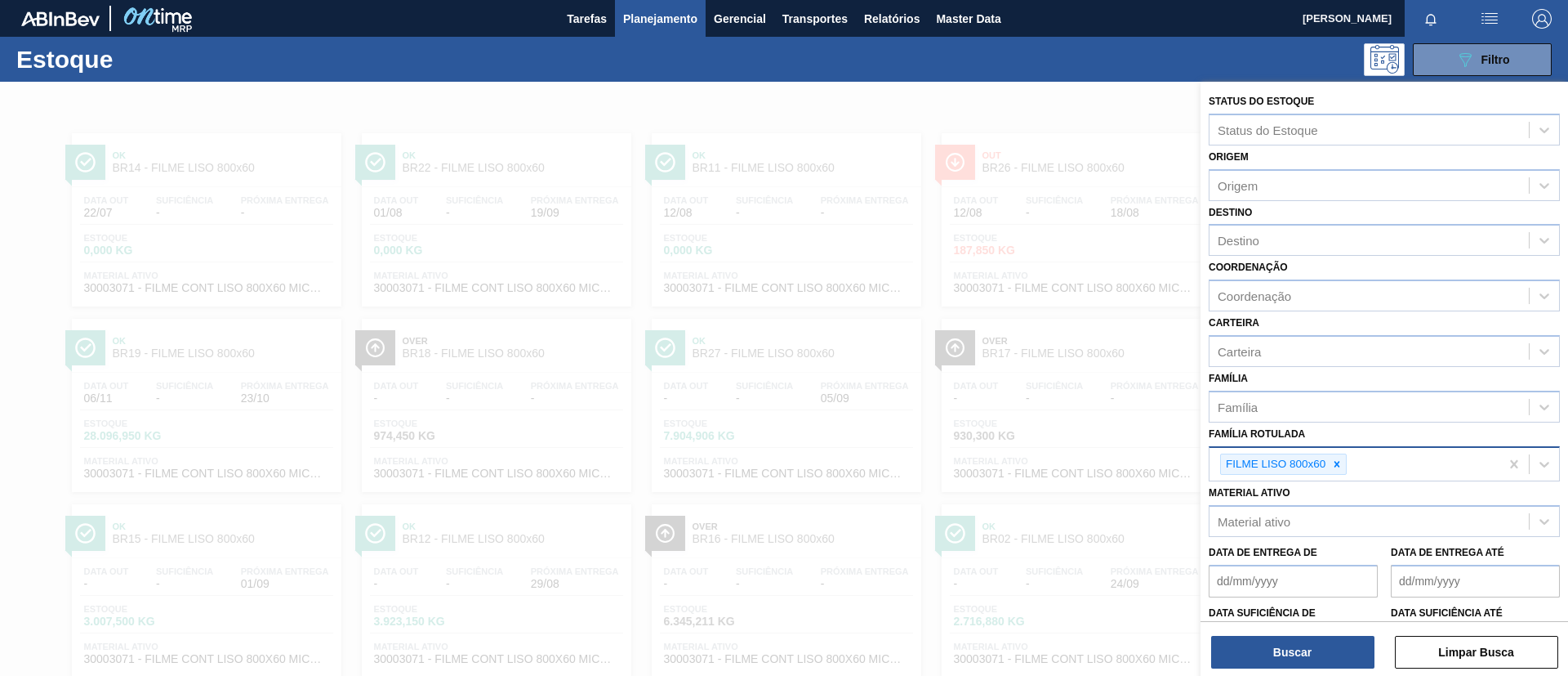
click at [1331, 457] on div at bounding box center [1337, 465] width 18 height 20
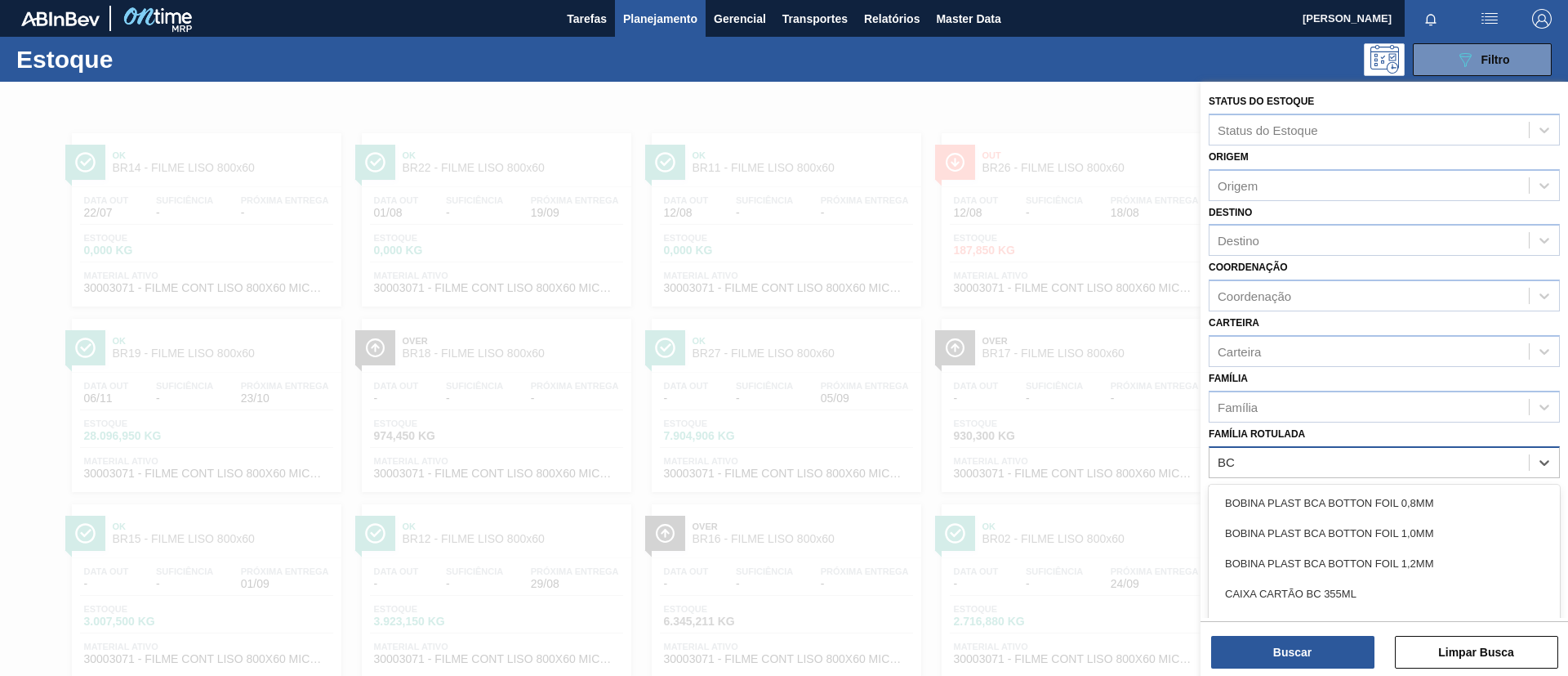
scroll to position [61, 0]
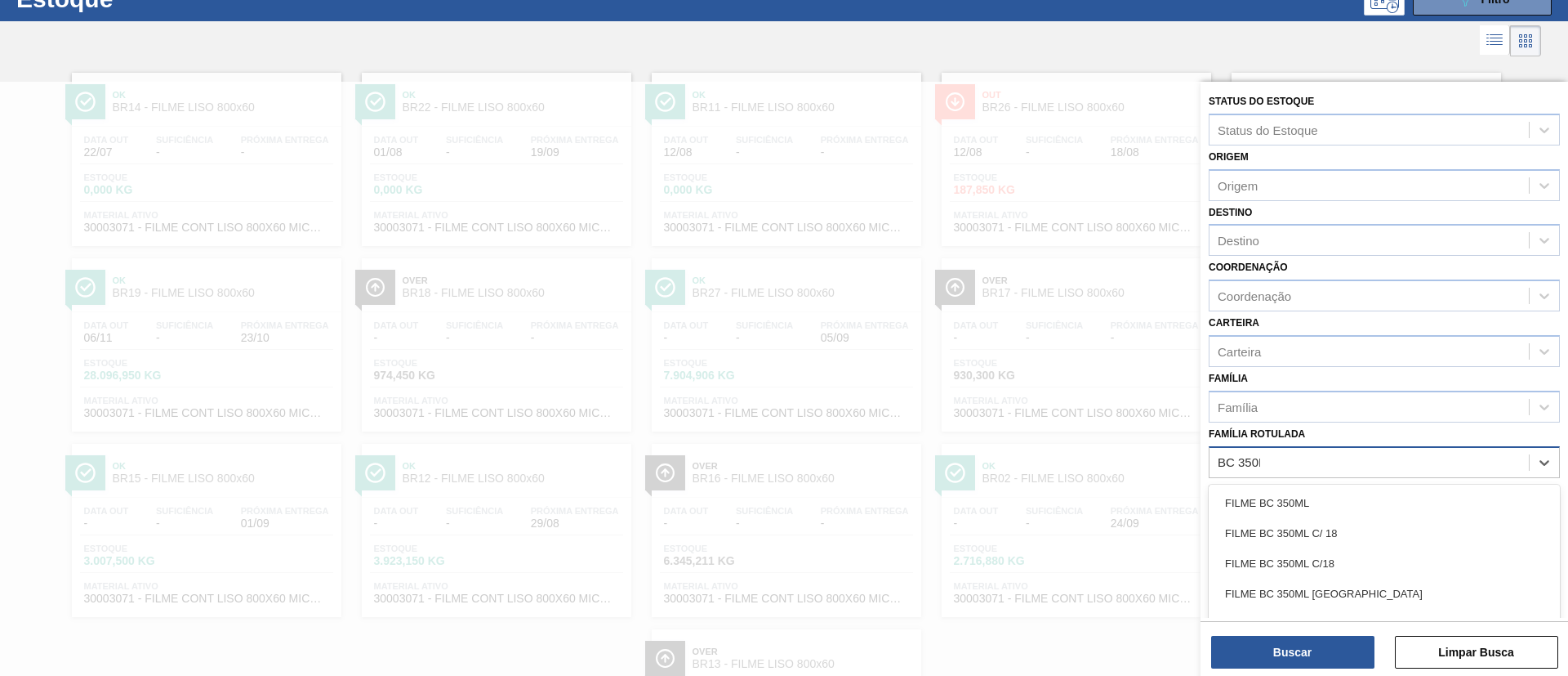
type Rotulada "BC 350ML"
click at [1340, 496] on div "FILME BC 350ML" at bounding box center [1384, 502] width 351 height 30
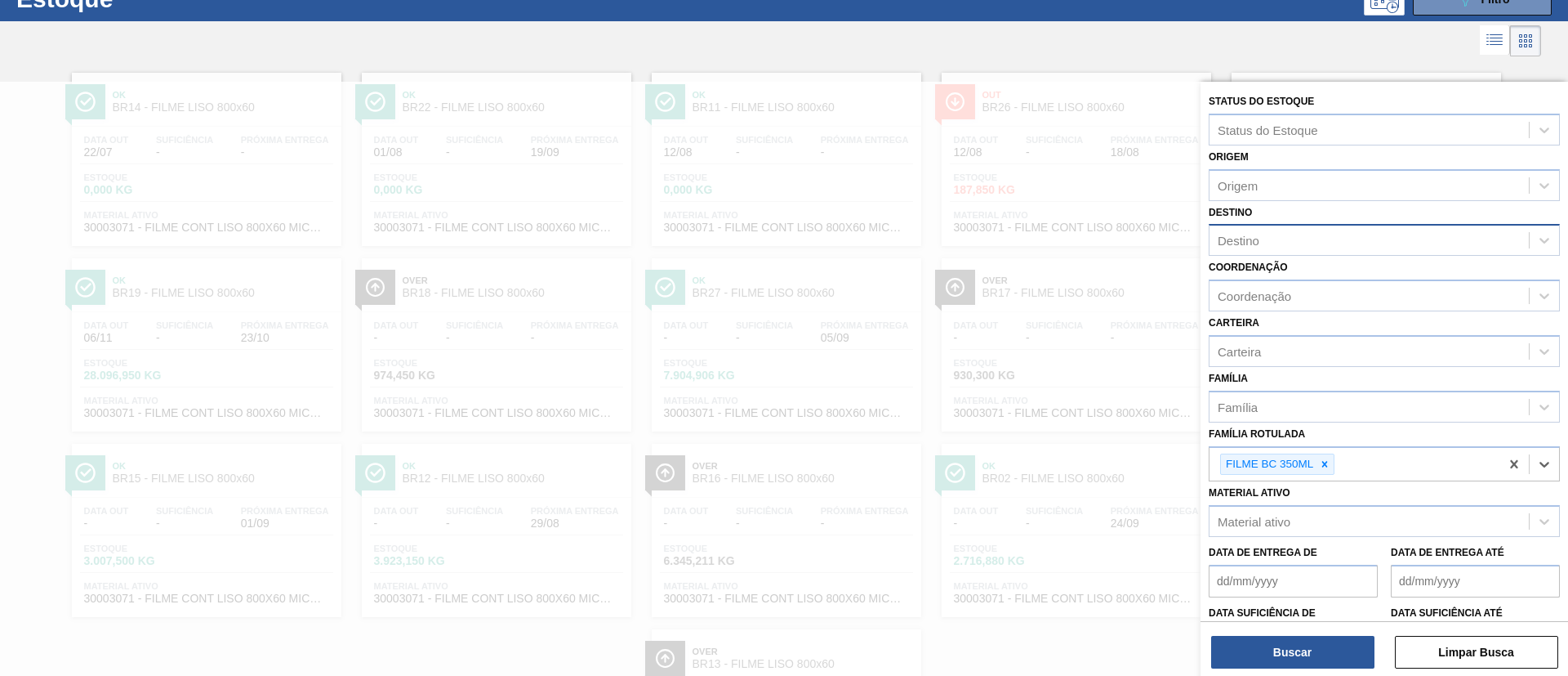
click at [1342, 247] on div "Destino" at bounding box center [1369, 240] width 319 height 24
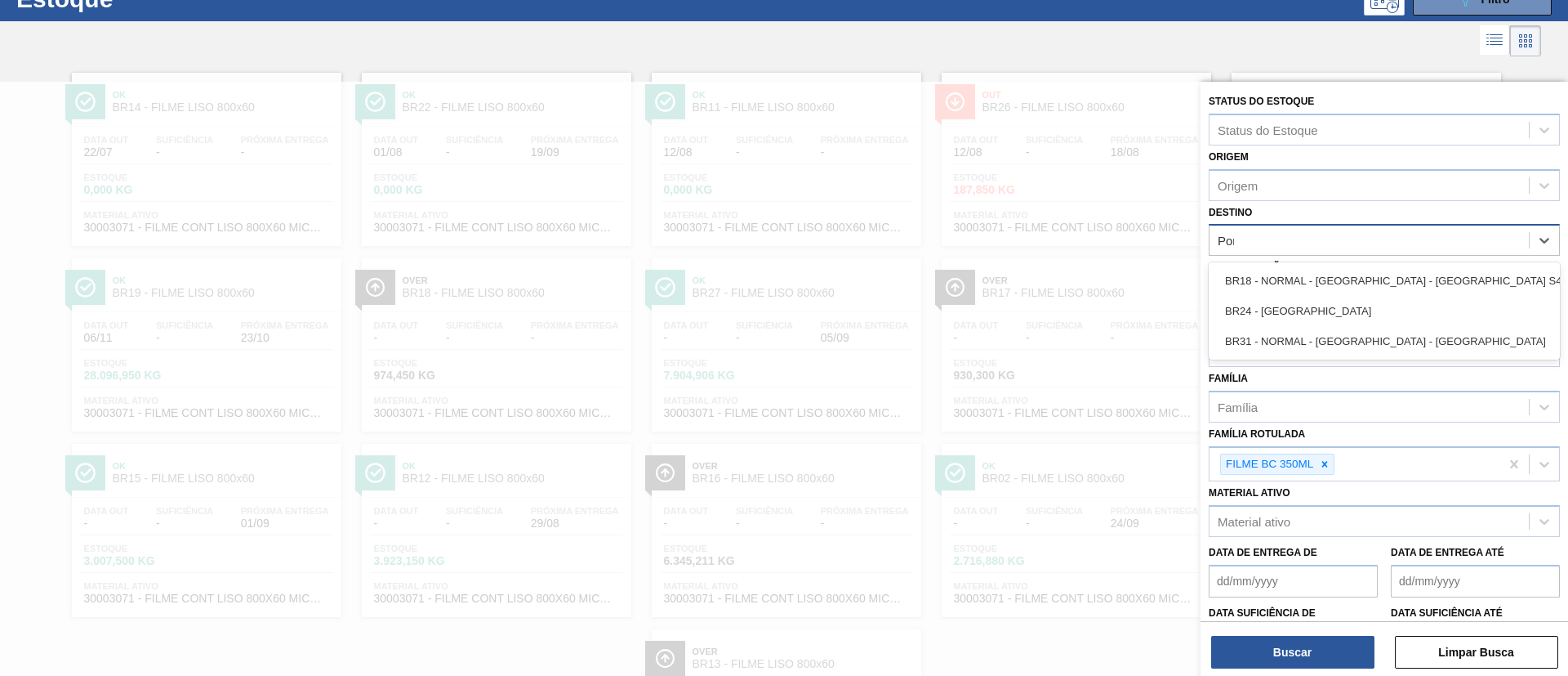
type input "Pont"
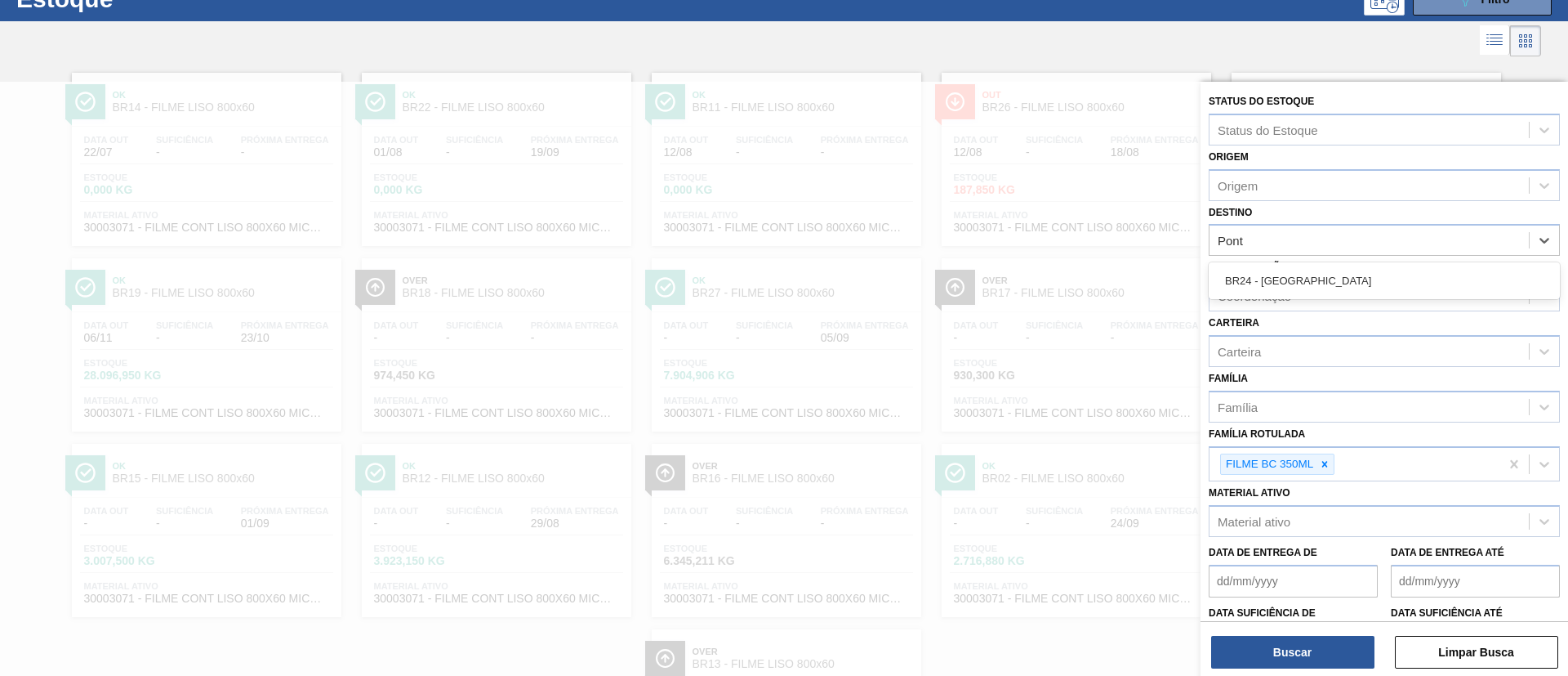
click at [1367, 277] on div "BR24 - Ponta Grossa" at bounding box center [1384, 280] width 351 height 30
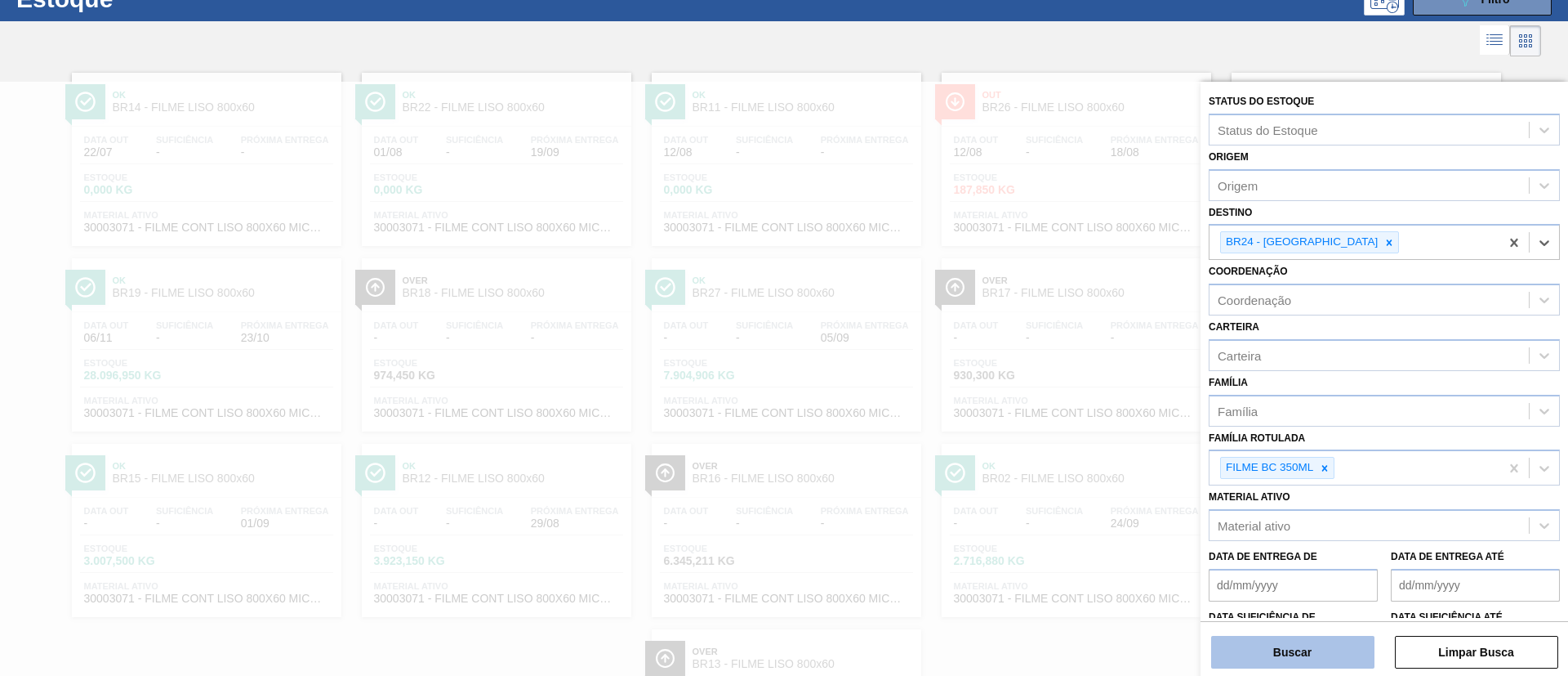
click at [1323, 645] on button "Buscar" at bounding box center [1292, 652] width 163 height 33
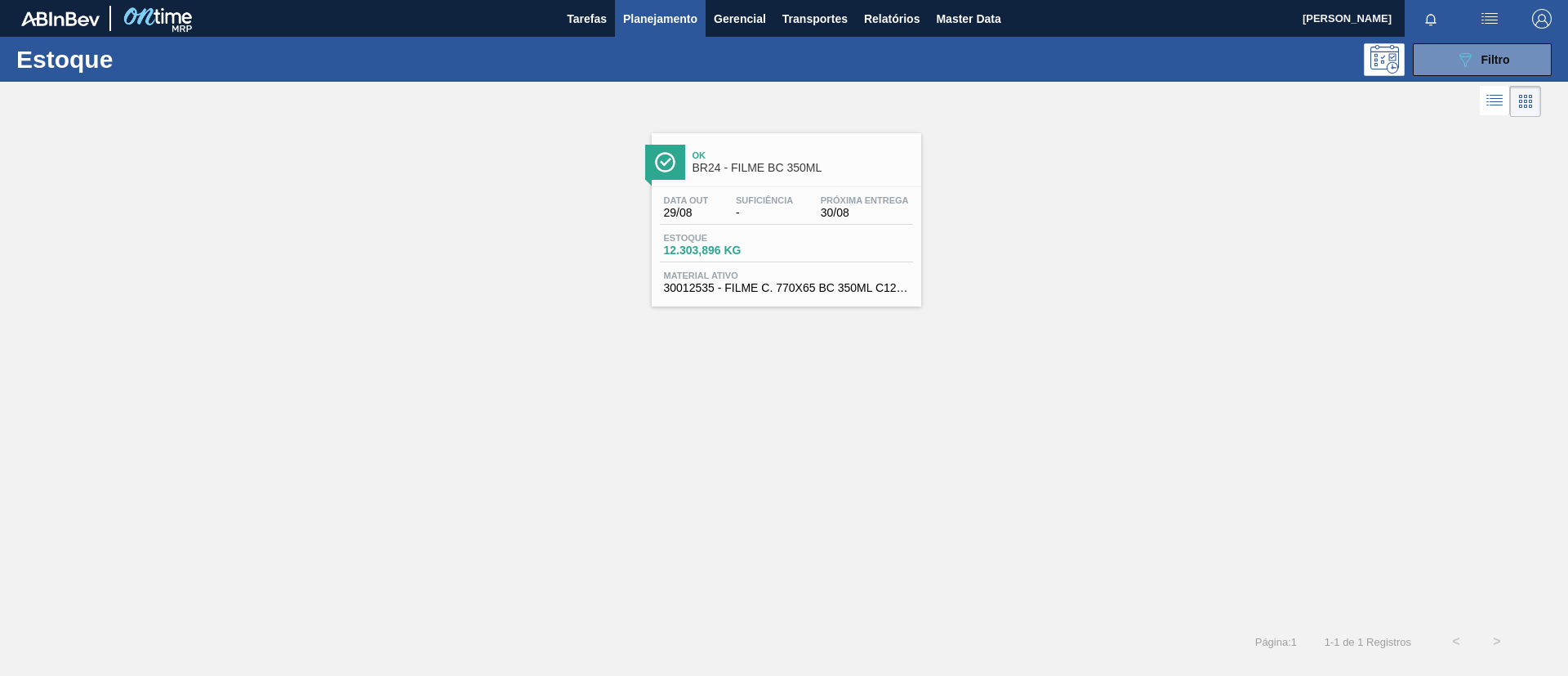
click at [772, 153] on span "Ok" at bounding box center [802, 156] width 220 height 10
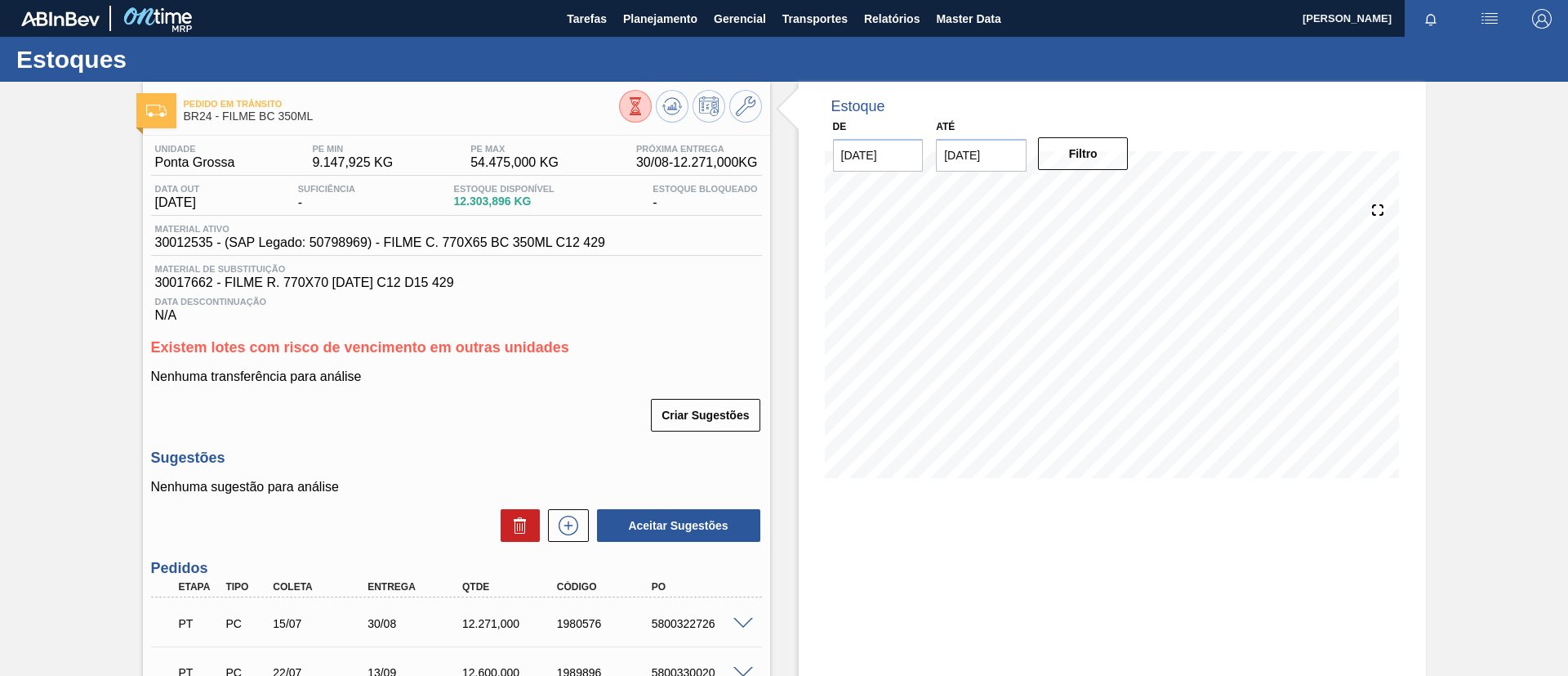
scroll to position [252, 0]
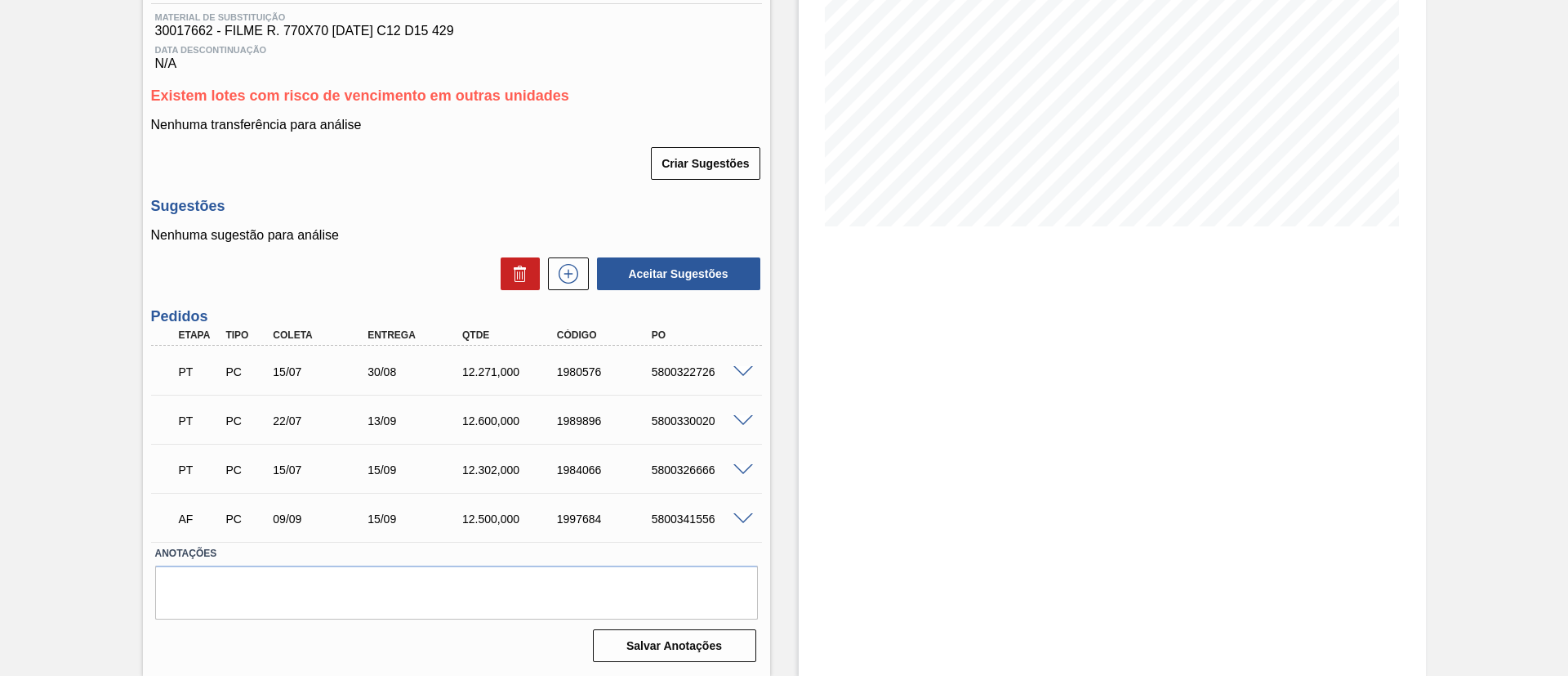
click at [744, 367] on span at bounding box center [743, 372] width 20 height 12
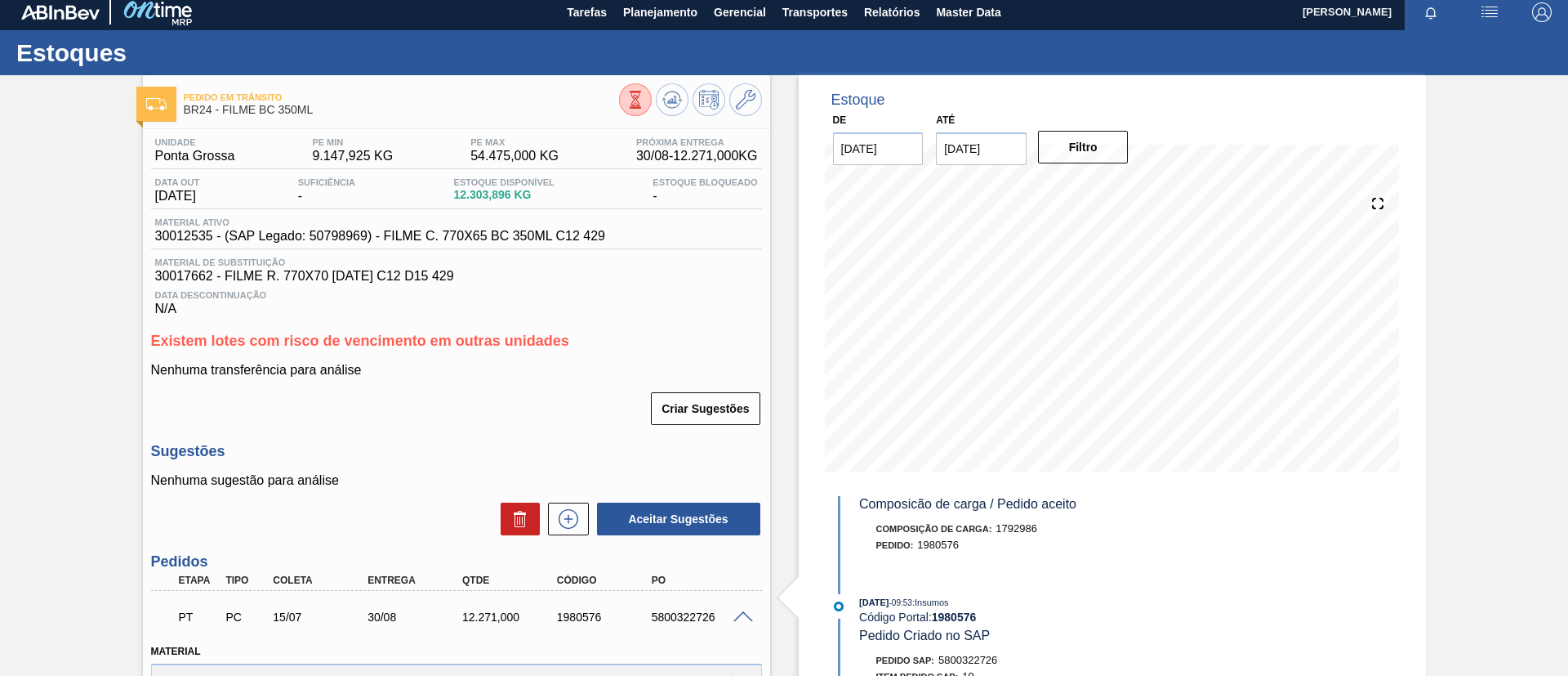
scroll to position [0, 0]
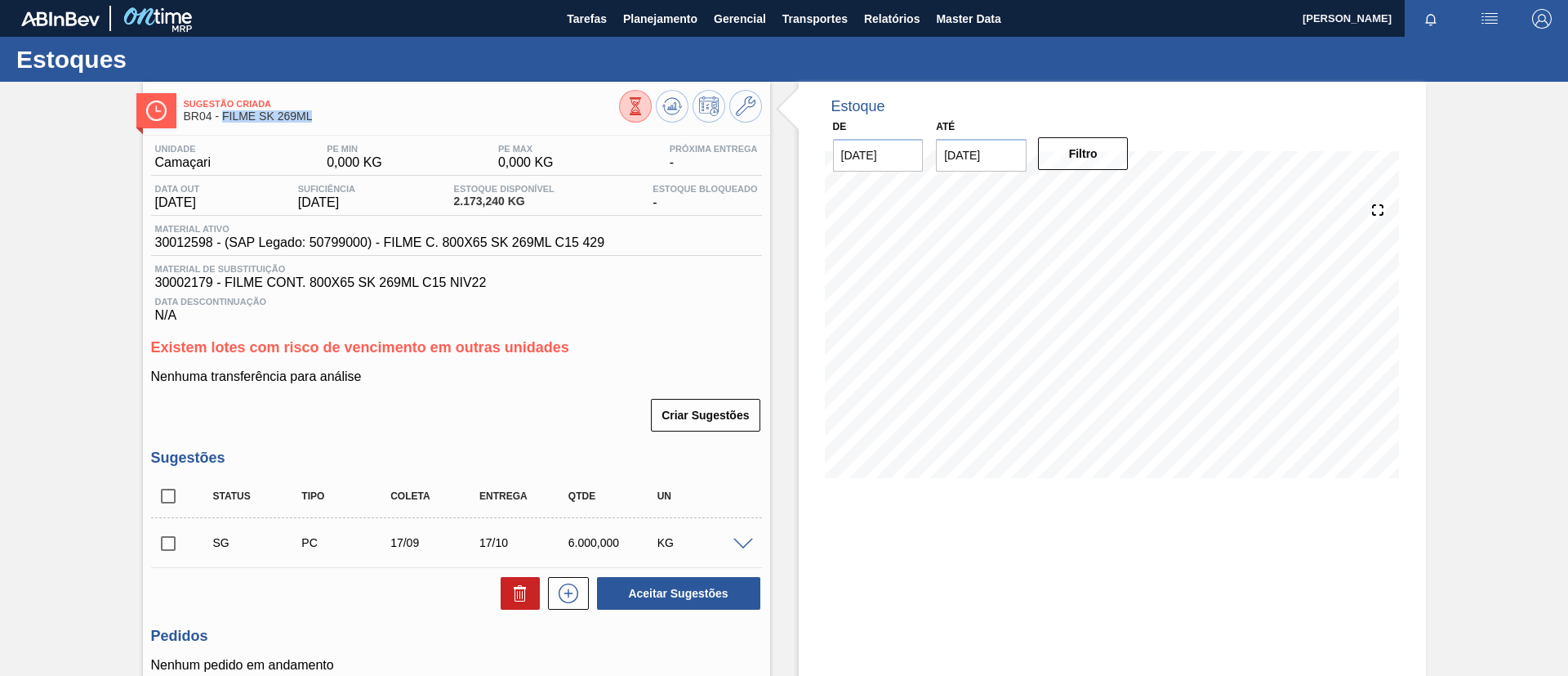
drag, startPoint x: 323, startPoint y: 113, endPoint x: 222, endPoint y: 120, distance: 101.2
click at [222, 120] on span "BR04 - FILME SK 269ML" at bounding box center [401, 116] width 436 height 12
copy span "FILME SK 269ML"
click at [693, 25] on span "Planejamento" at bounding box center [660, 19] width 75 height 20
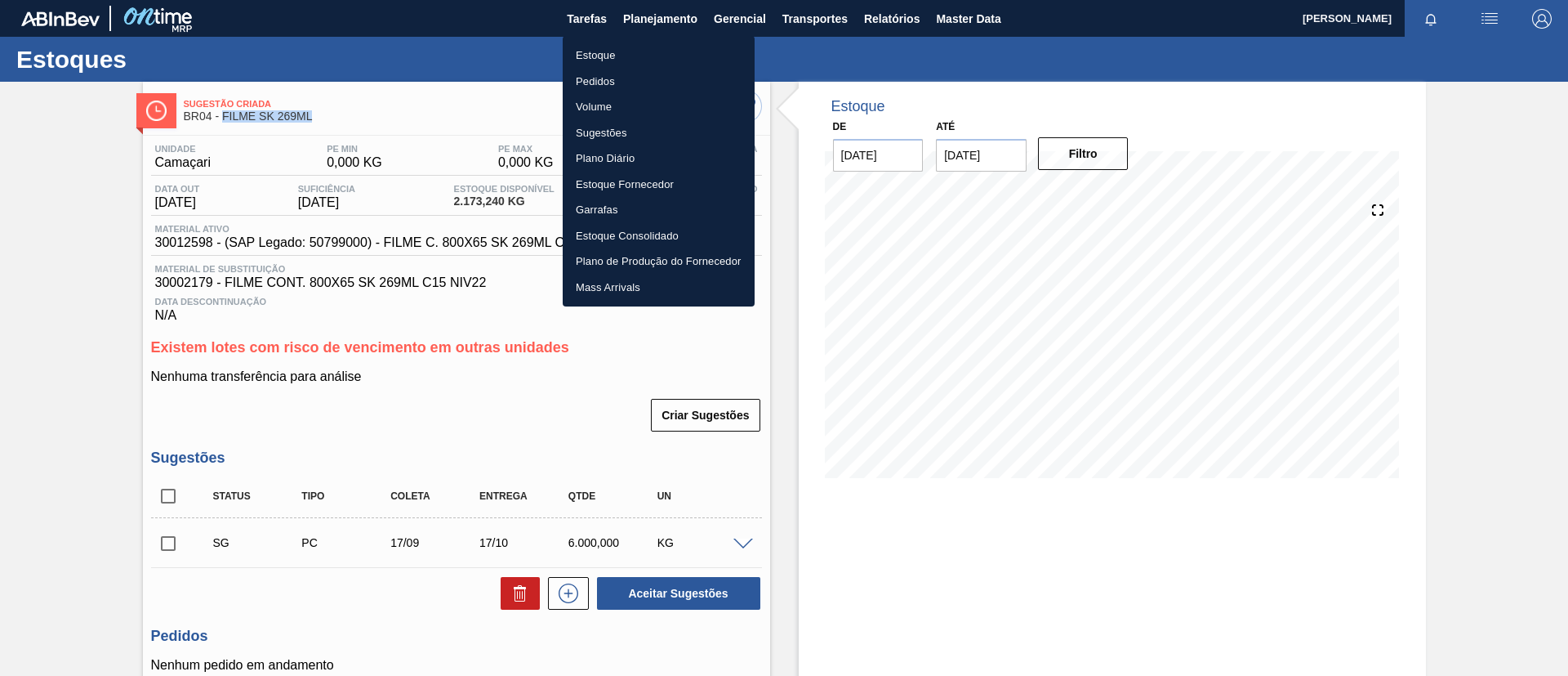
drag, startPoint x: 687, startPoint y: 49, endPoint x: 674, endPoint y: 13, distance: 38.3
click at [686, 48] on li "Estoque" at bounding box center [658, 56] width 192 height 26
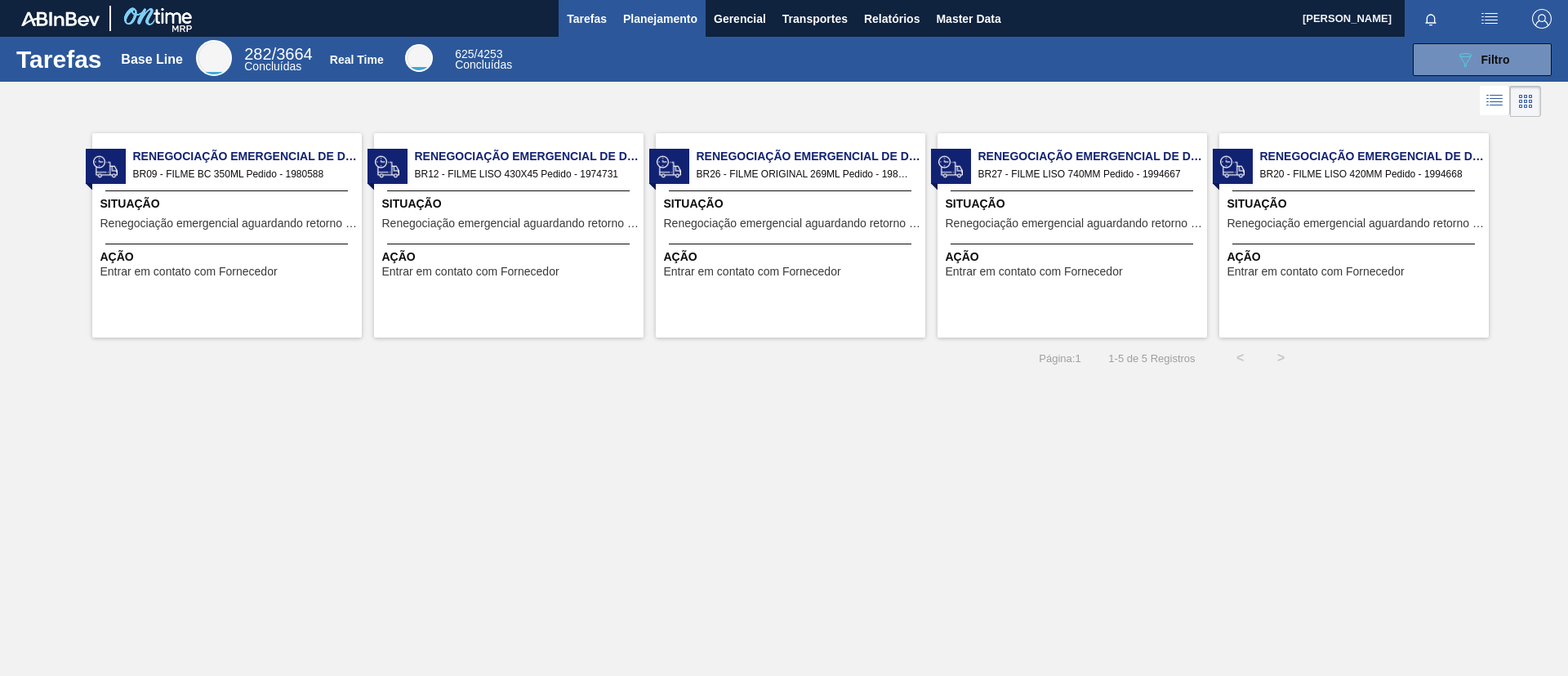
click at [650, 5] on button "Planejamento" at bounding box center [660, 18] width 91 height 37
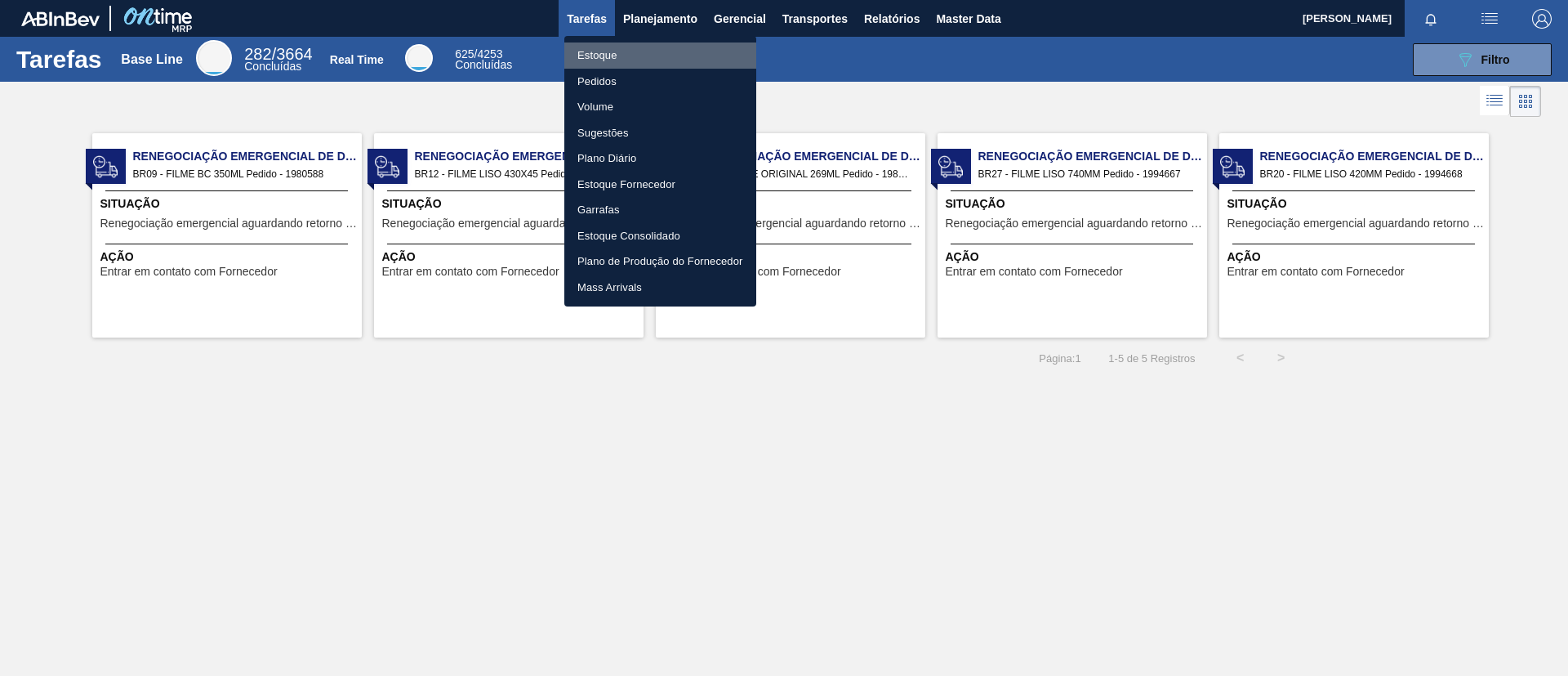
click at [657, 43] on li "Estoque" at bounding box center [660, 56] width 192 height 26
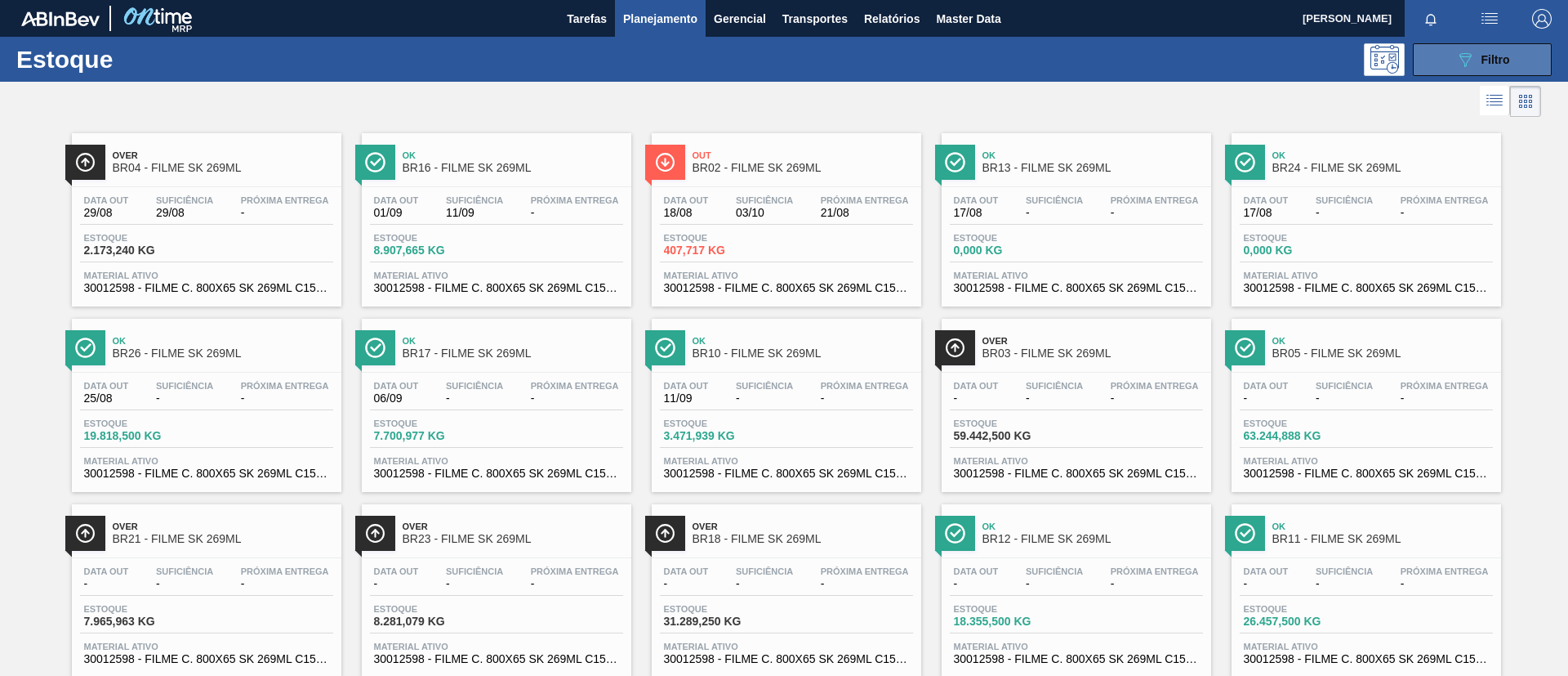
click at [1424, 52] on button "089F7B8B-B2A5-4AFE-B5C0-19BA573D28AC Filtro" at bounding box center [1482, 60] width 139 height 33
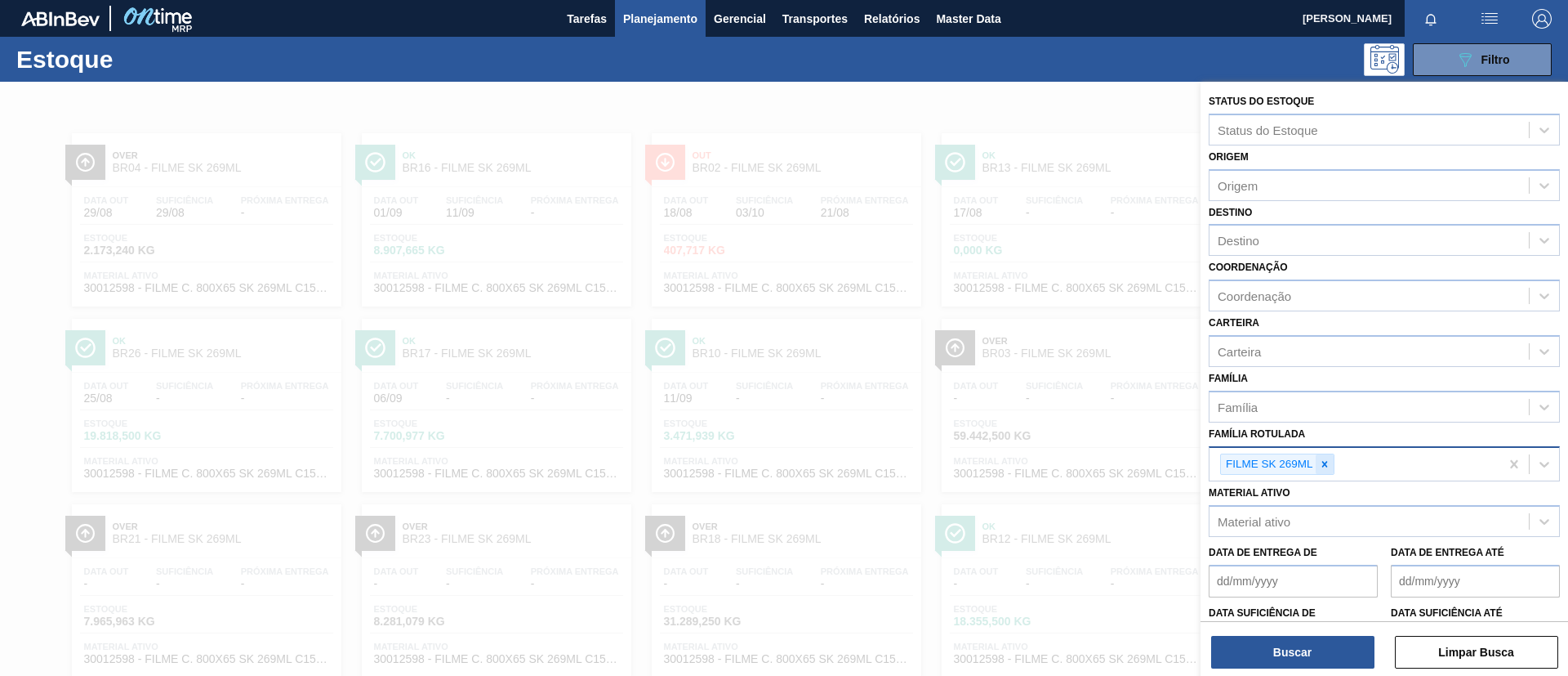
click at [1324, 466] on icon at bounding box center [1325, 465] width 11 height 11
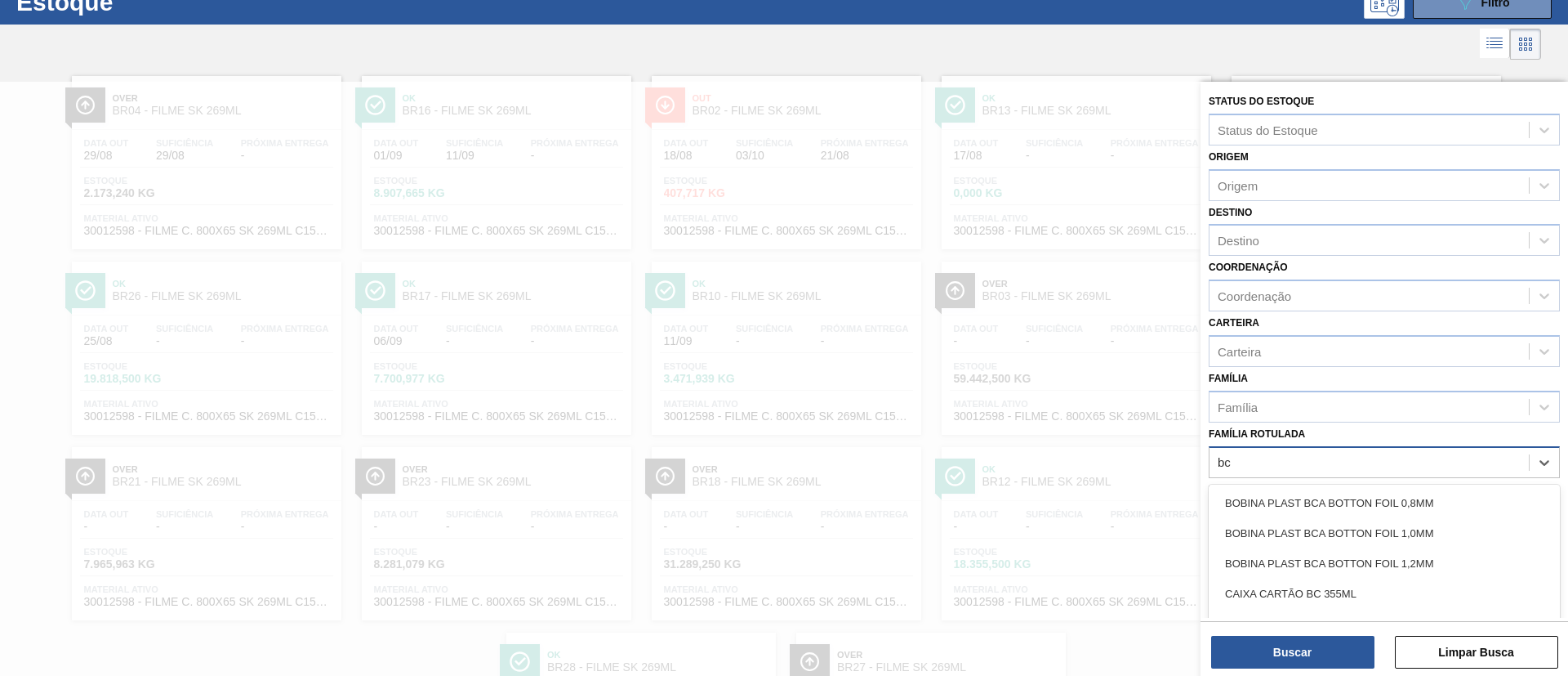
scroll to position [61, 0]
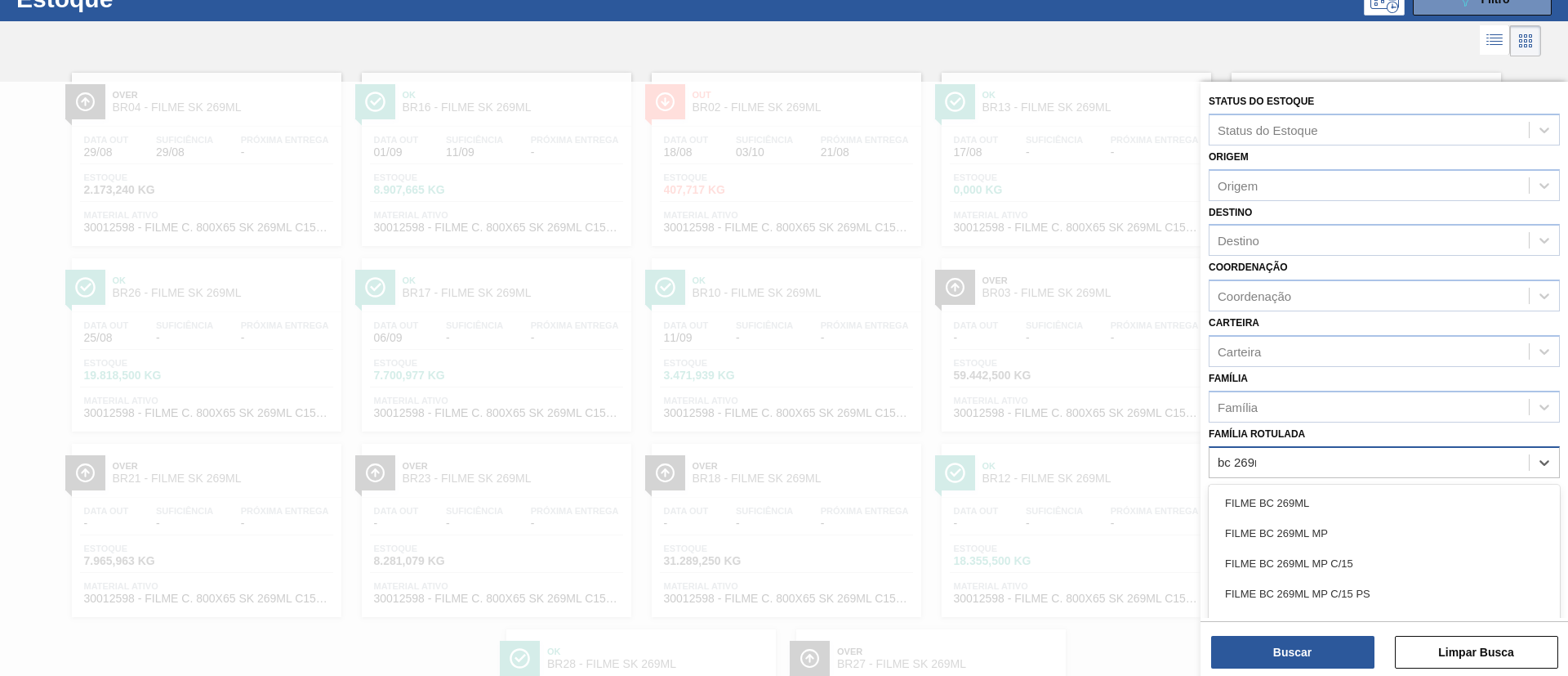
type Rotulada "bc 269ml"
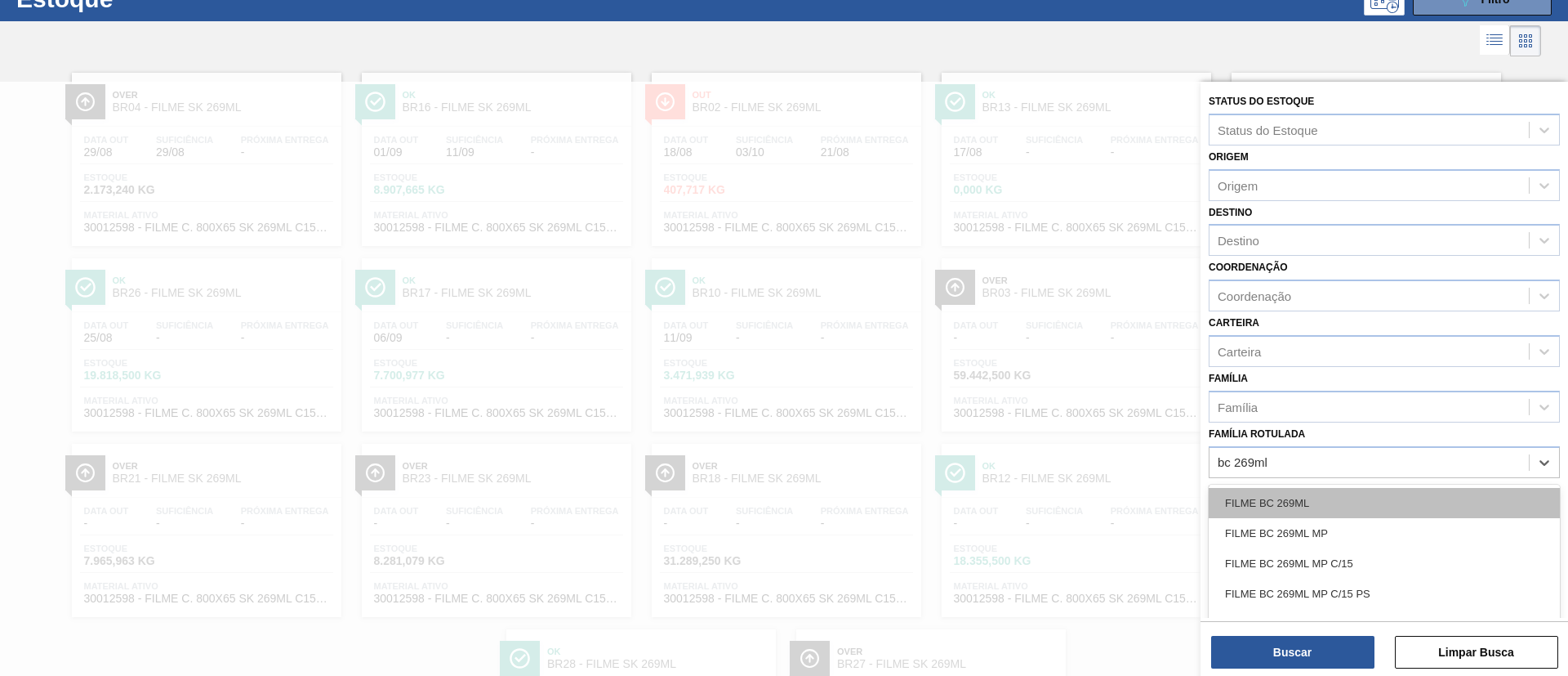
click at [1322, 502] on div "FILME BC 269ML" at bounding box center [1384, 502] width 351 height 30
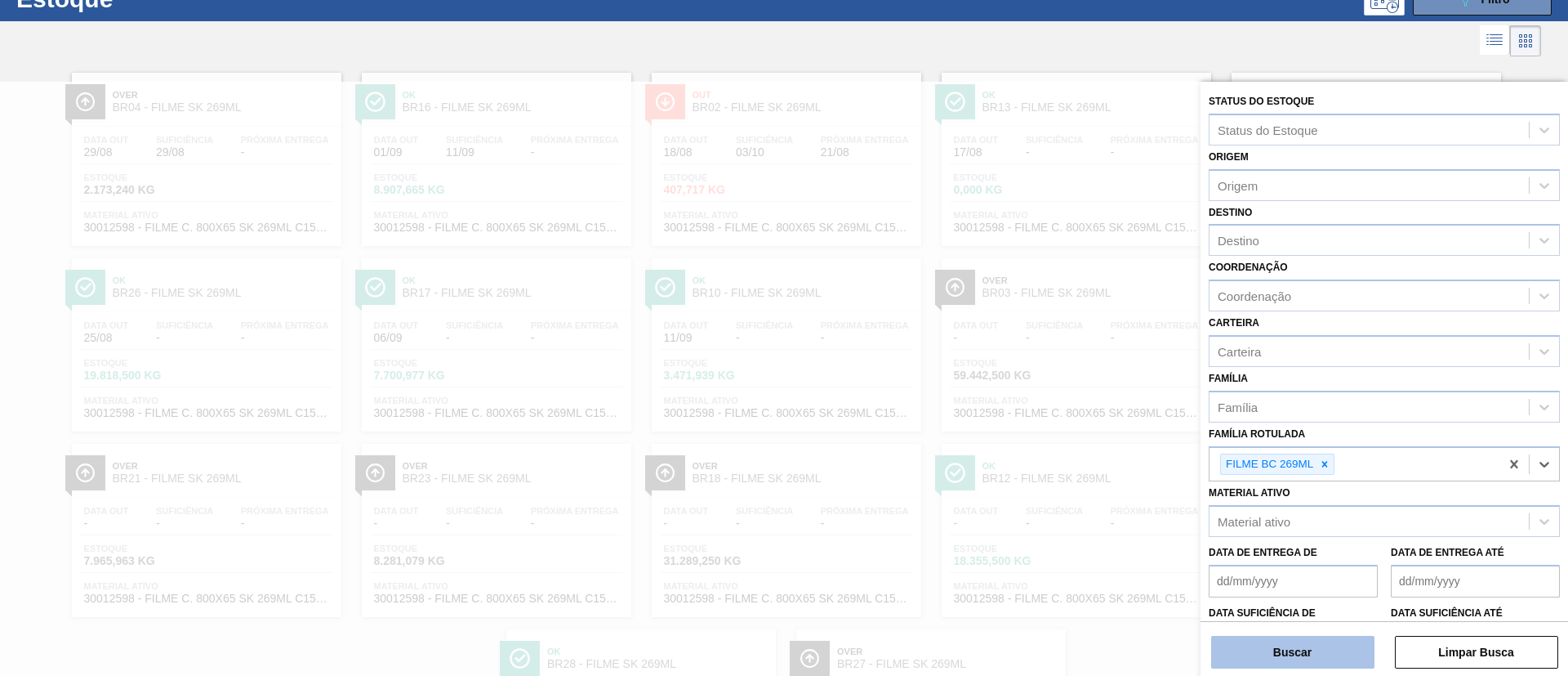
click at [1331, 643] on button "Buscar" at bounding box center [1292, 652] width 163 height 33
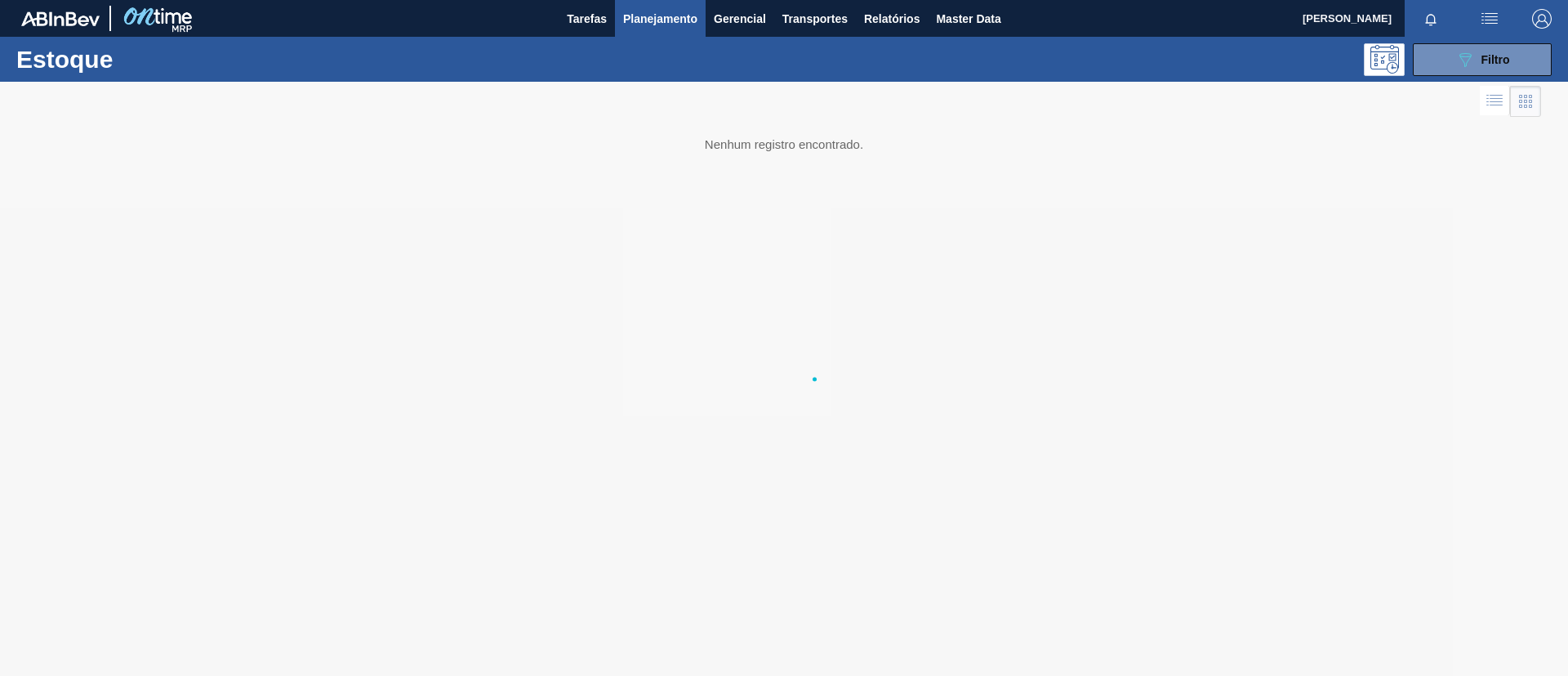
scroll to position [0, 0]
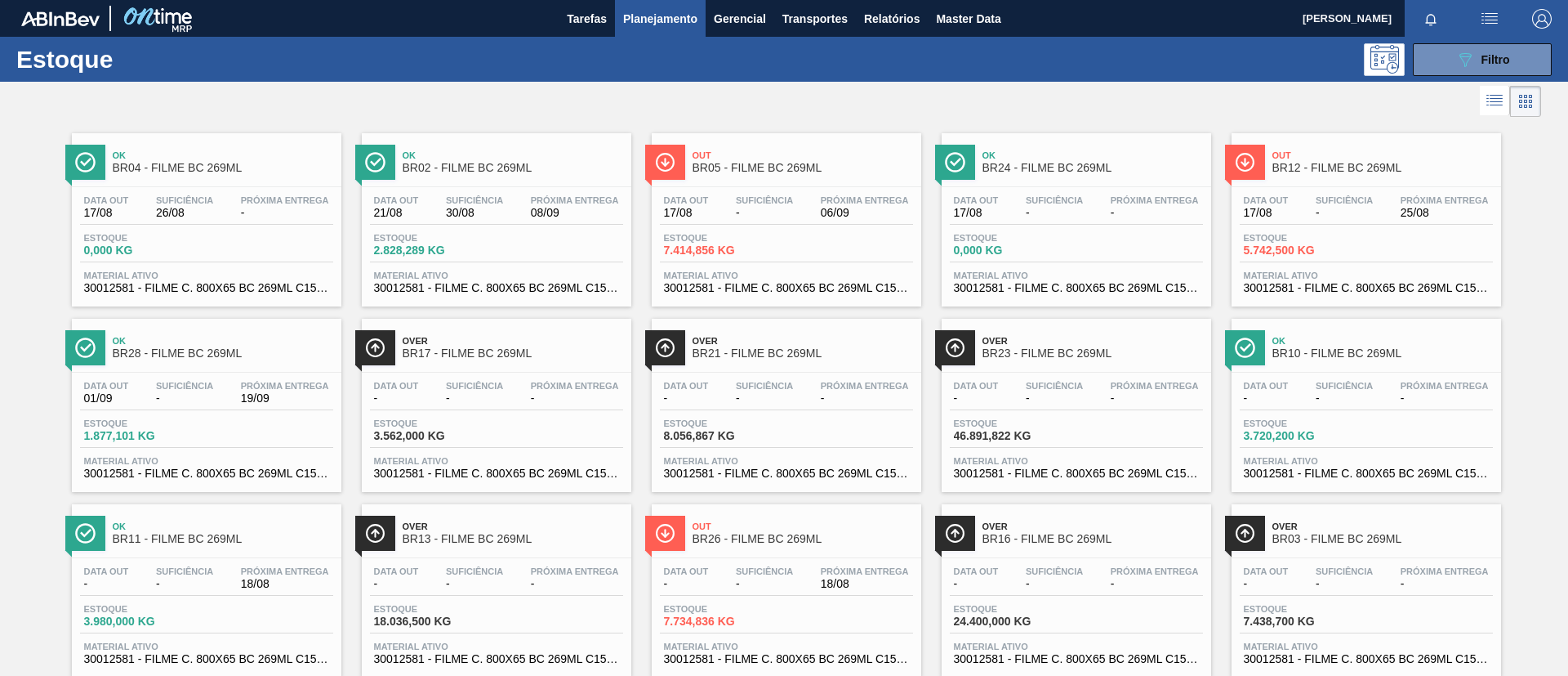
click at [1417, 544] on span "BR03 - FILME BC 269ML" at bounding box center [1382, 538] width 220 height 12
